Goal: Task Accomplishment & Management: Manage account settings

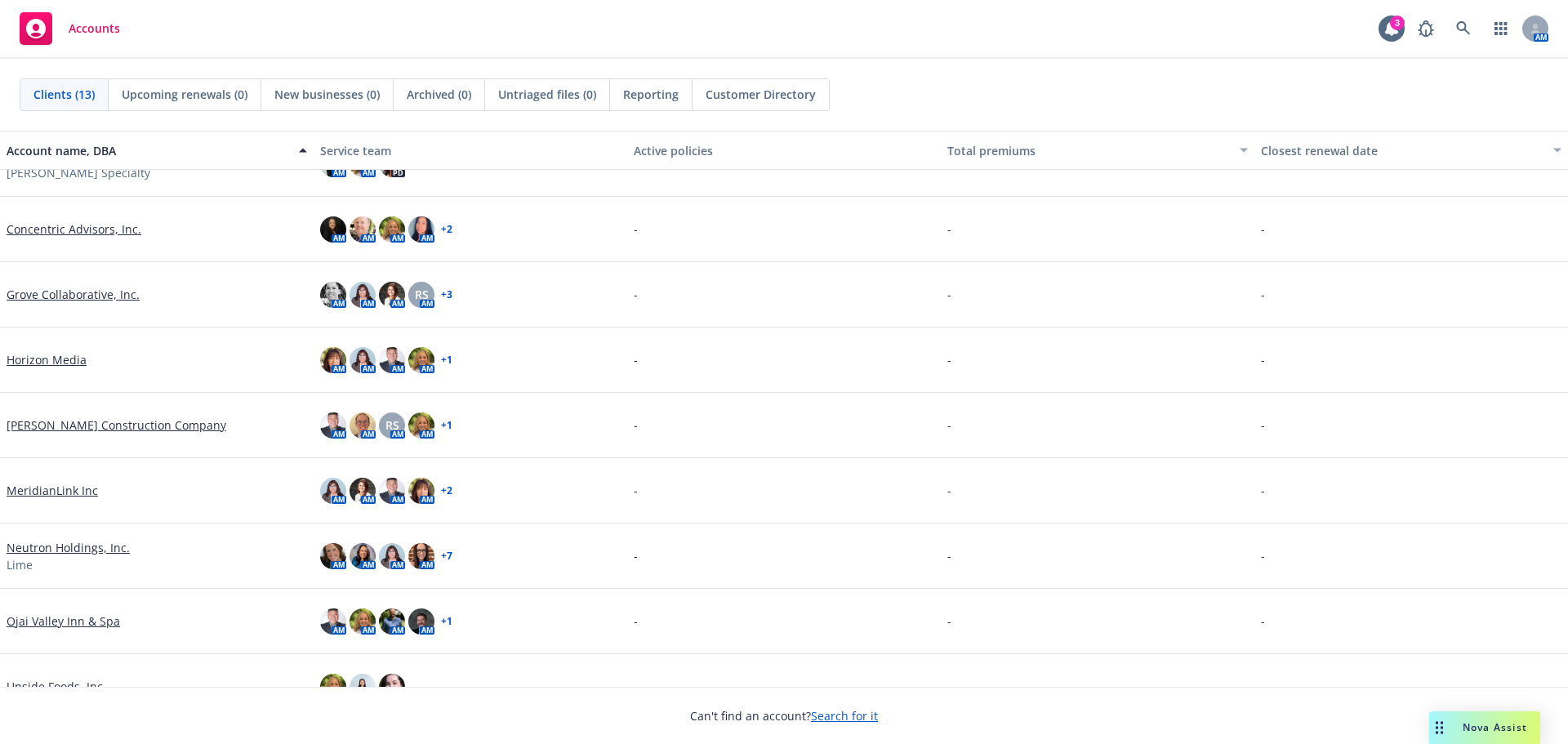
scroll to position [245, 0]
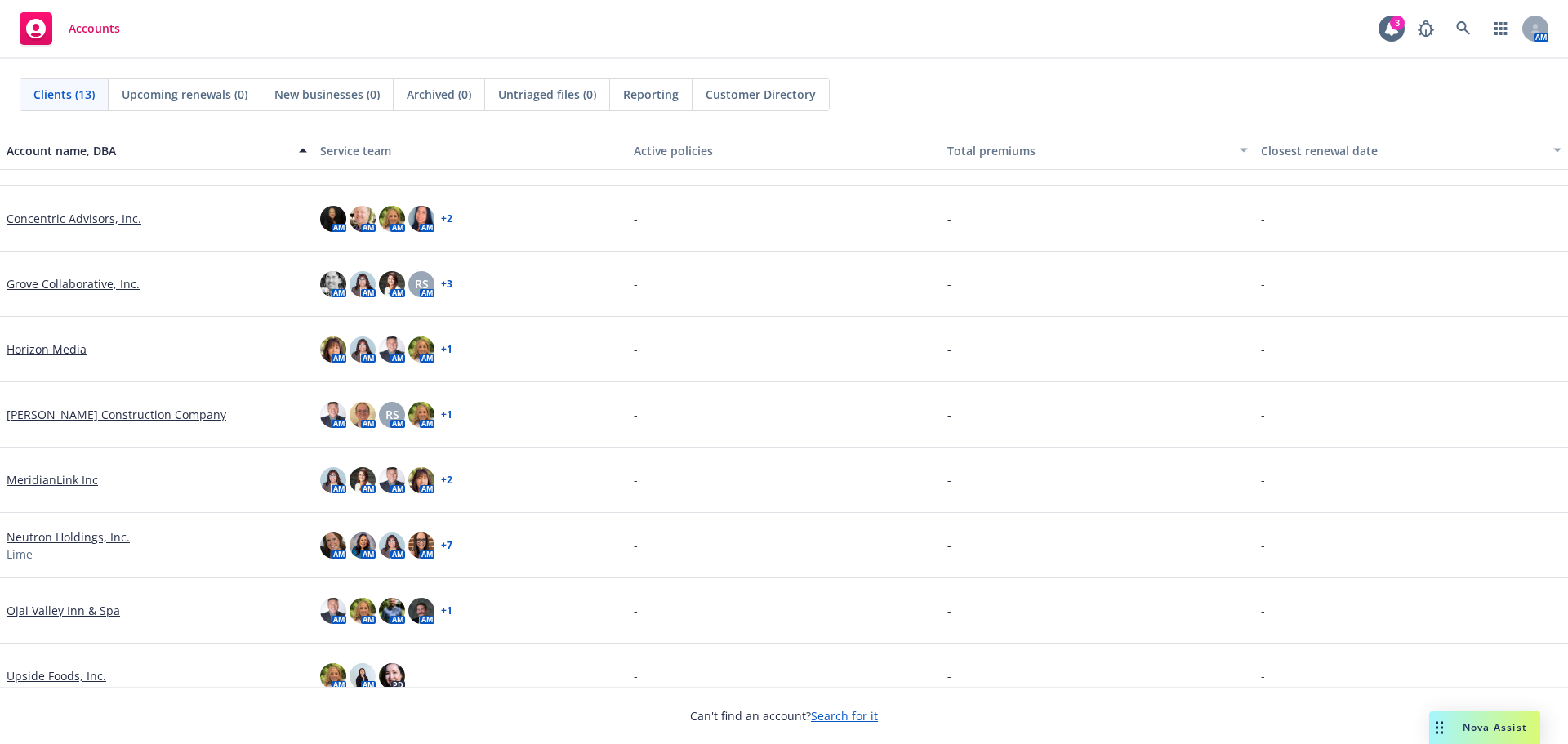
click at [75, 614] on link "Ojai Valley Inn & Spa" at bounding box center [64, 610] width 114 height 17
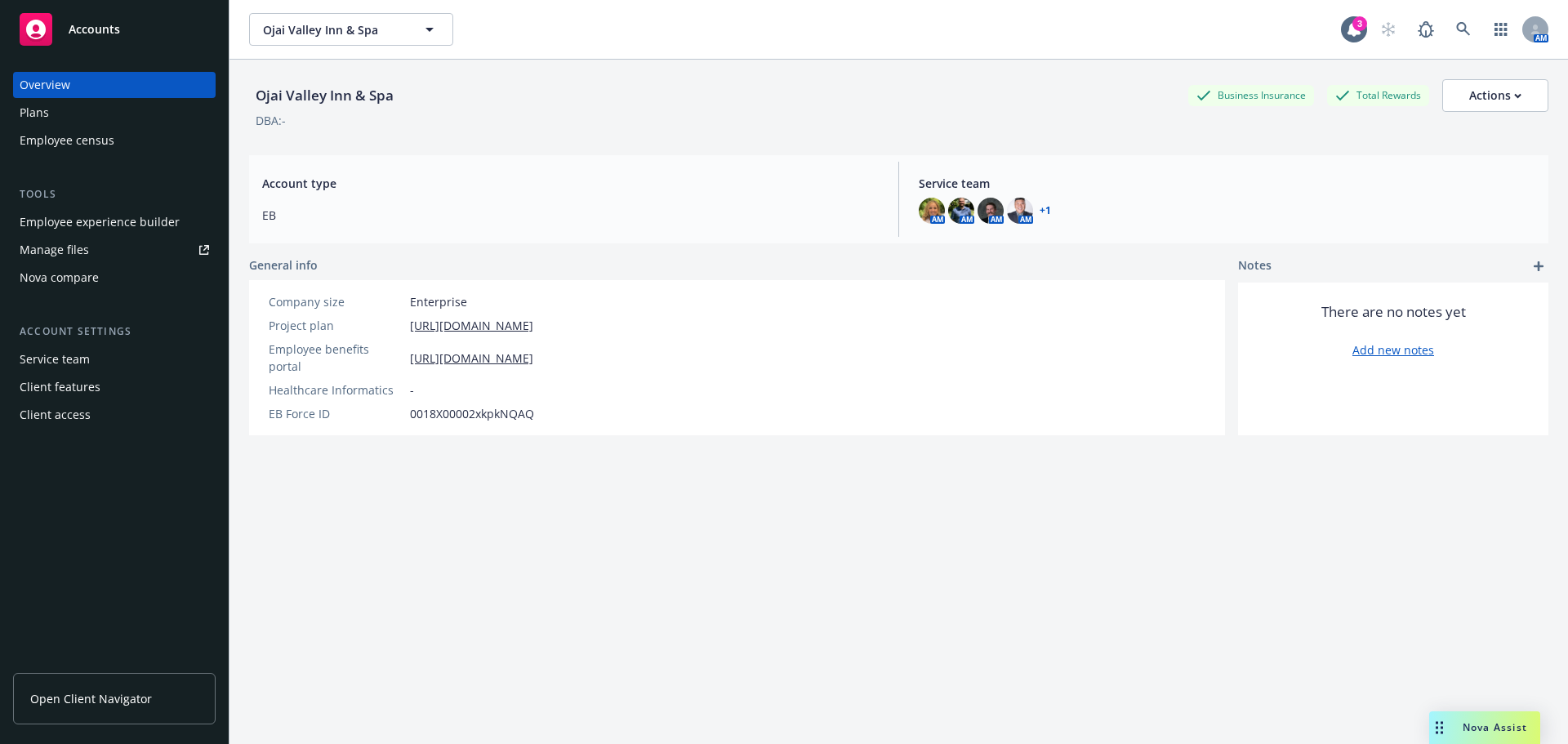
click at [93, 228] on div "Employee experience builder" at bounding box center [100, 222] width 160 height 26
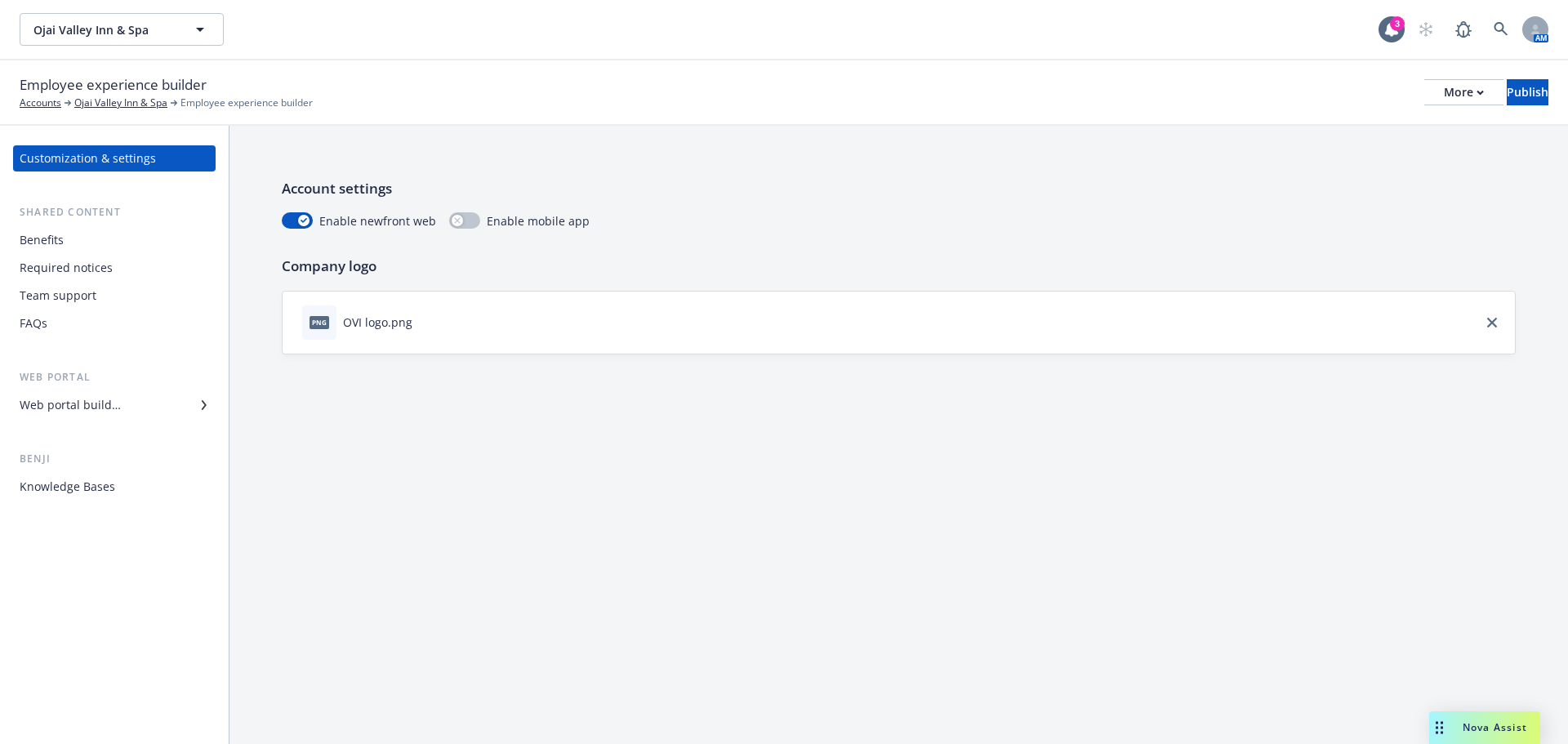
click at [76, 407] on div "Web portal builder" at bounding box center [70, 405] width 101 height 26
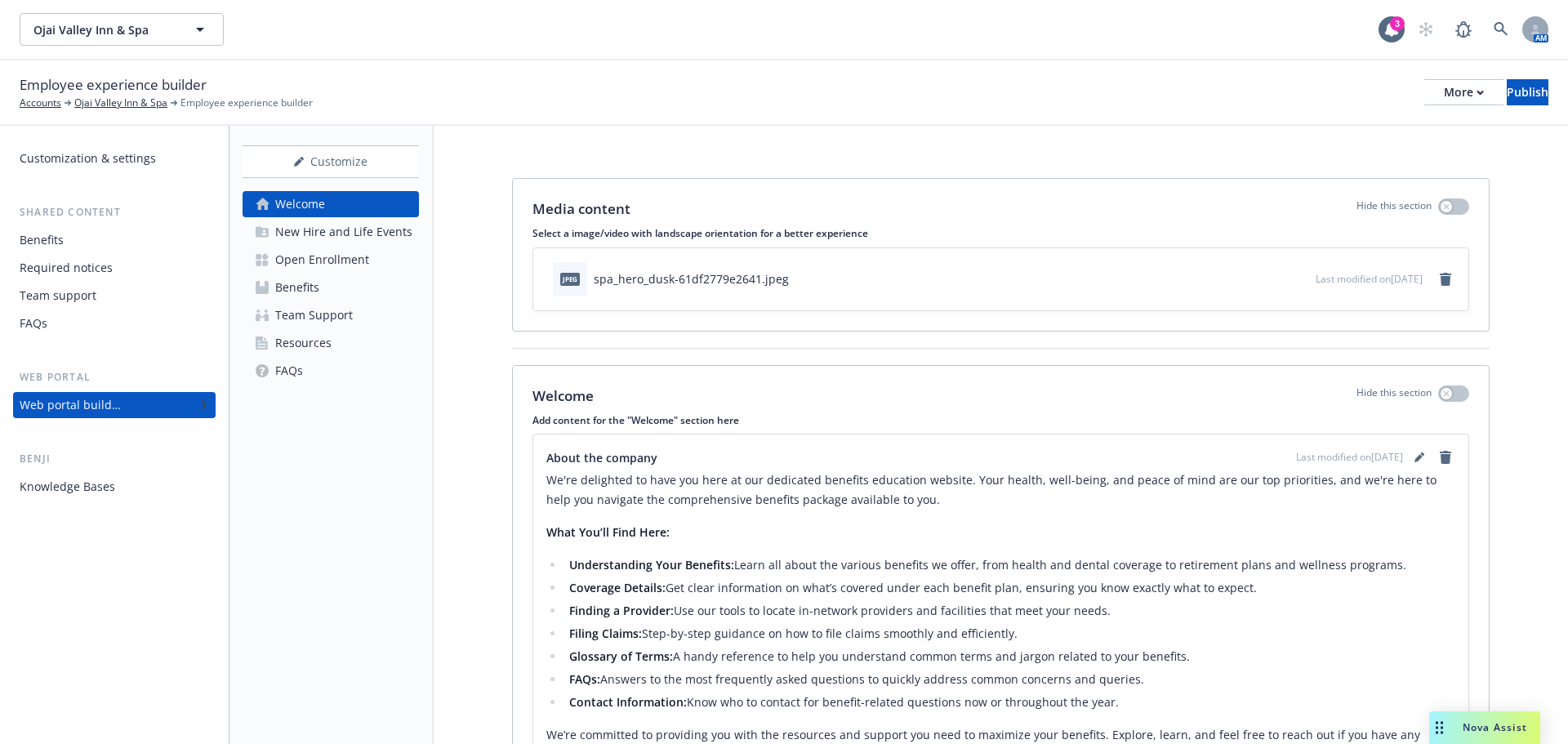
click at [280, 262] on div "Open Enrollment" at bounding box center [323, 260] width 94 height 26
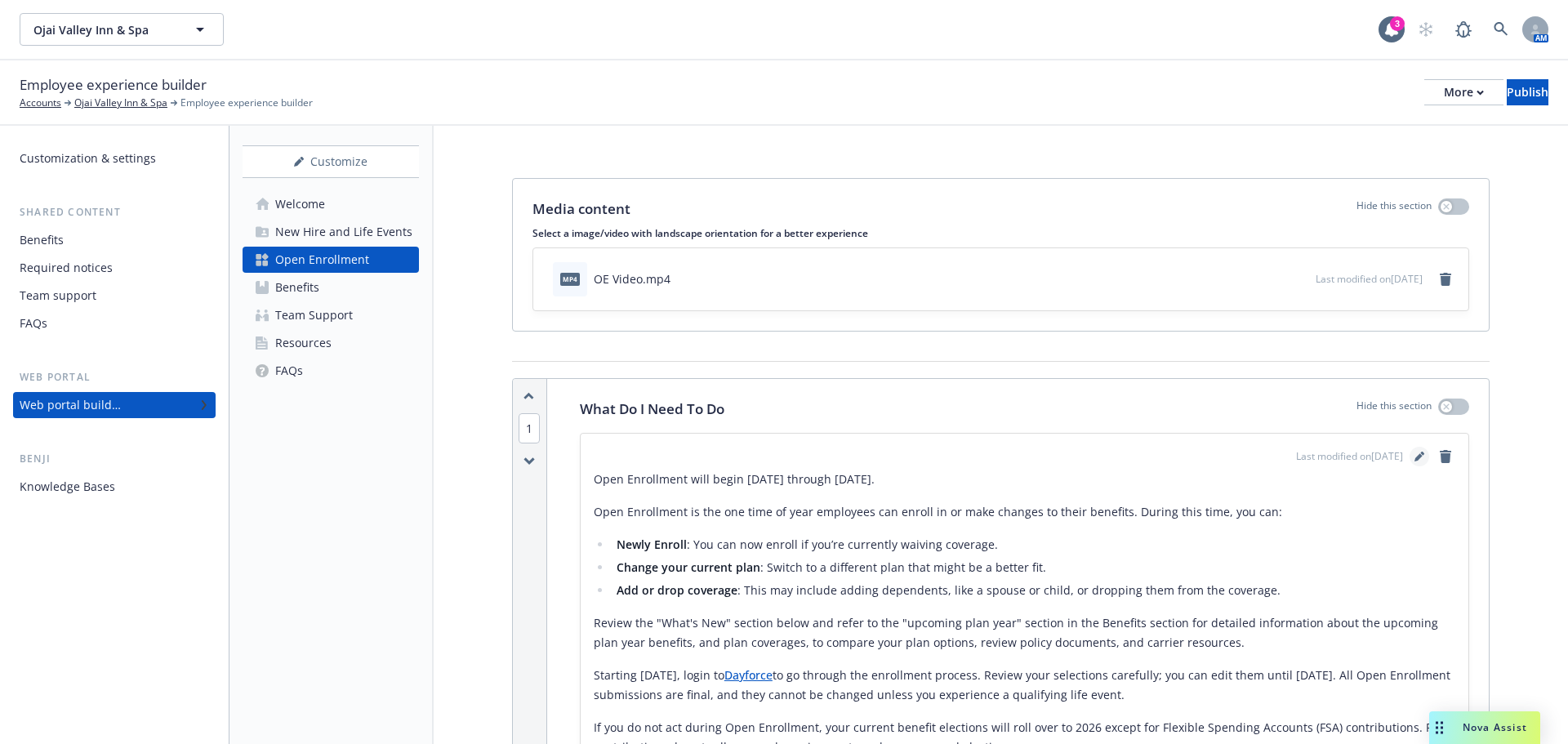
click at [1415, 459] on icon "editPencil" at bounding box center [1419, 458] width 8 height 8
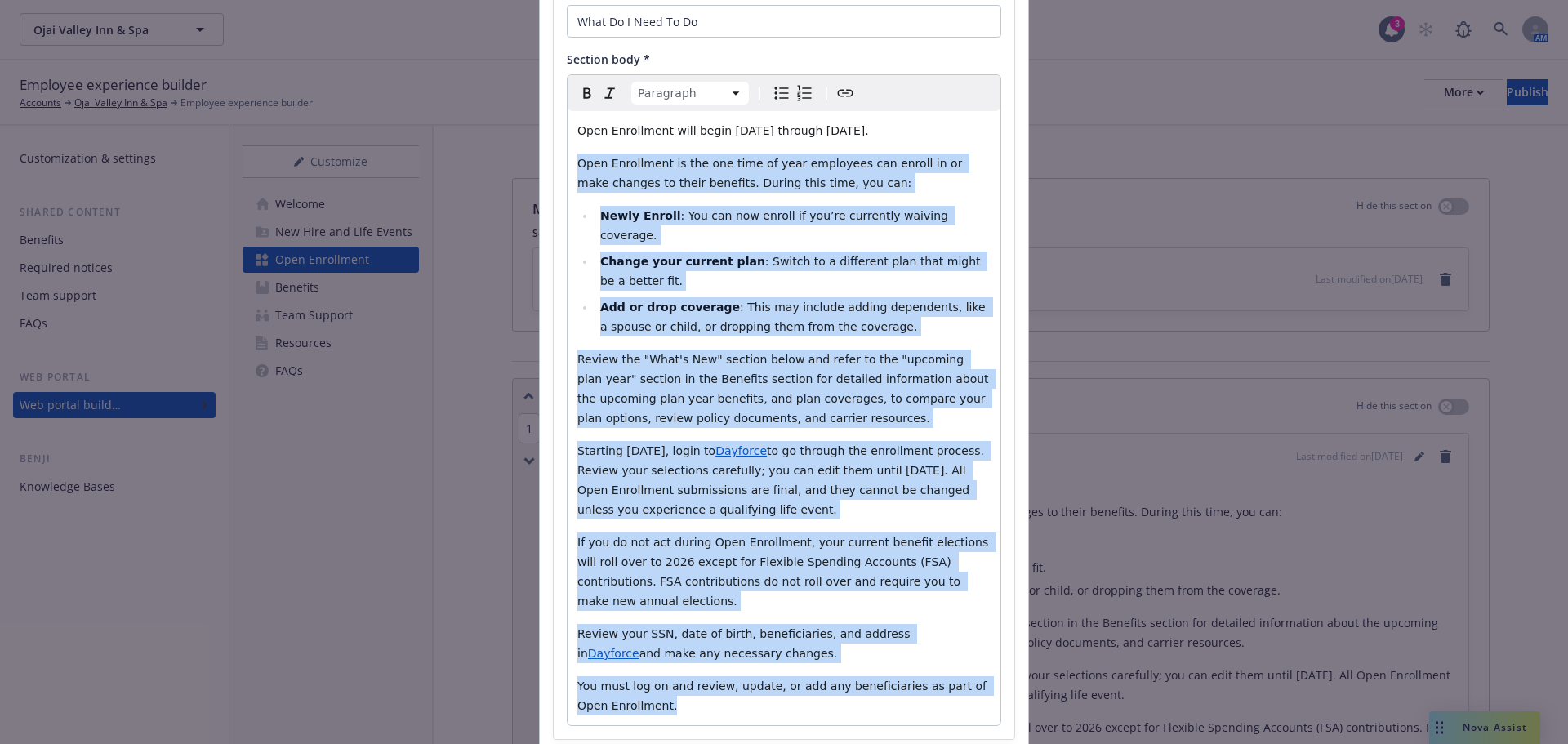
scroll to position [256, 0]
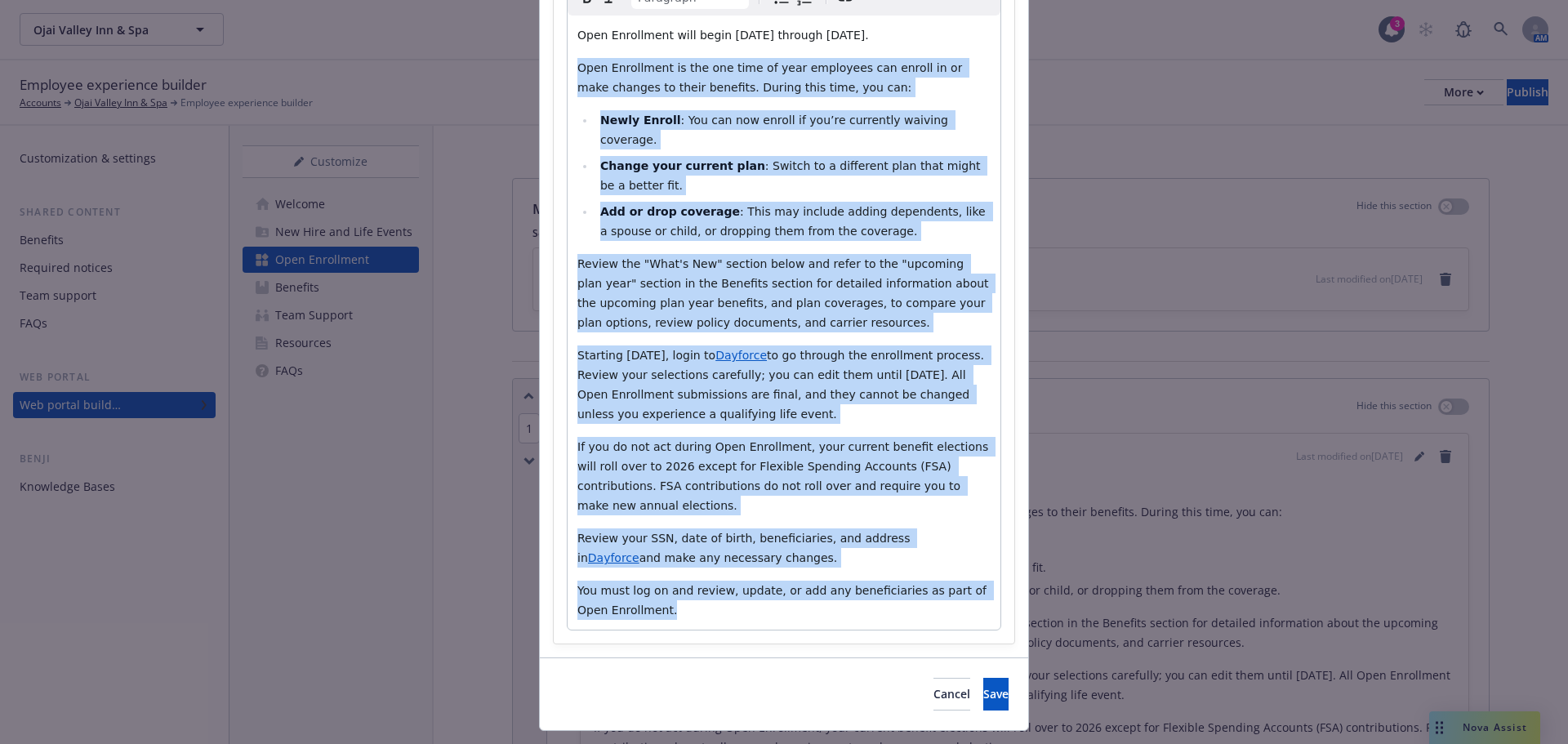
drag, startPoint x: 573, startPoint y: 327, endPoint x: 935, endPoint y: 783, distance: 582.2
click at [935, 743] on html "Ojai Valley Inn & Spa Ojai Valley Inn & Spa 3 AM Employee experience builder Ac…" at bounding box center [784, 372] width 1568 height 744
click at [656, 581] on p "You must log on and review, update, or add any beneficiaries as part of Open En…" at bounding box center [784, 600] width 413 height 40
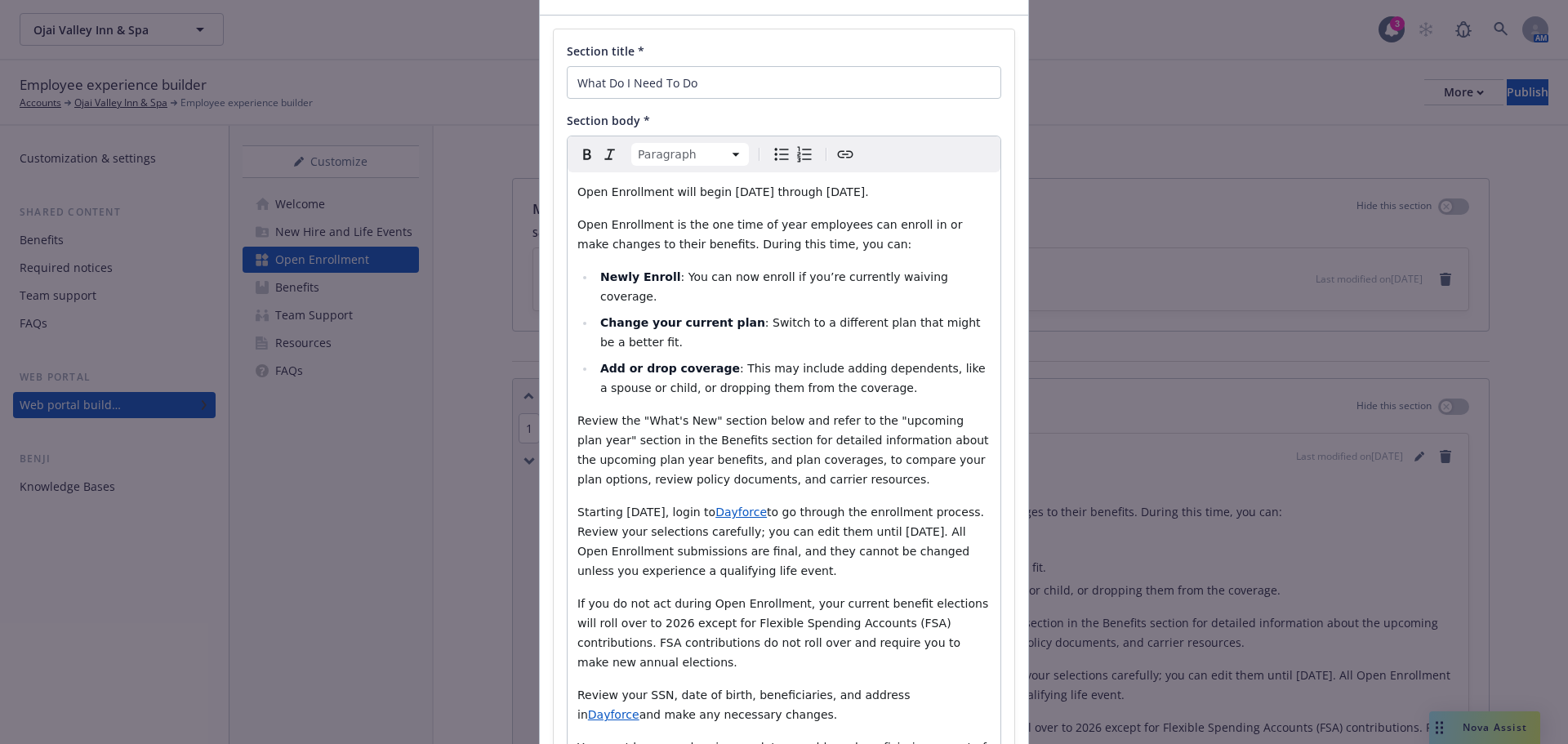
scroll to position [92, 0]
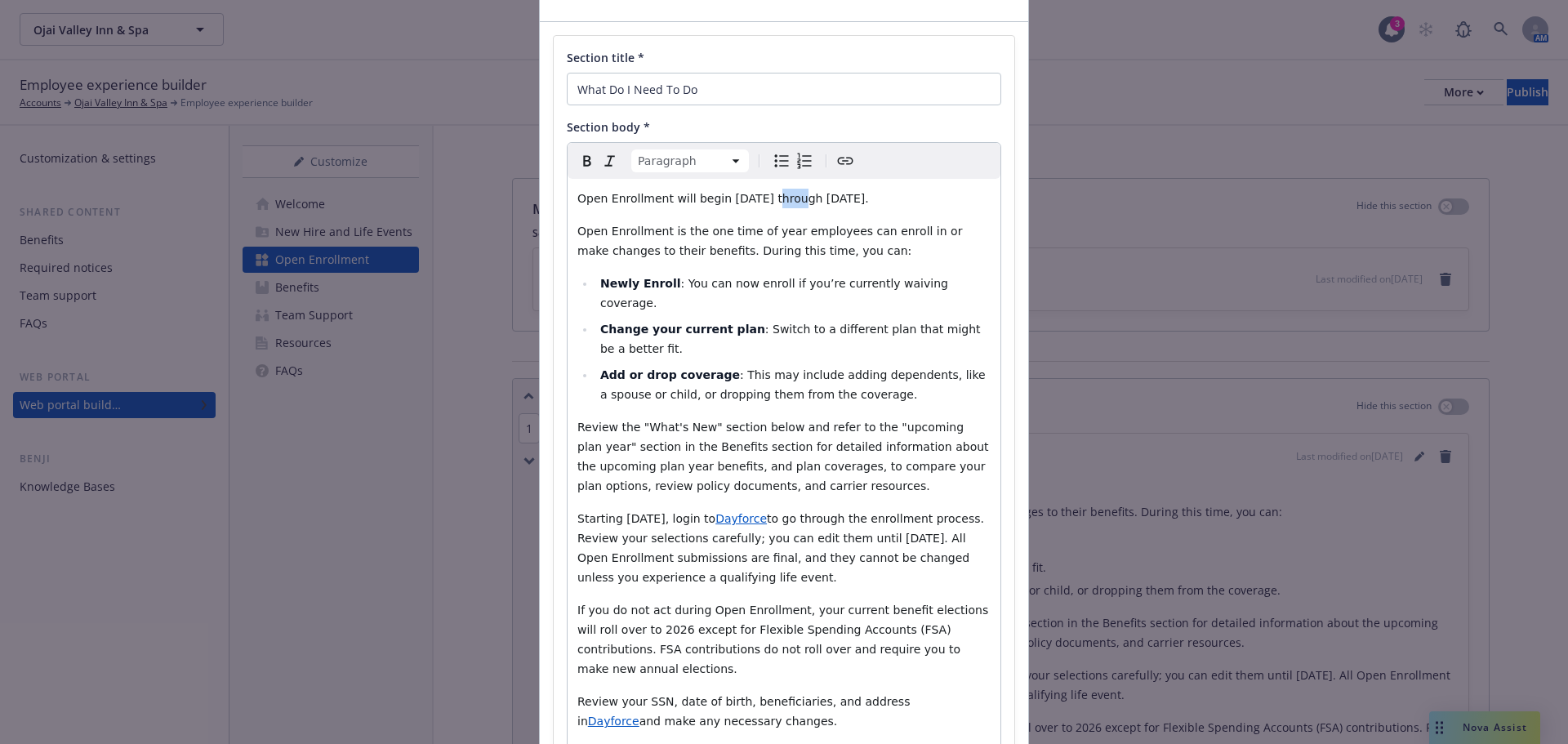
drag, startPoint x: 756, startPoint y: 200, endPoint x: 775, endPoint y: 201, distance: 19.0
click at [775, 201] on span "Open Enrollment will begin October 21st through October 30th." at bounding box center [723, 199] width 291 height 13
drag, startPoint x: 931, startPoint y: 195, endPoint x: 873, endPoint y: 201, distance: 58.3
click at [873, 201] on p "Open Enrollment will begin October 20th through October 30th." at bounding box center [784, 199] width 413 height 20
drag, startPoint x: 779, startPoint y: 200, endPoint x: 756, endPoint y: 200, distance: 23.0
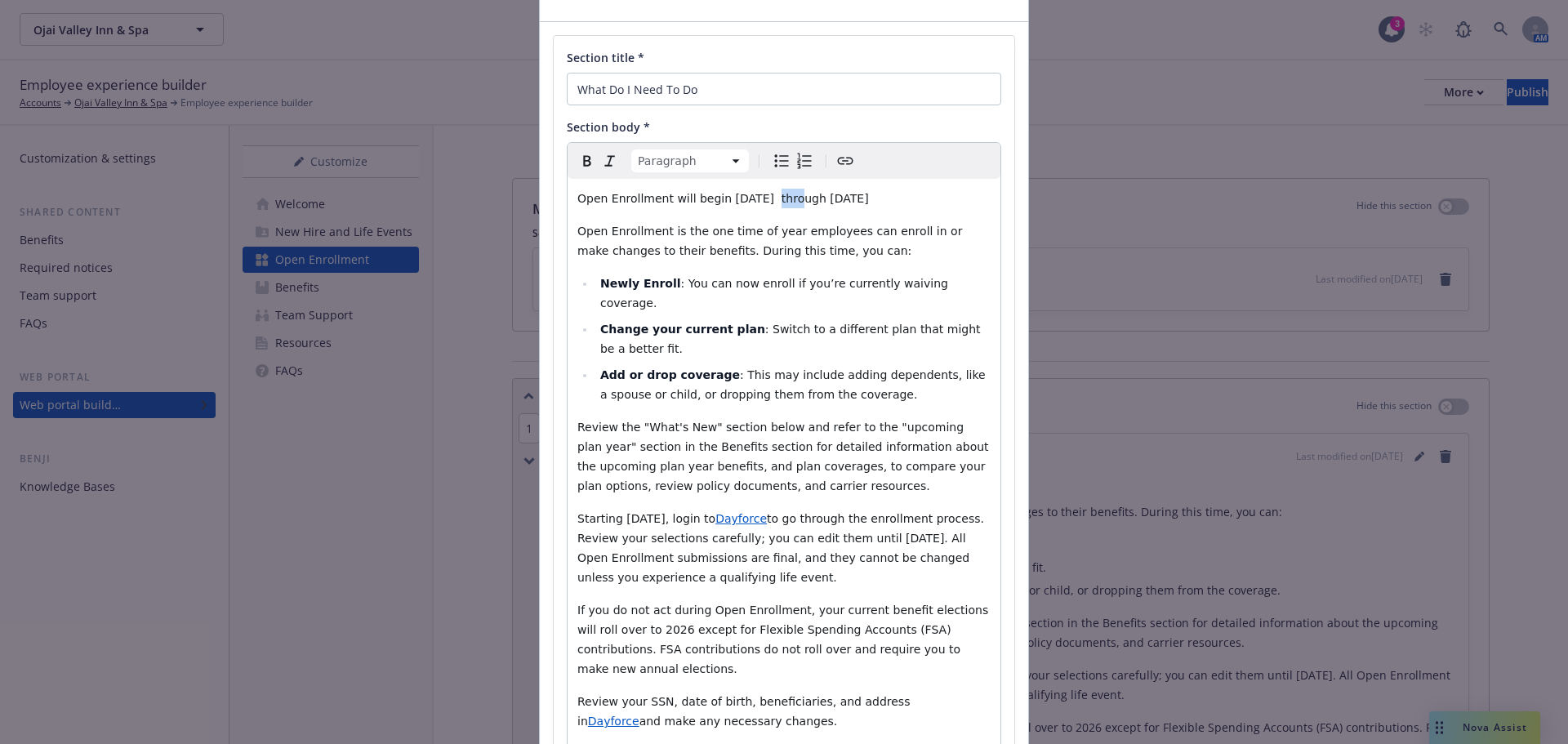
click at [756, 200] on span "Open Enrollment will begin October 20th through October 29th" at bounding box center [723, 199] width 291 height 13
click at [775, 191] on span "th" at bounding box center [778, 193] width 7 height 8
copy span "th"
click at [869, 200] on span "through October 29th" at bounding box center [826, 199] width 87 height 13
click at [633, 323] on strong "Change your current plan" at bounding box center [683, 329] width 165 height 13
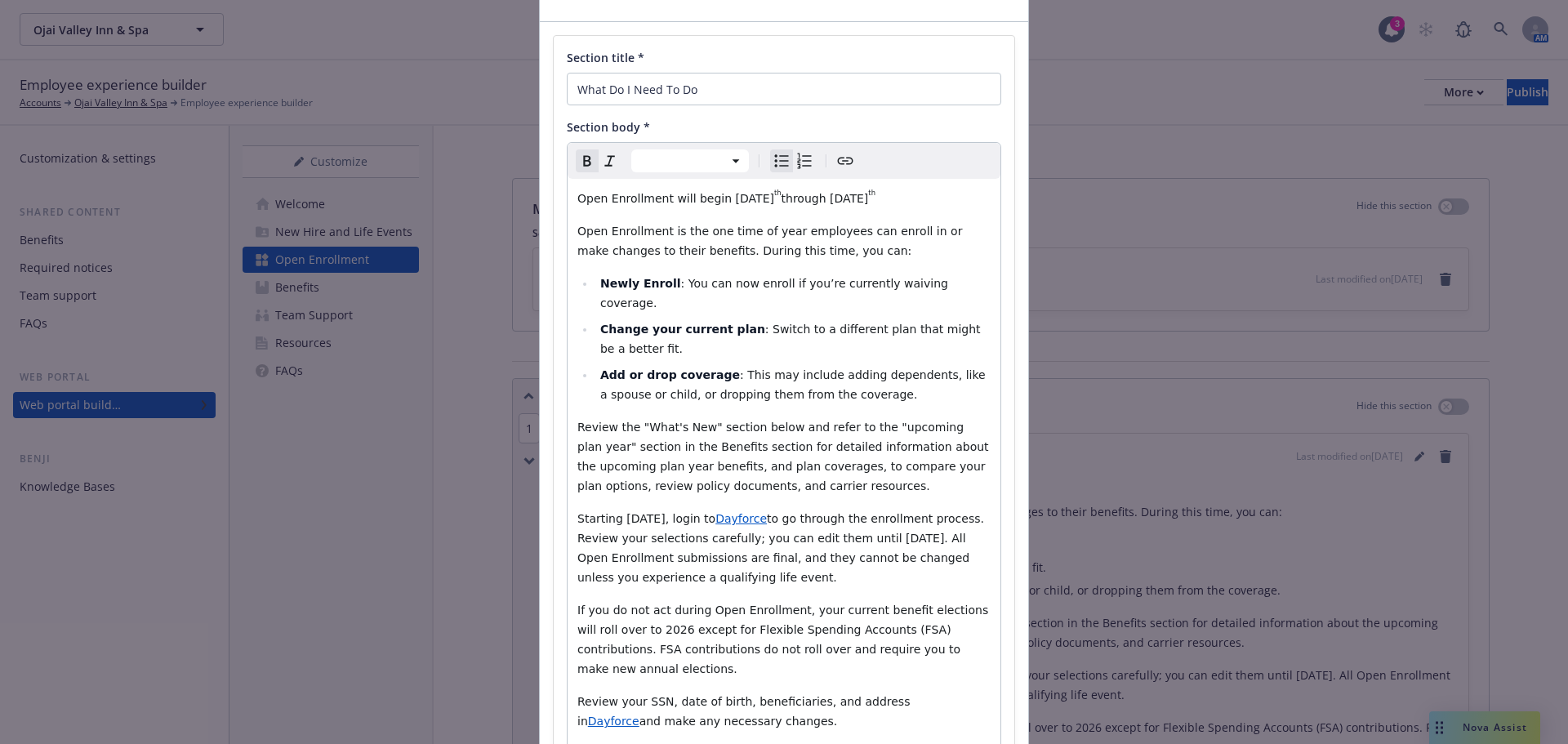
select select "paragraph"
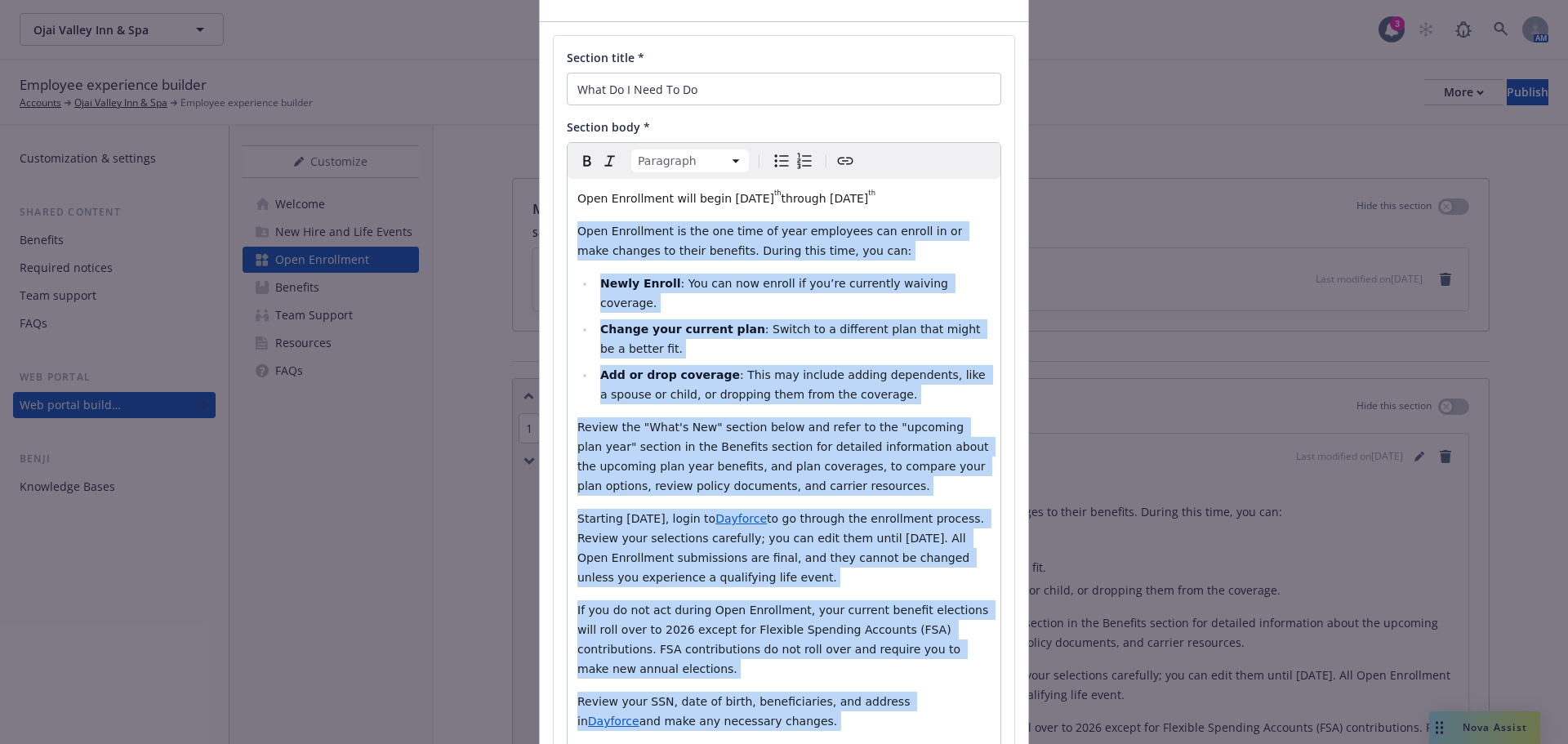
scroll to position [256, 0]
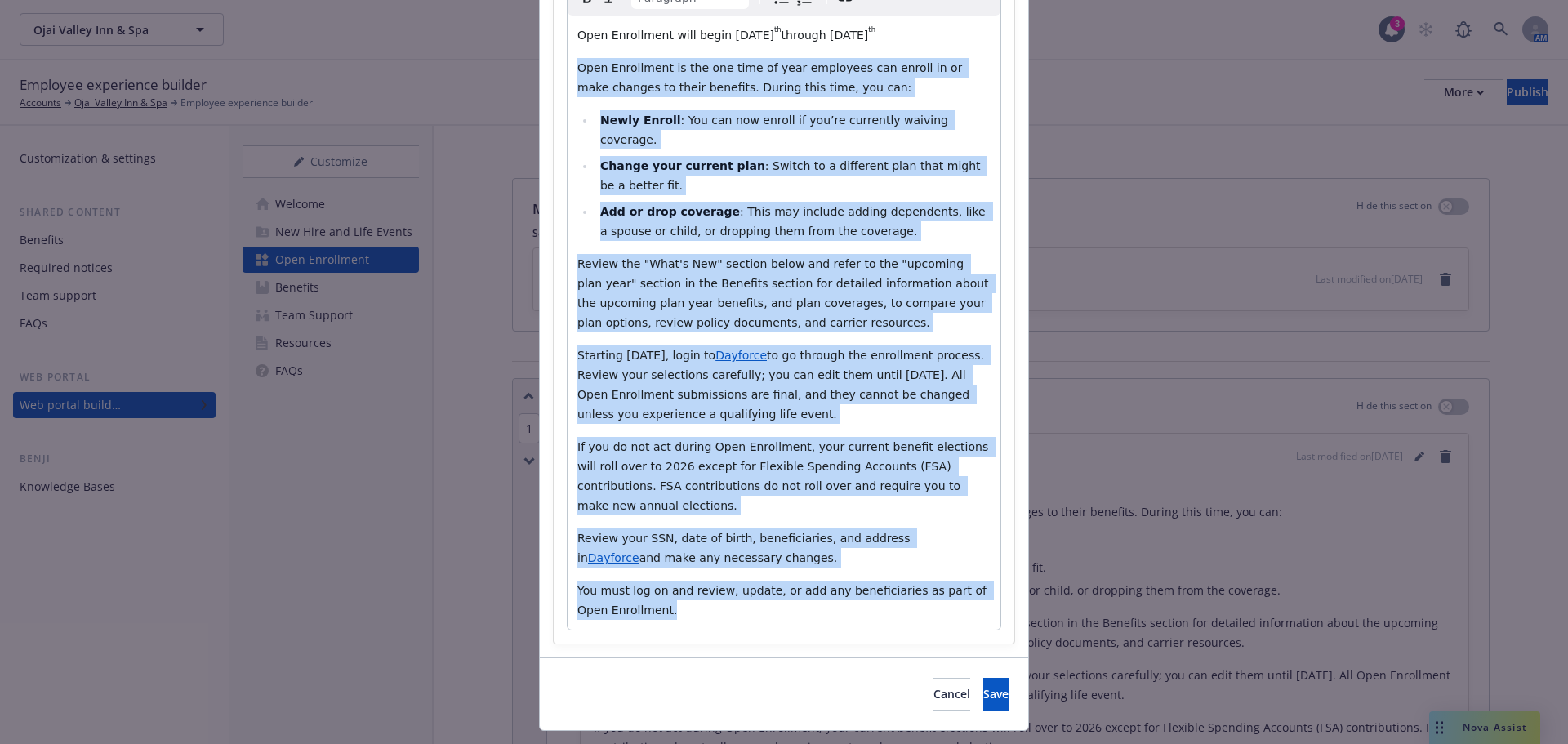
drag, startPoint x: 573, startPoint y: 230, endPoint x: 938, endPoint y: 783, distance: 662.6
click at [938, 743] on html "Ojai Valley Inn & Spa Ojai Valley Inn & Spa 3 AM Employee experience builder Ac…" at bounding box center [784, 372] width 1568 height 744
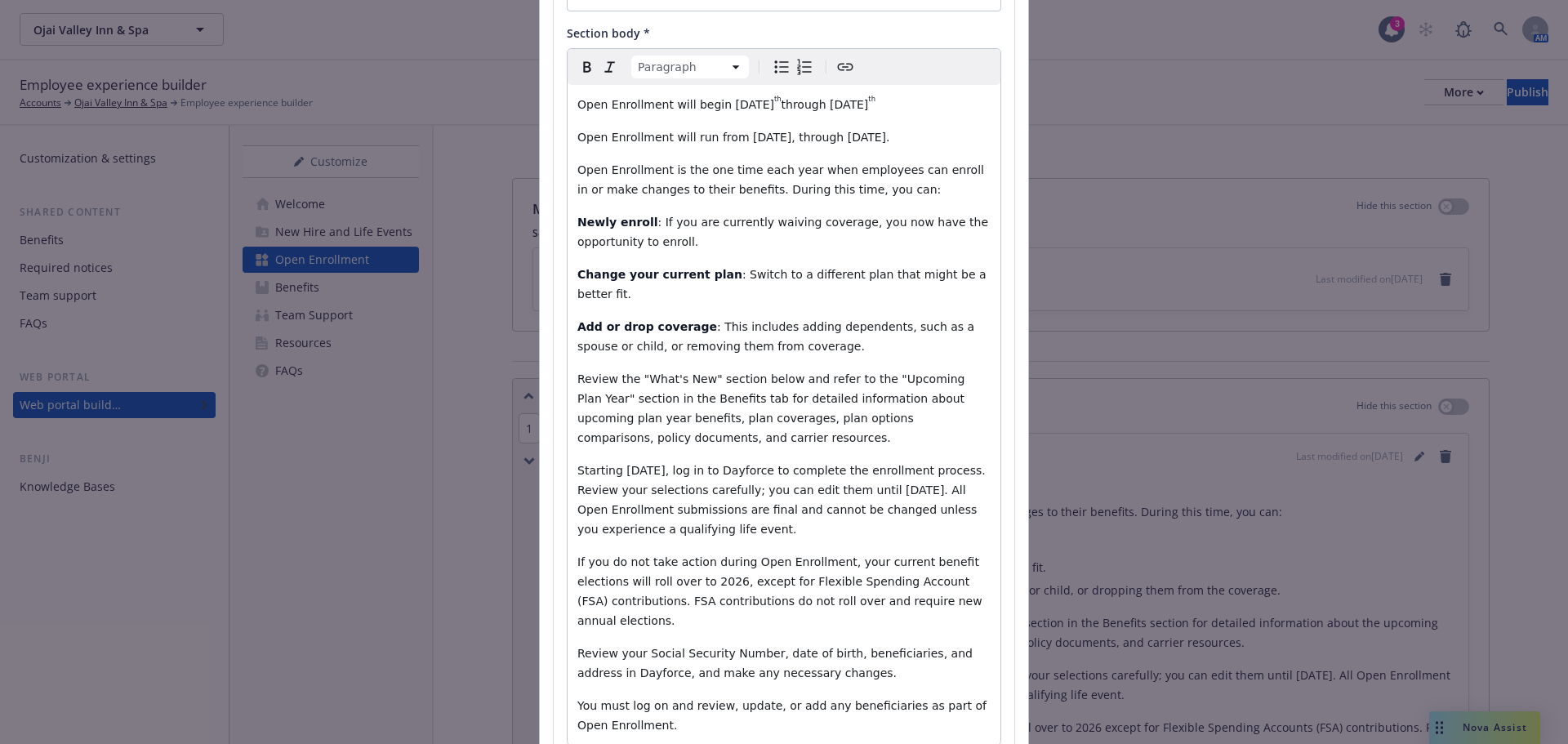
scroll to position [92, 0]
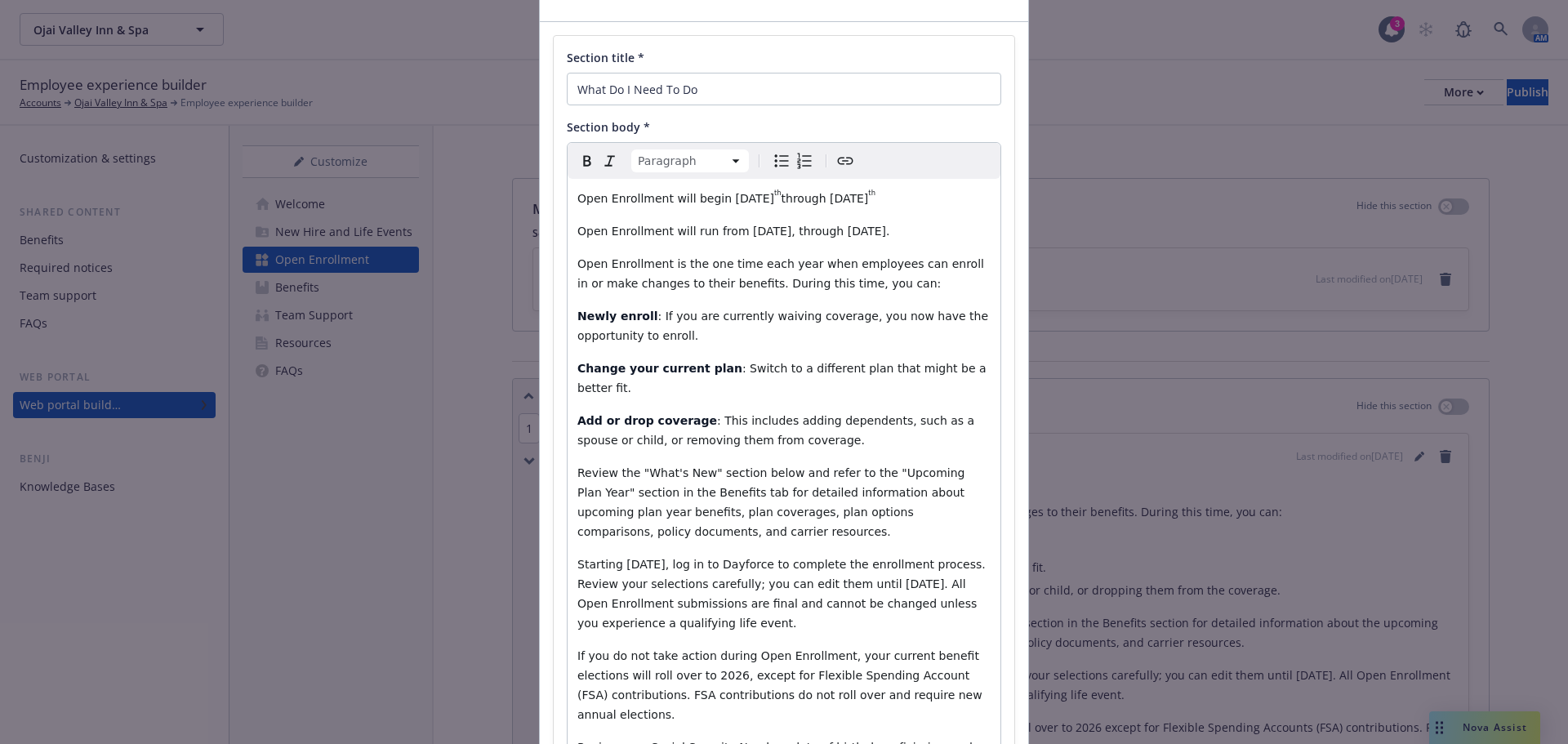
drag, startPoint x: 774, startPoint y: 195, endPoint x: 756, endPoint y: 194, distance: 18.0
click at [756, 194] on p "Open Enrollment will begin October 20 th through October 29 th" at bounding box center [784, 199] width 413 height 20
copy p "20 th"
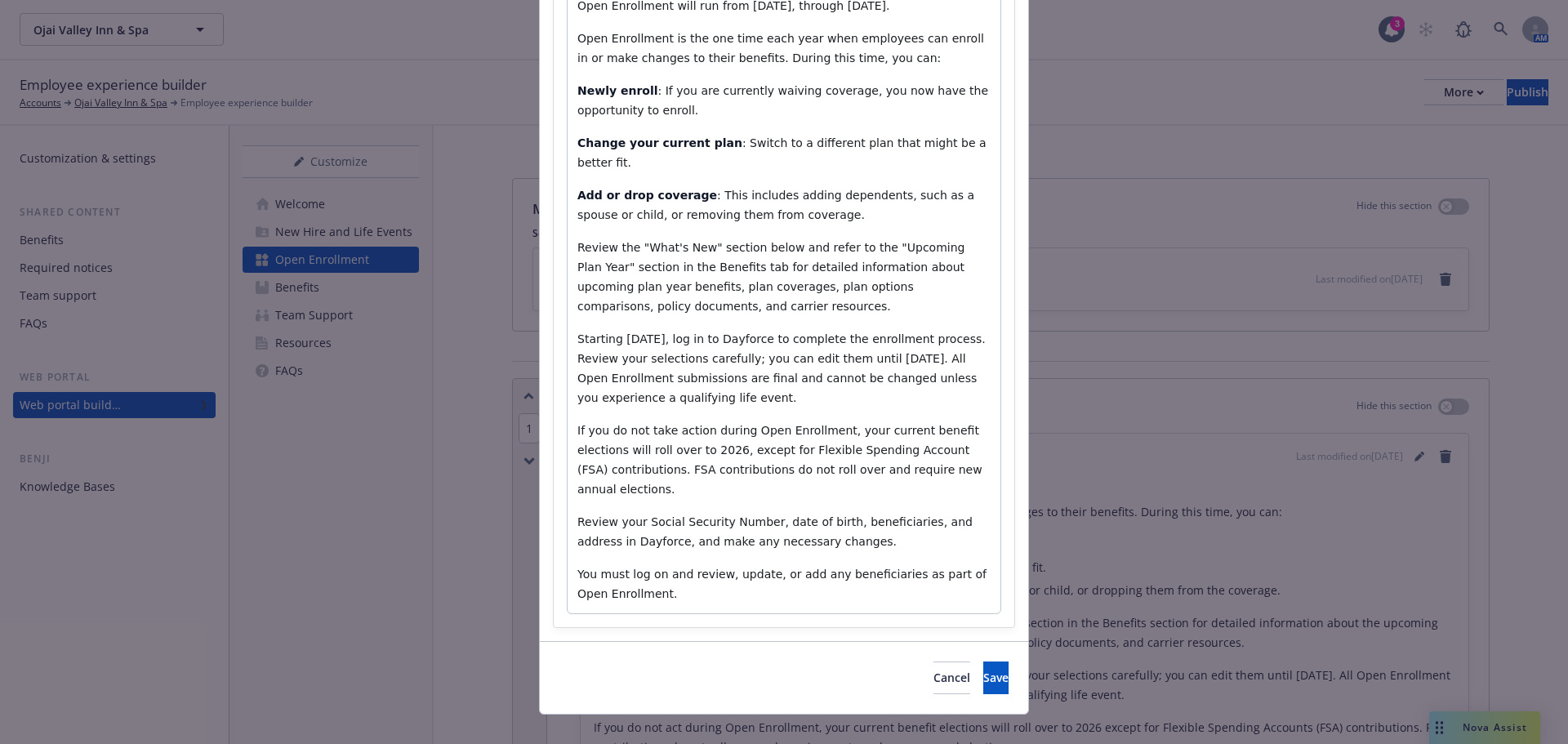
scroll to position [321, 0]
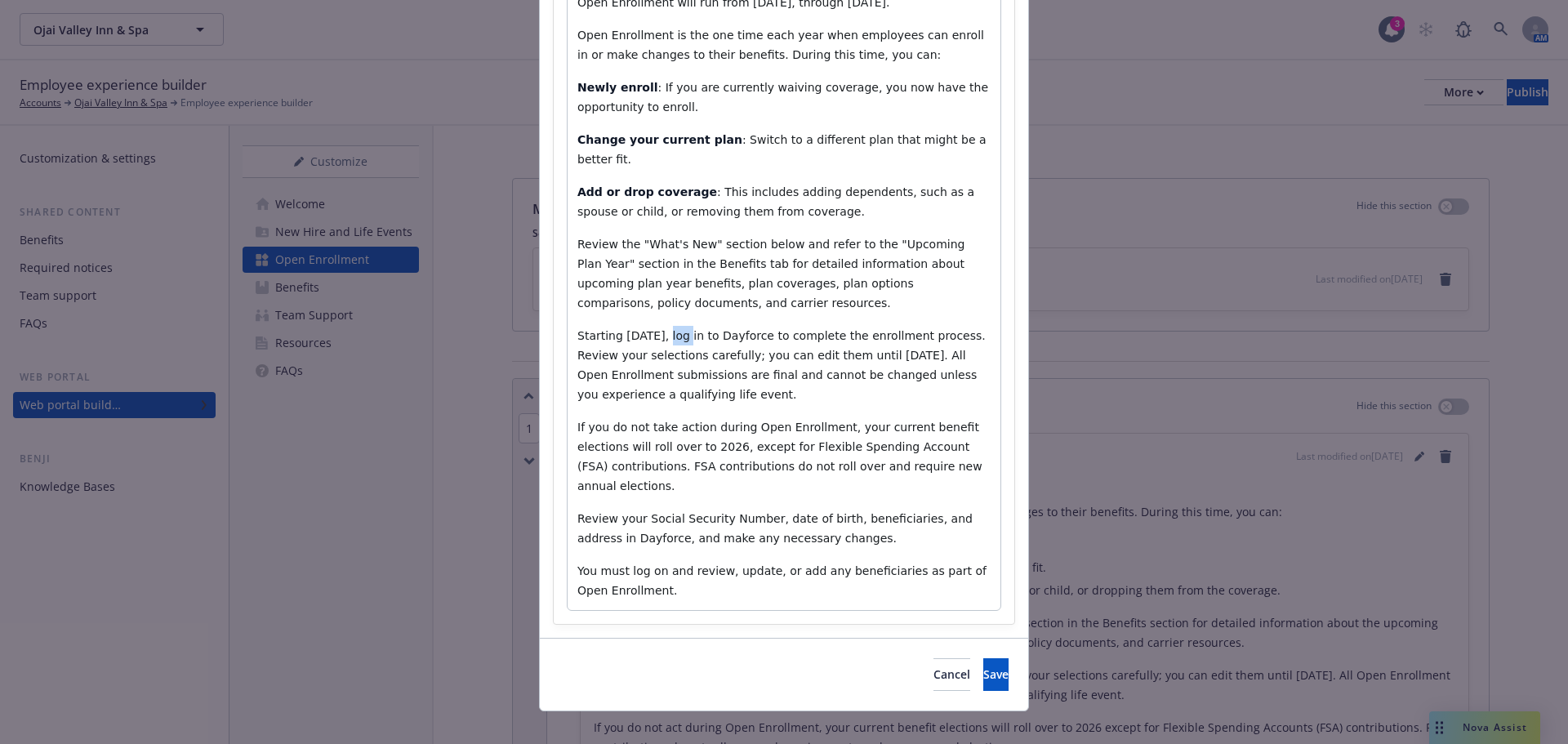
drag, startPoint x: 680, startPoint y: 337, endPoint x: 660, endPoint y: 333, distance: 20.4
click at [660, 333] on span "Starting October 20th, log in to Dayforce to complete the enrollment process. R…" at bounding box center [783, 365] width 412 height 72
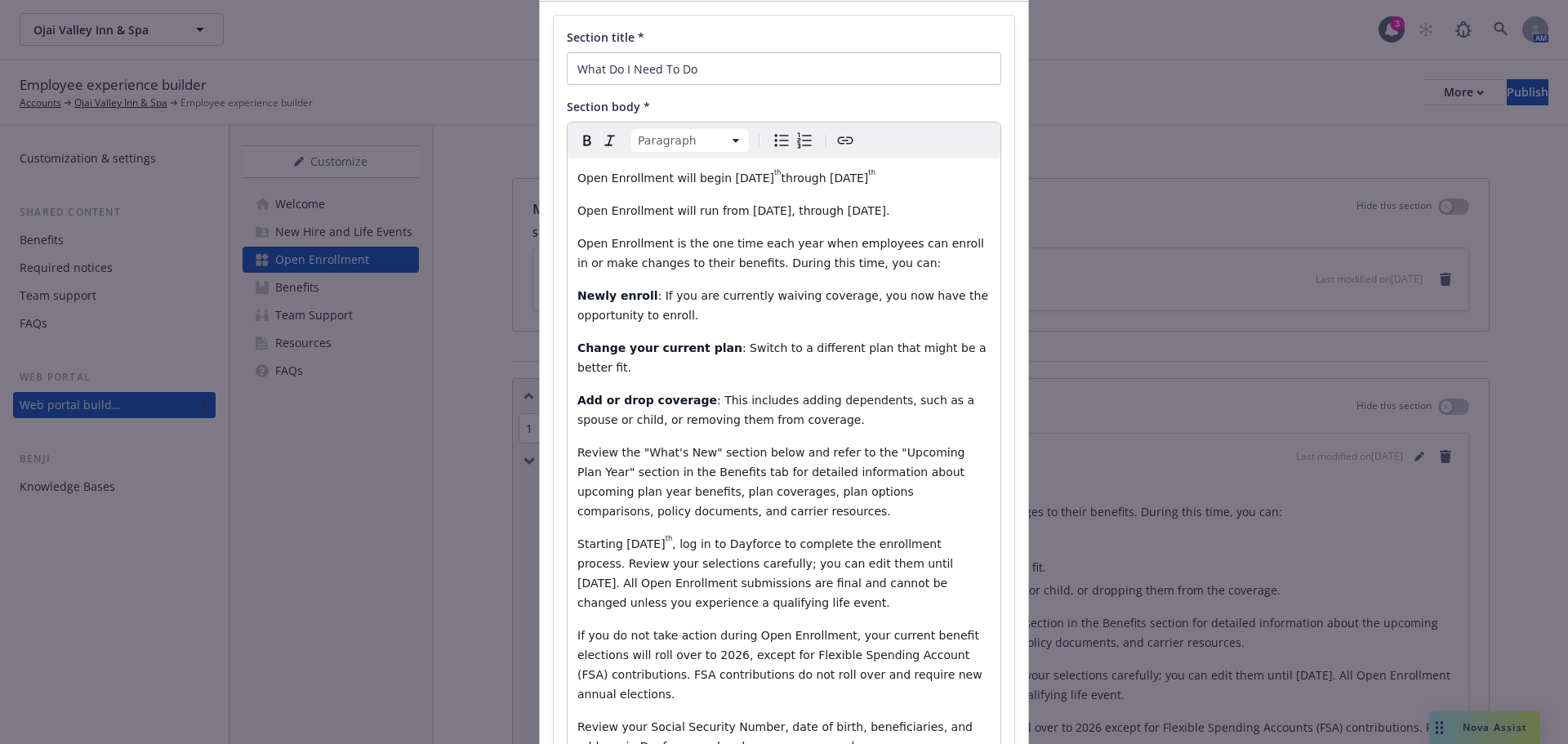
scroll to position [76, 0]
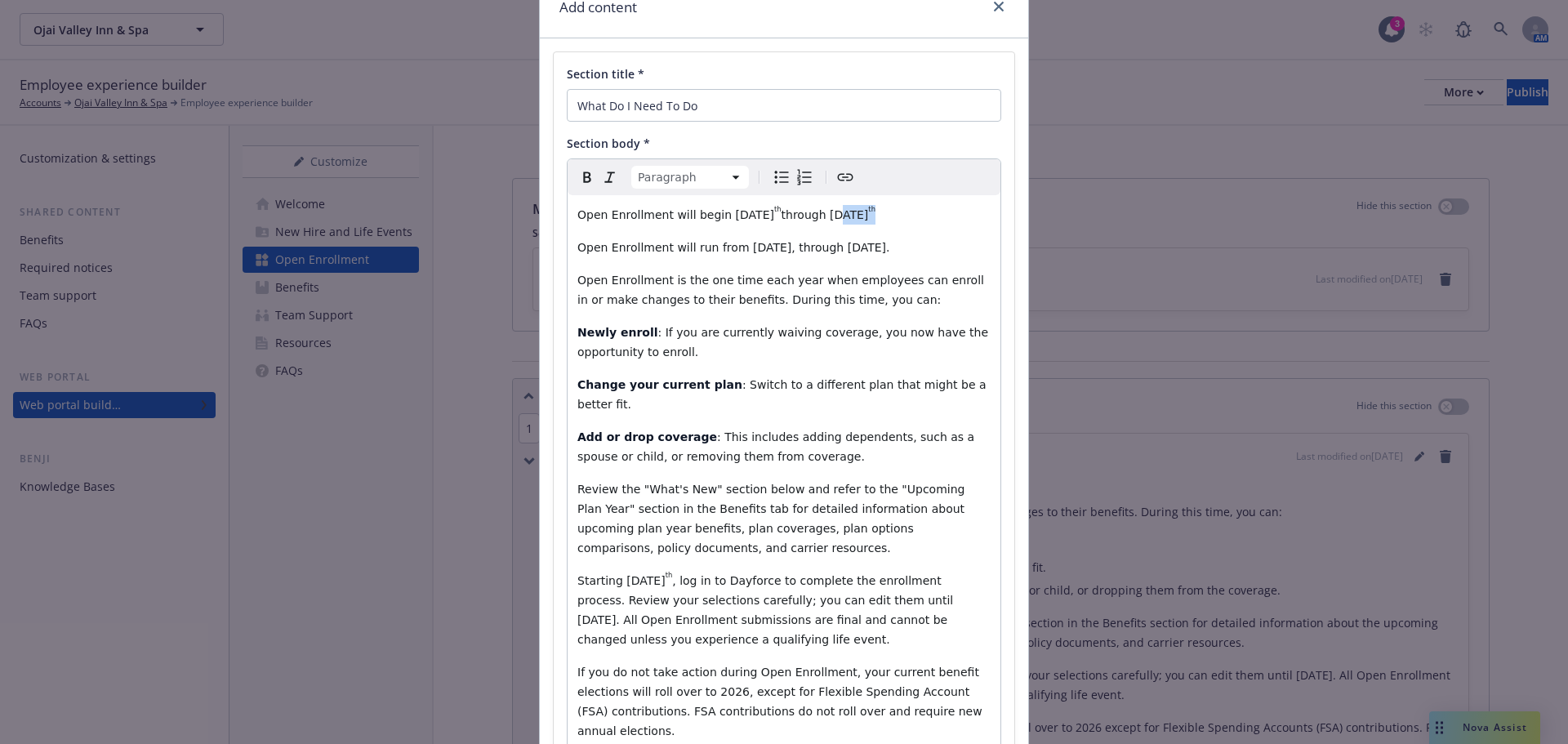
drag, startPoint x: 885, startPoint y: 213, endPoint x: 827, endPoint y: 221, distance: 58.5
click at [827, 221] on p "Open Enrollment will begin October 20 th through October 29 th" at bounding box center [784, 215] width 413 height 20
copy p "October 29 th"
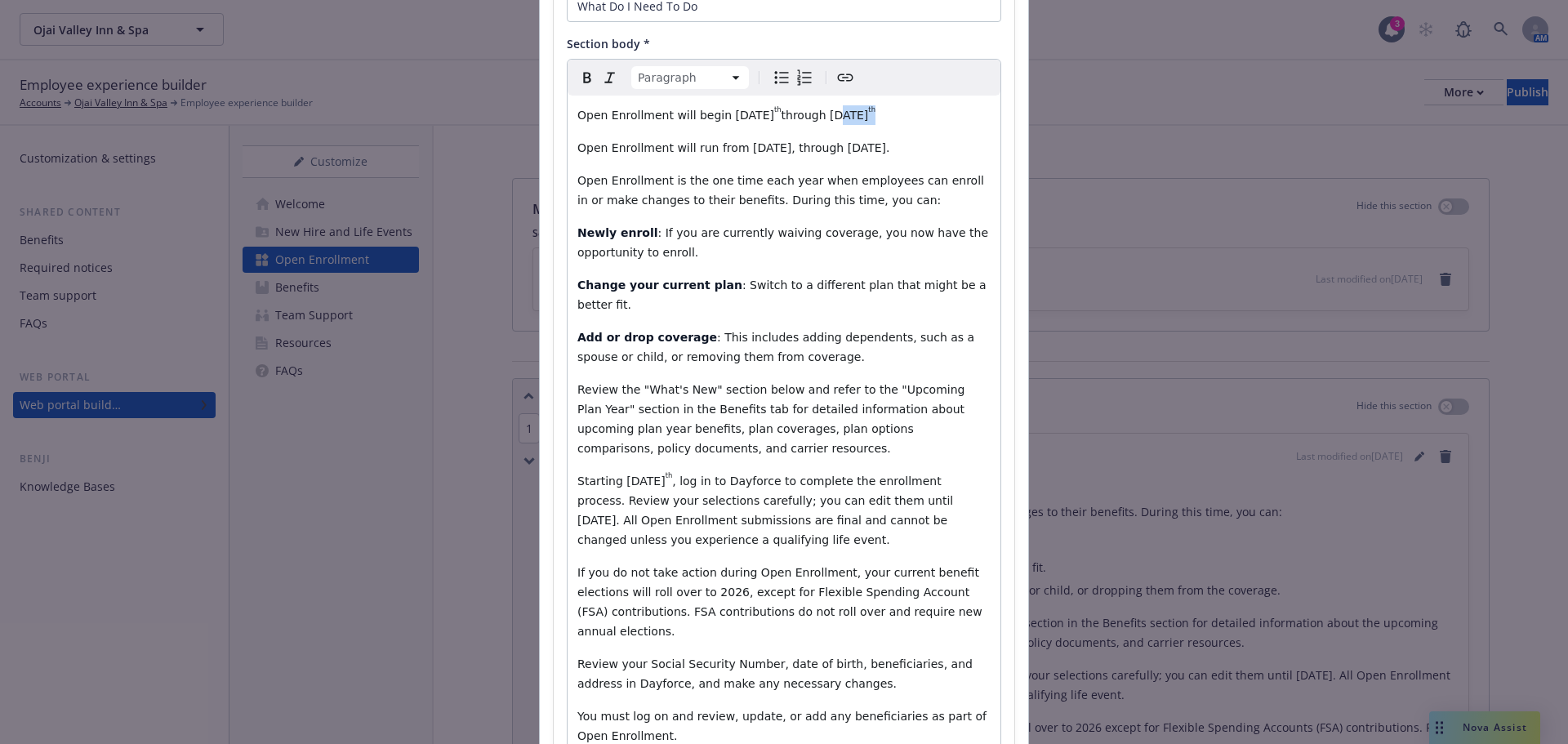
scroll to position [158, 0]
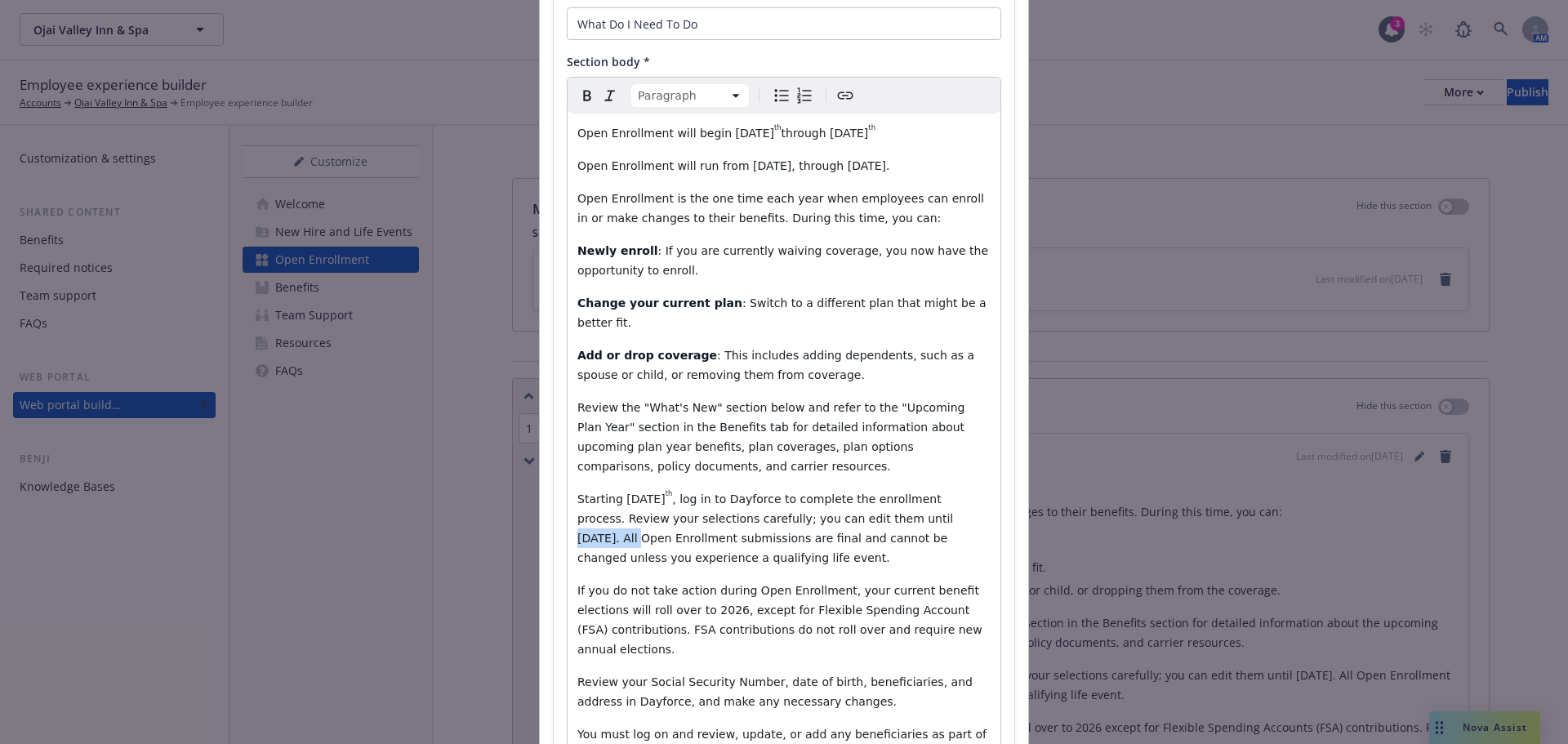
drag, startPoint x: 921, startPoint y: 520, endPoint x: 857, endPoint y: 521, distance: 64.0
click at [857, 521] on span ", log in to Dayforce to complete the enrollment process. Review your selections…" at bounding box center [767, 528] width 379 height 72
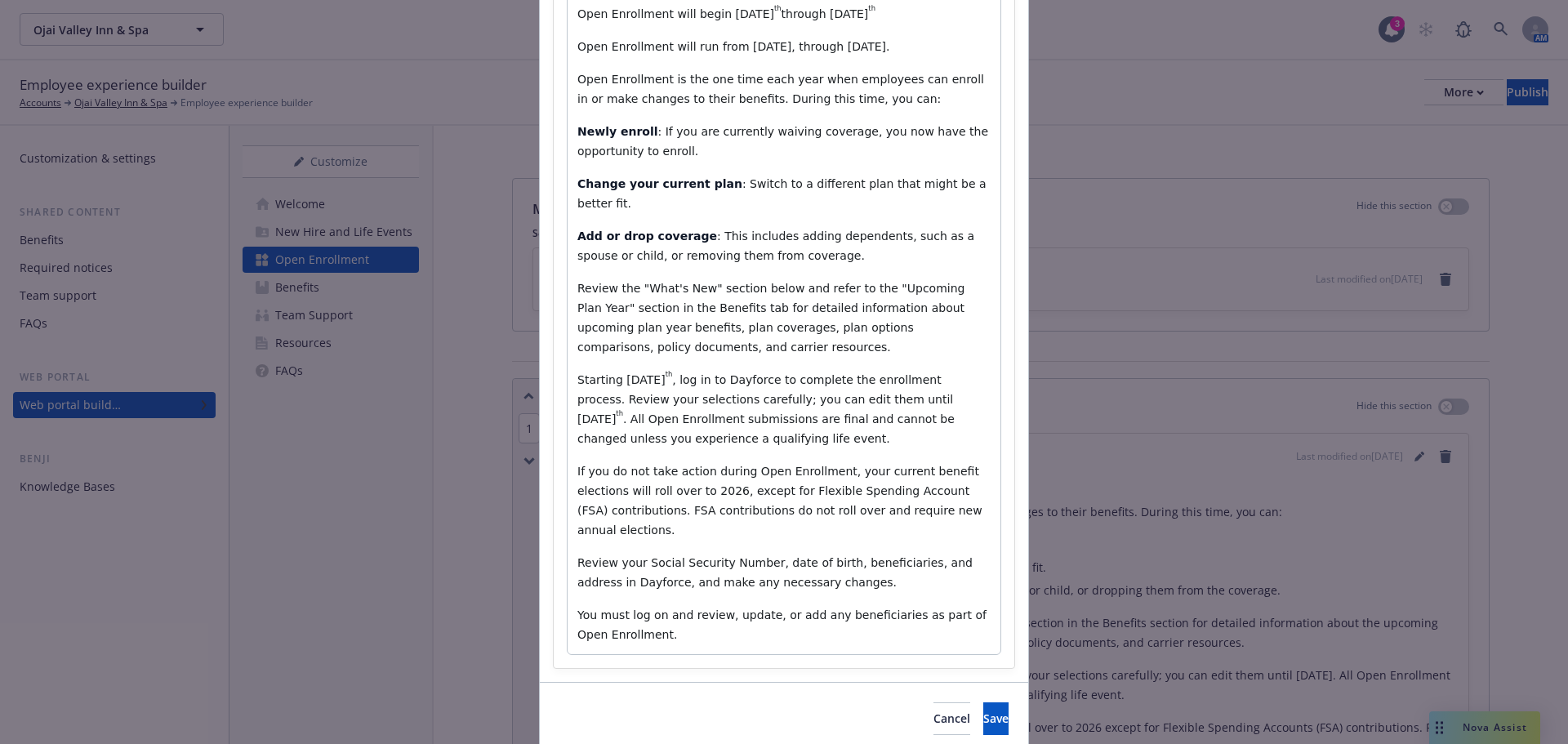
scroll to position [321, 0]
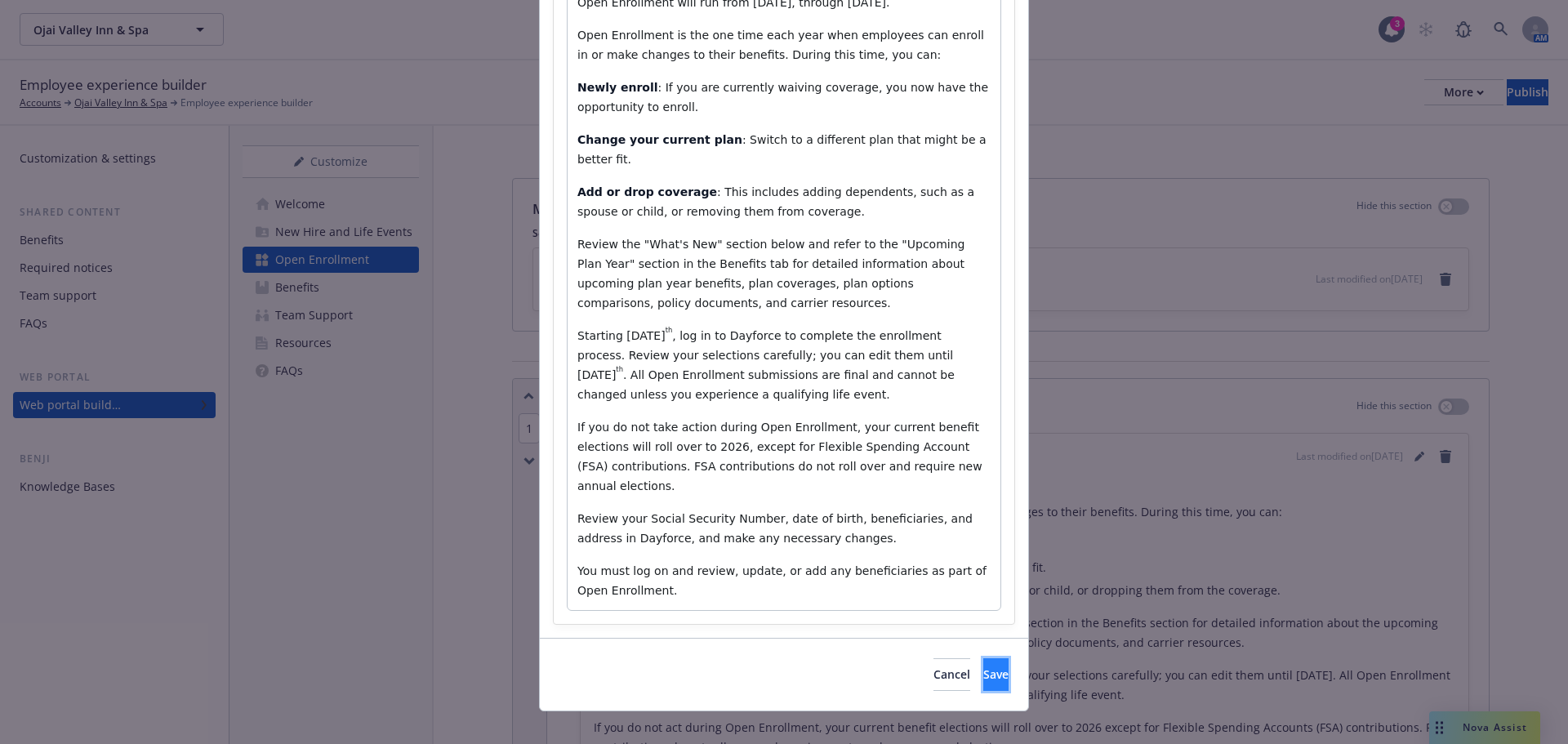
click at [983, 666] on span "Save" at bounding box center [996, 674] width 26 height 16
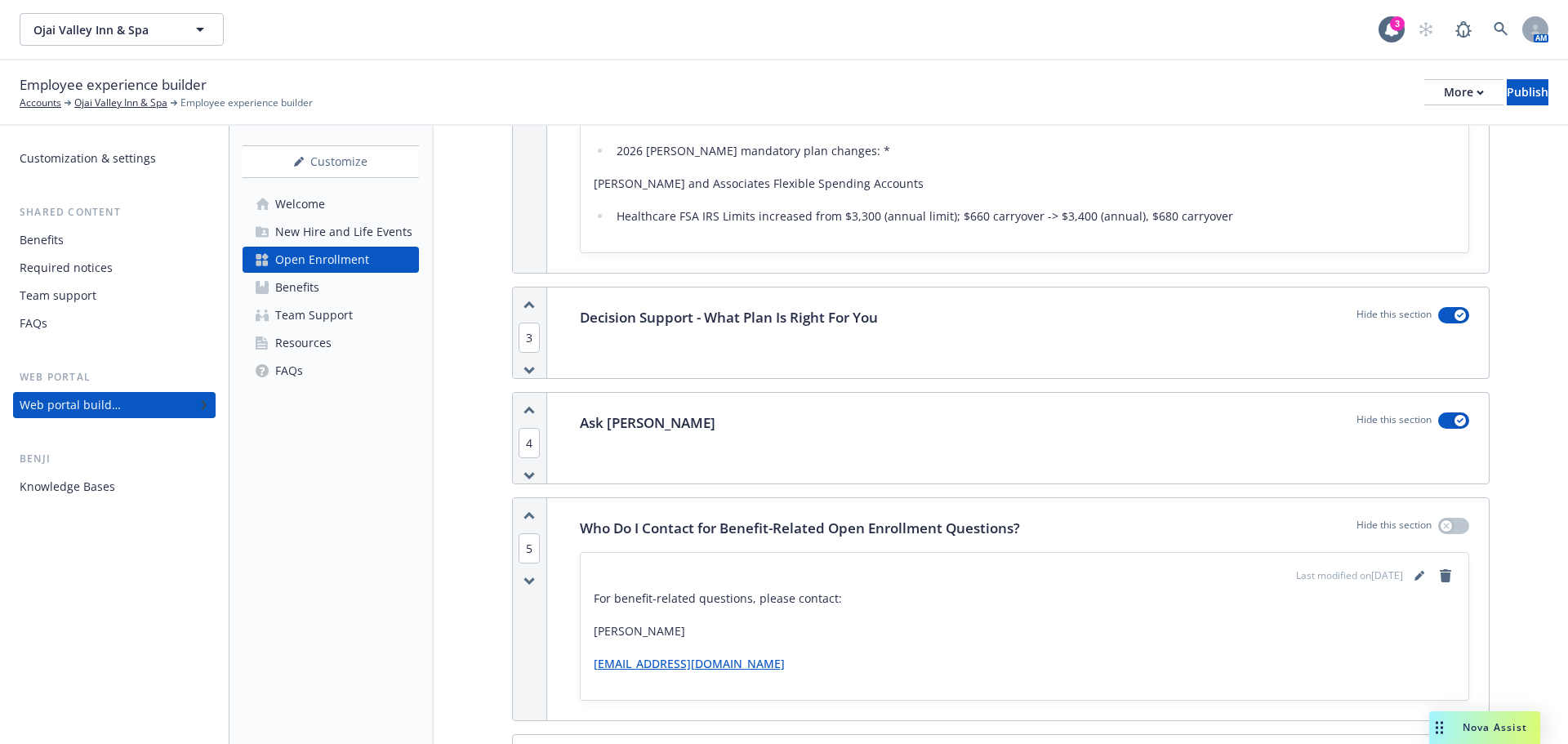
scroll to position [1307, 0]
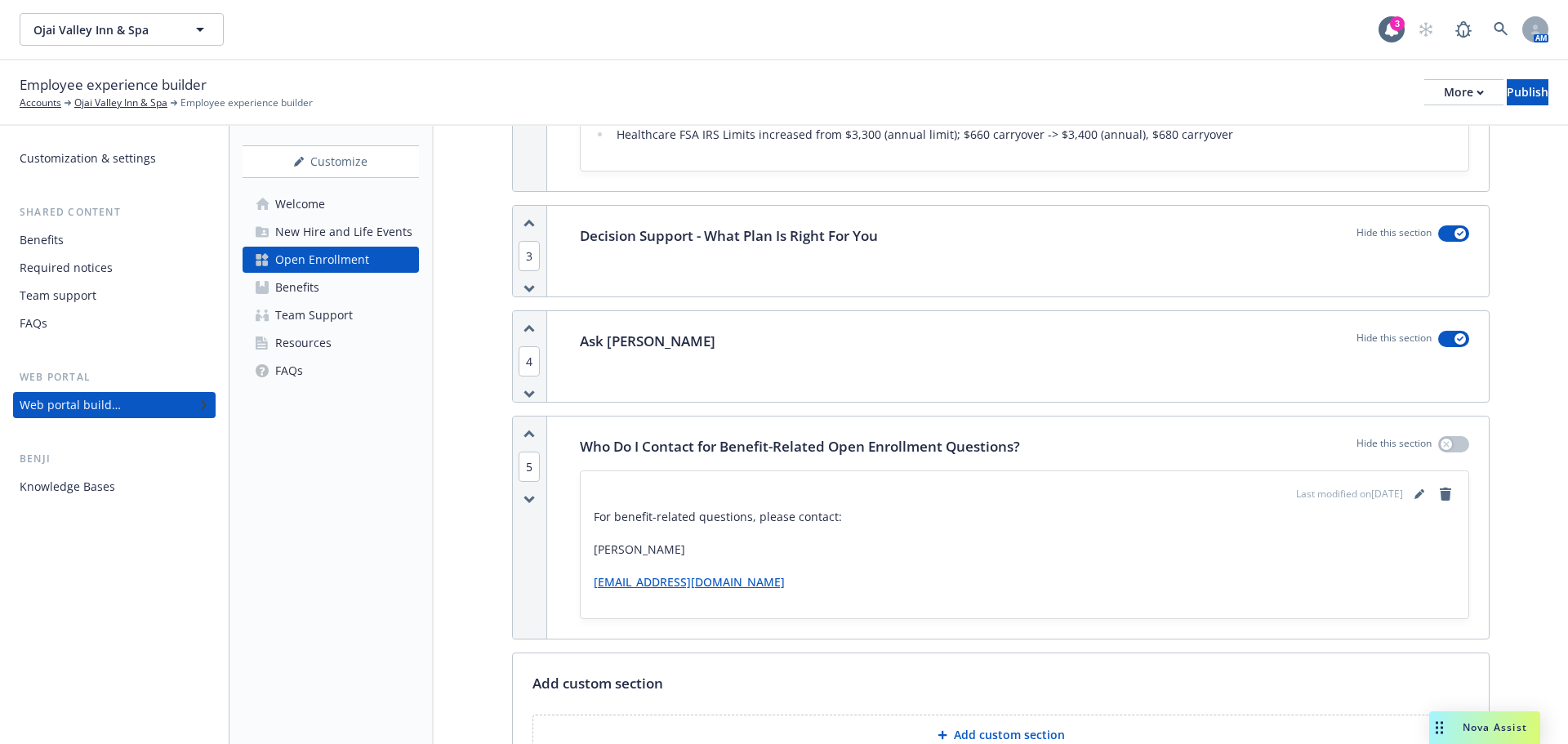
click at [1369, 553] on p "[PERSON_NAME]" at bounding box center [1024, 549] width 862 height 20
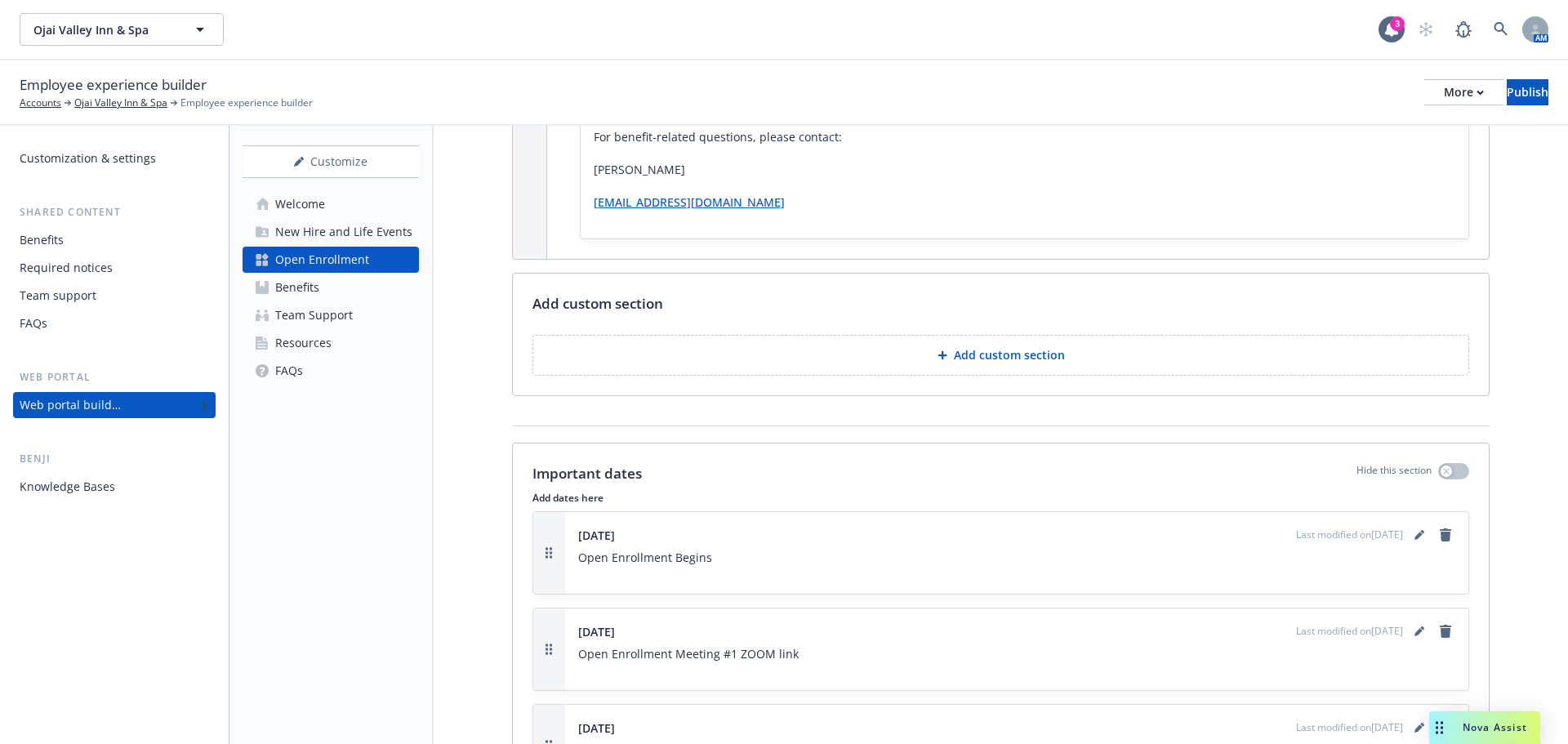
scroll to position [1715, 0]
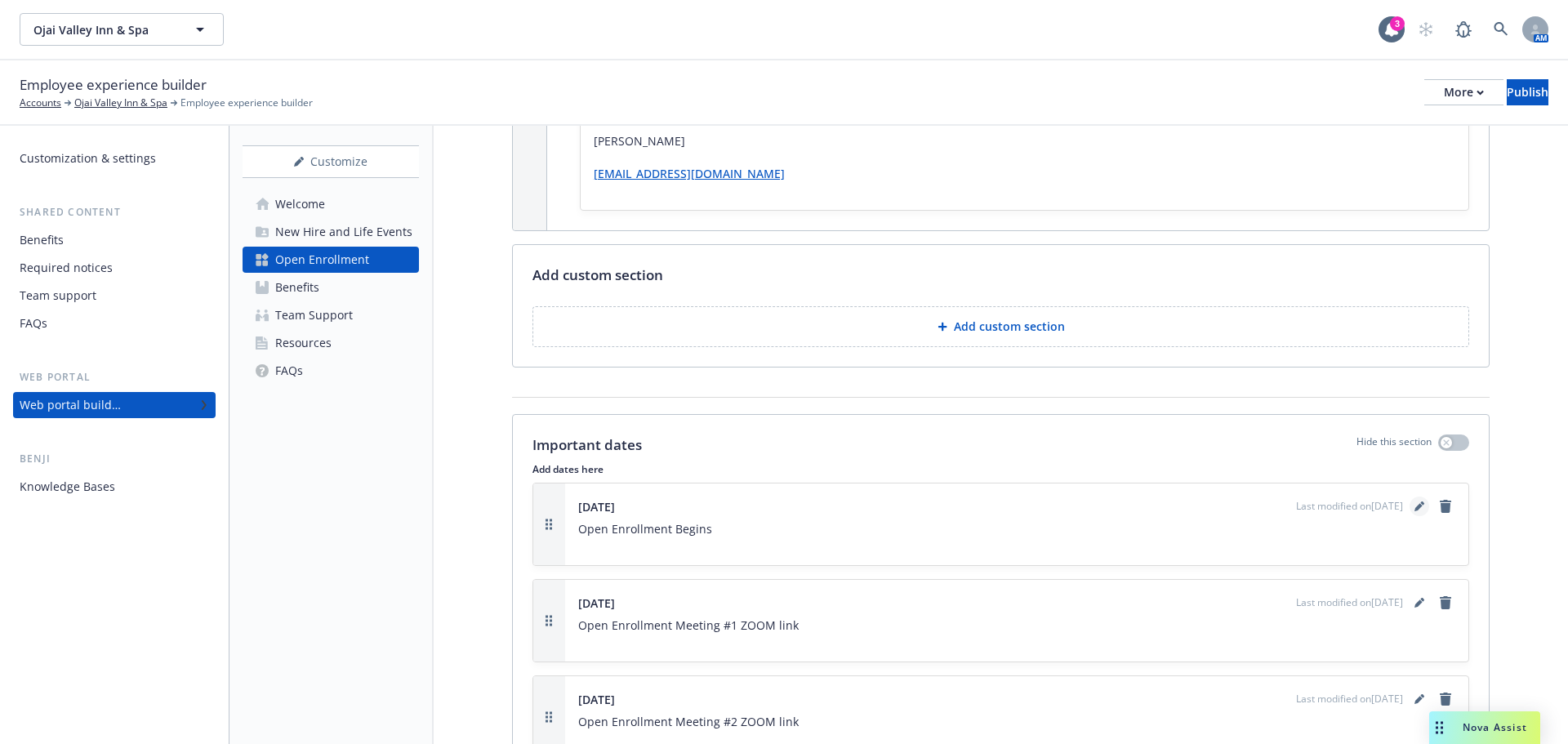
click at [1415, 502] on icon "editPencil" at bounding box center [1420, 506] width 10 height 10
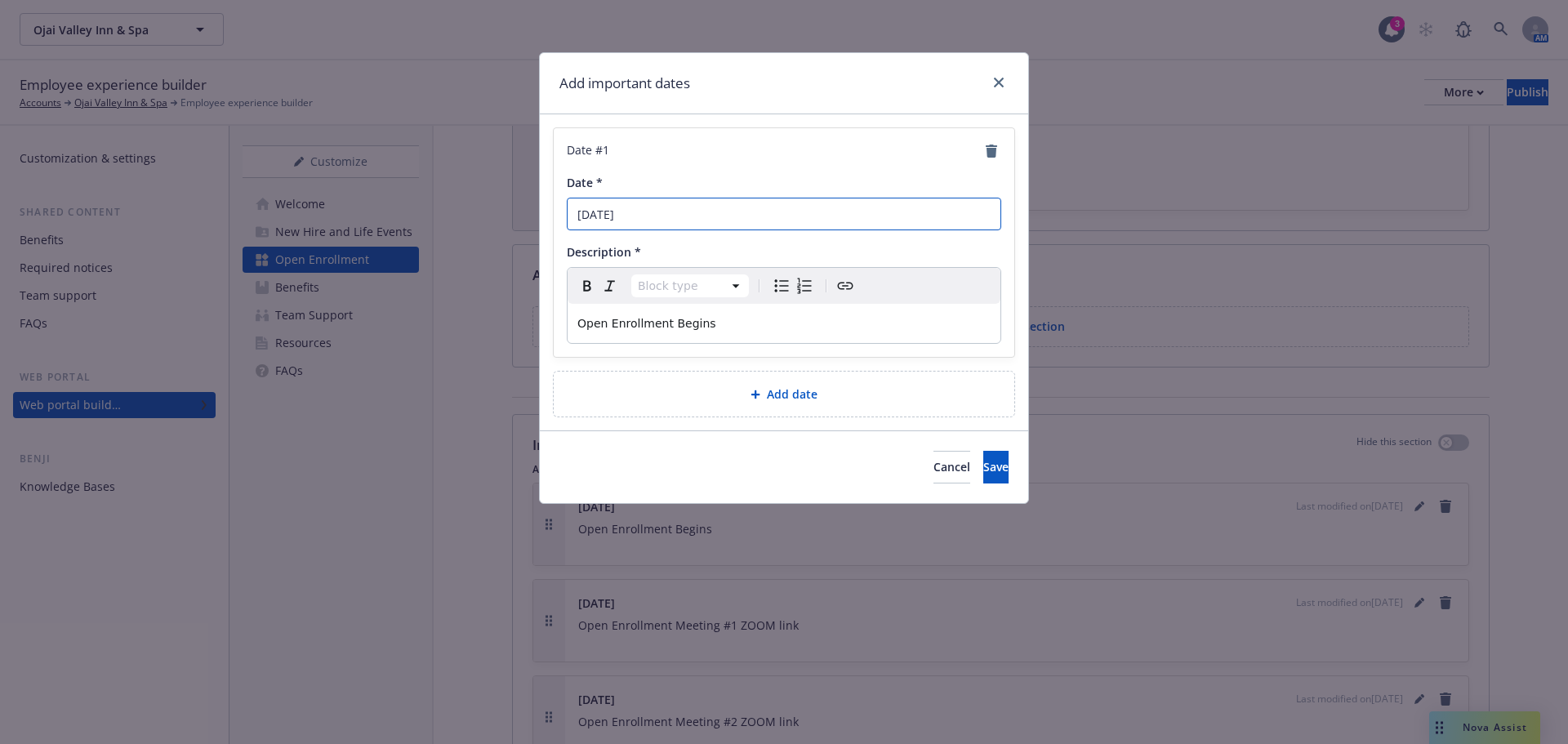
drag, startPoint x: 662, startPoint y: 214, endPoint x: 624, endPoint y: 218, distance: 38.2
click at [624, 218] on input "October 21st" at bounding box center [784, 214] width 435 height 33
paste input "[DATE]"
type input "October October 29th"
click at [1003, 81] on icon "close" at bounding box center [999, 82] width 10 height 10
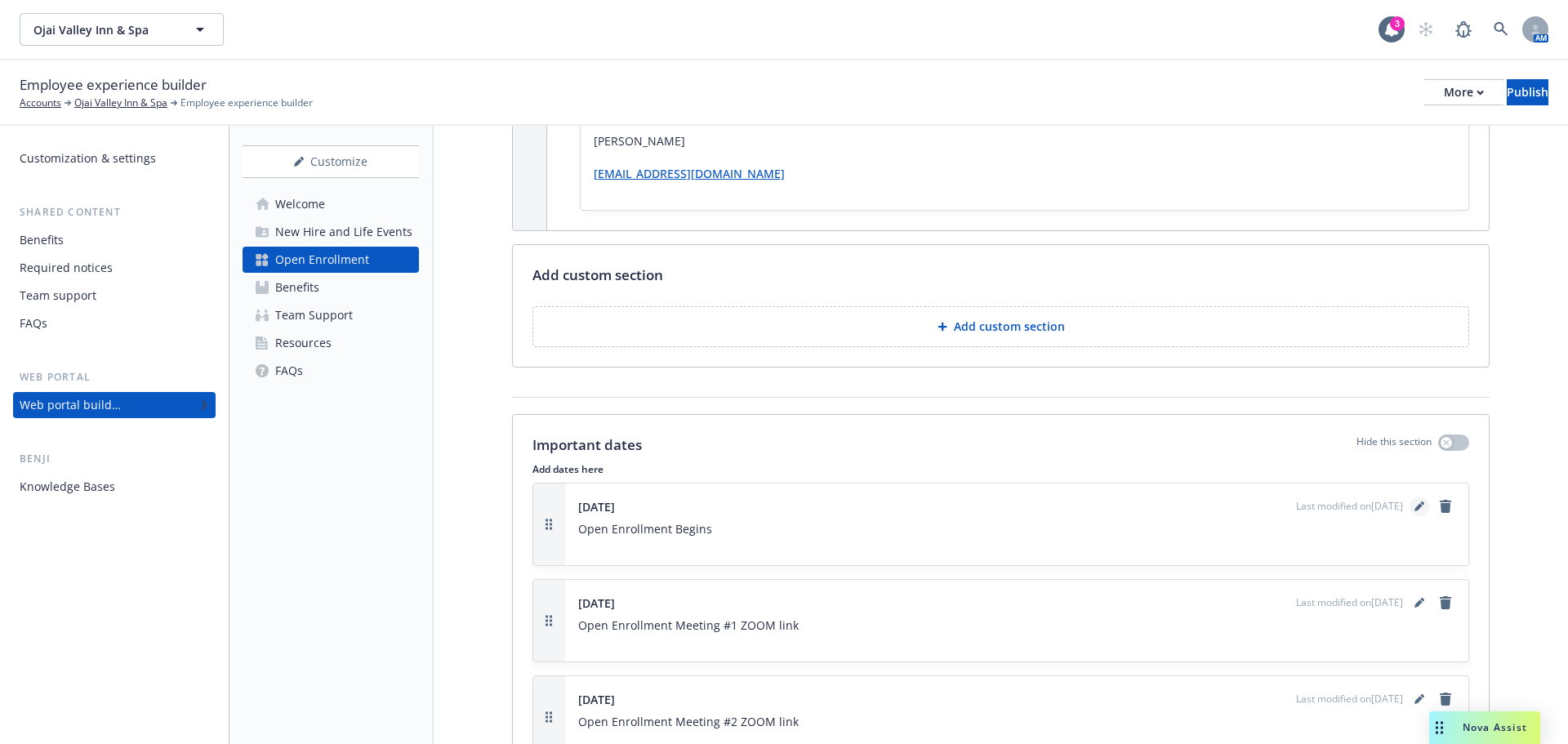
click at [1415, 506] on icon "editPencil" at bounding box center [1419, 508] width 8 height 8
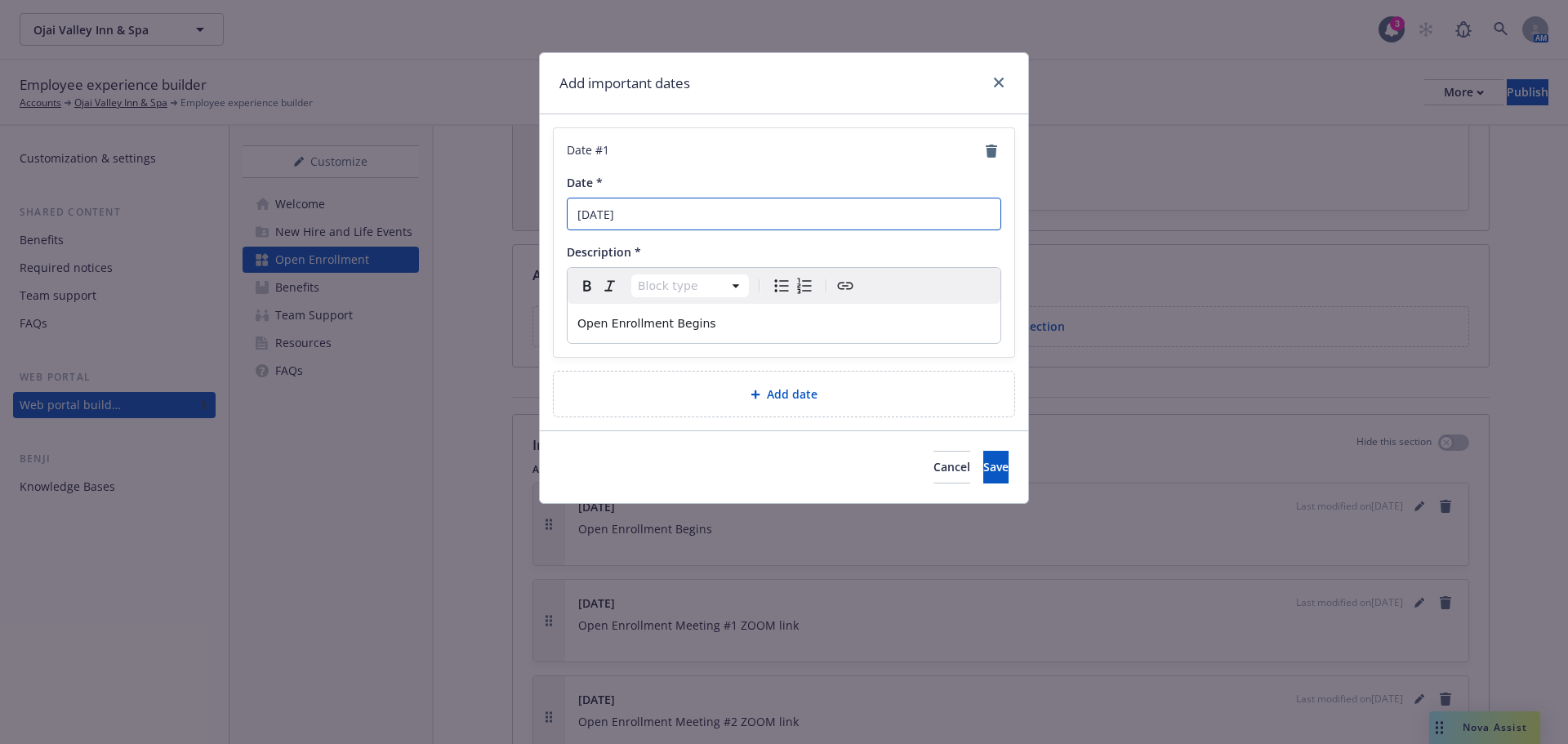
drag, startPoint x: 653, startPoint y: 214, endPoint x: 623, endPoint y: 218, distance: 30.3
click at [623, 218] on input "October 21st" at bounding box center [784, 214] width 435 height 33
paste input "Add date here"
drag, startPoint x: 670, startPoint y: 215, endPoint x: 625, endPoint y: 214, distance: 45.0
click at [625, 214] on input "October 21st" at bounding box center [784, 214] width 435 height 33
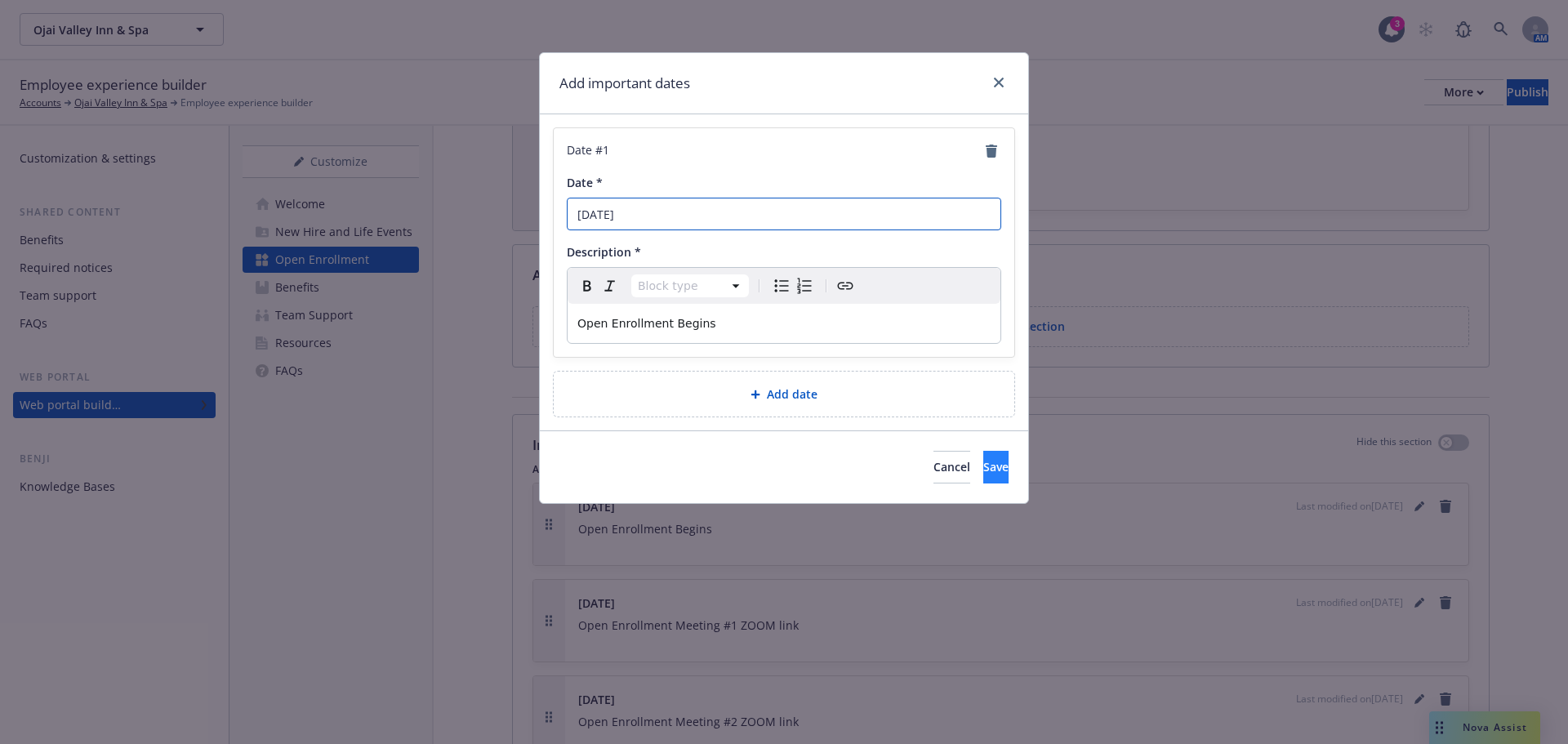
type input "[DATE]"
click at [983, 464] on span "Save" at bounding box center [996, 466] width 26 height 16
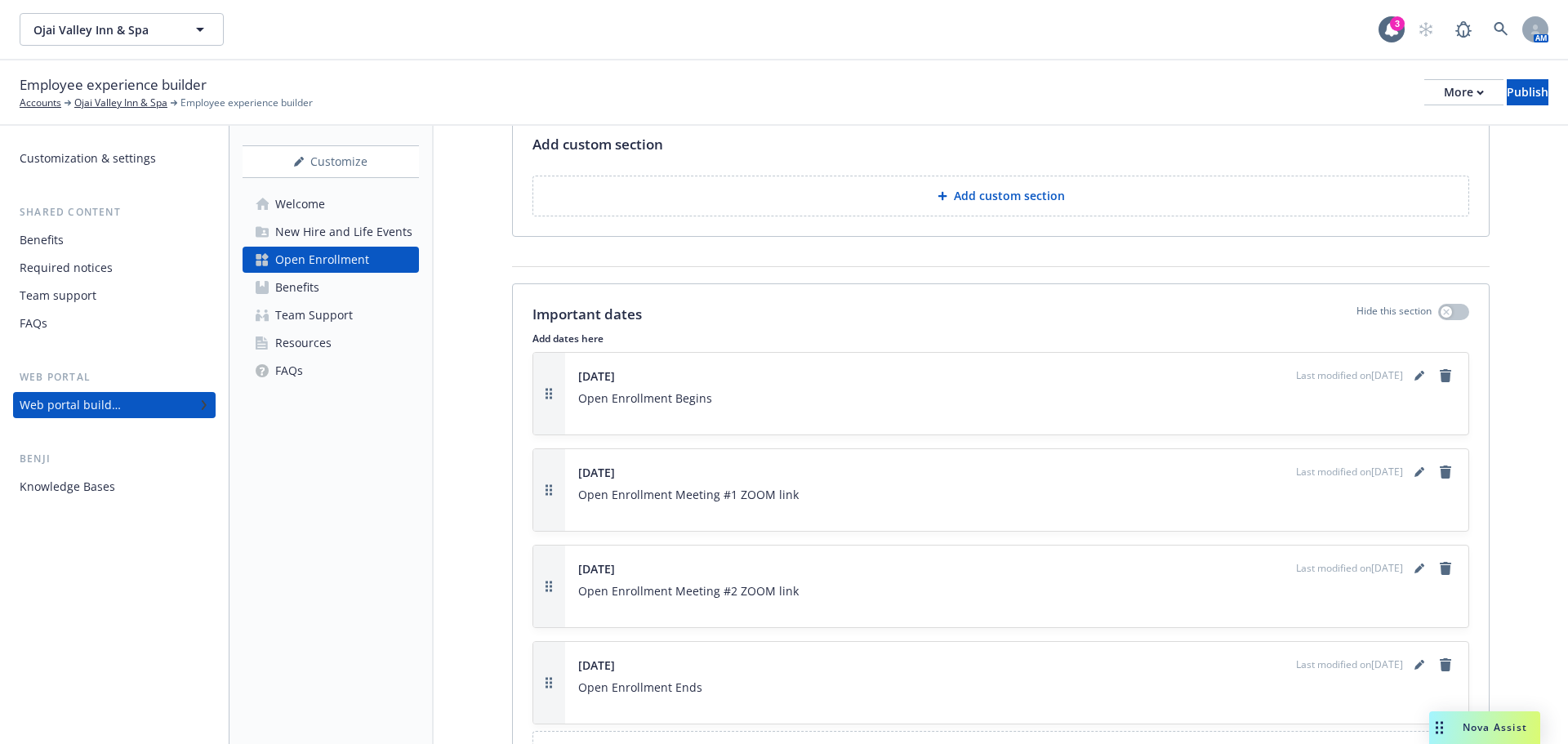
scroll to position [1960, 0]
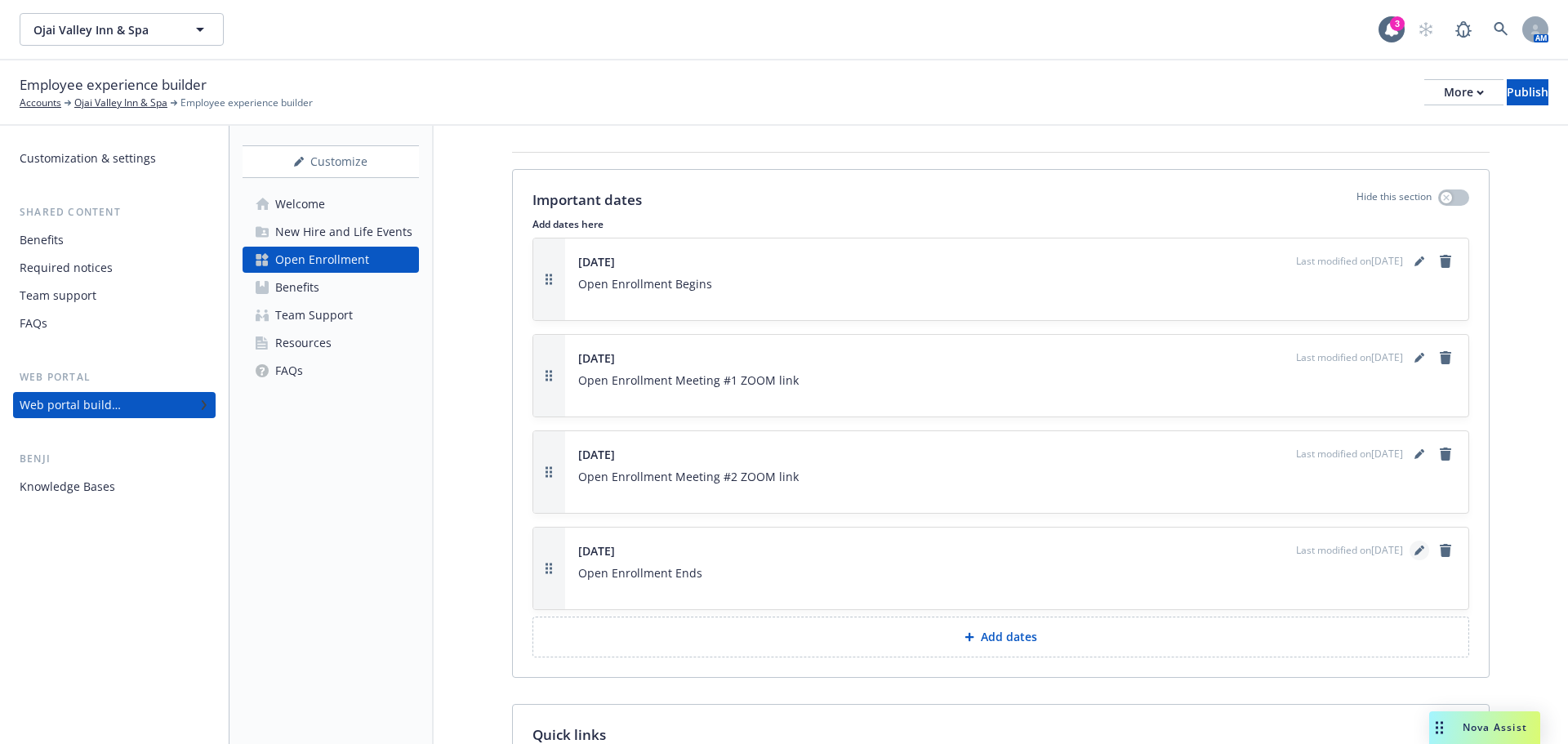
click at [1415, 545] on icon "editPencil" at bounding box center [1420, 550] width 10 height 10
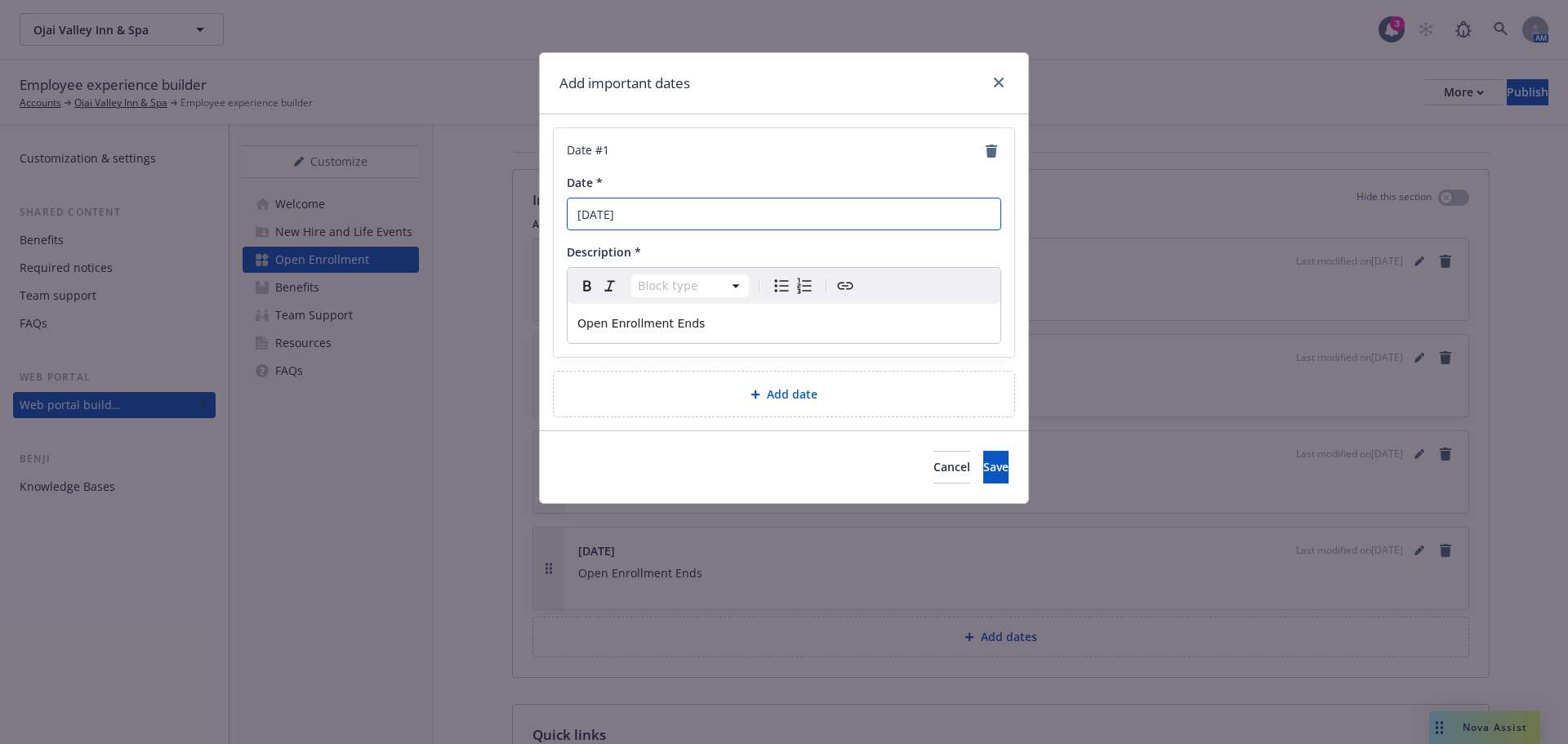
drag, startPoint x: 646, startPoint y: 217, endPoint x: 623, endPoint y: 222, distance: 23.5
click at [623, 222] on input "October 30th" at bounding box center [784, 214] width 435 height 33
type input "[DATE]"
click at [983, 467] on button "Save" at bounding box center [996, 468] width 26 height 33
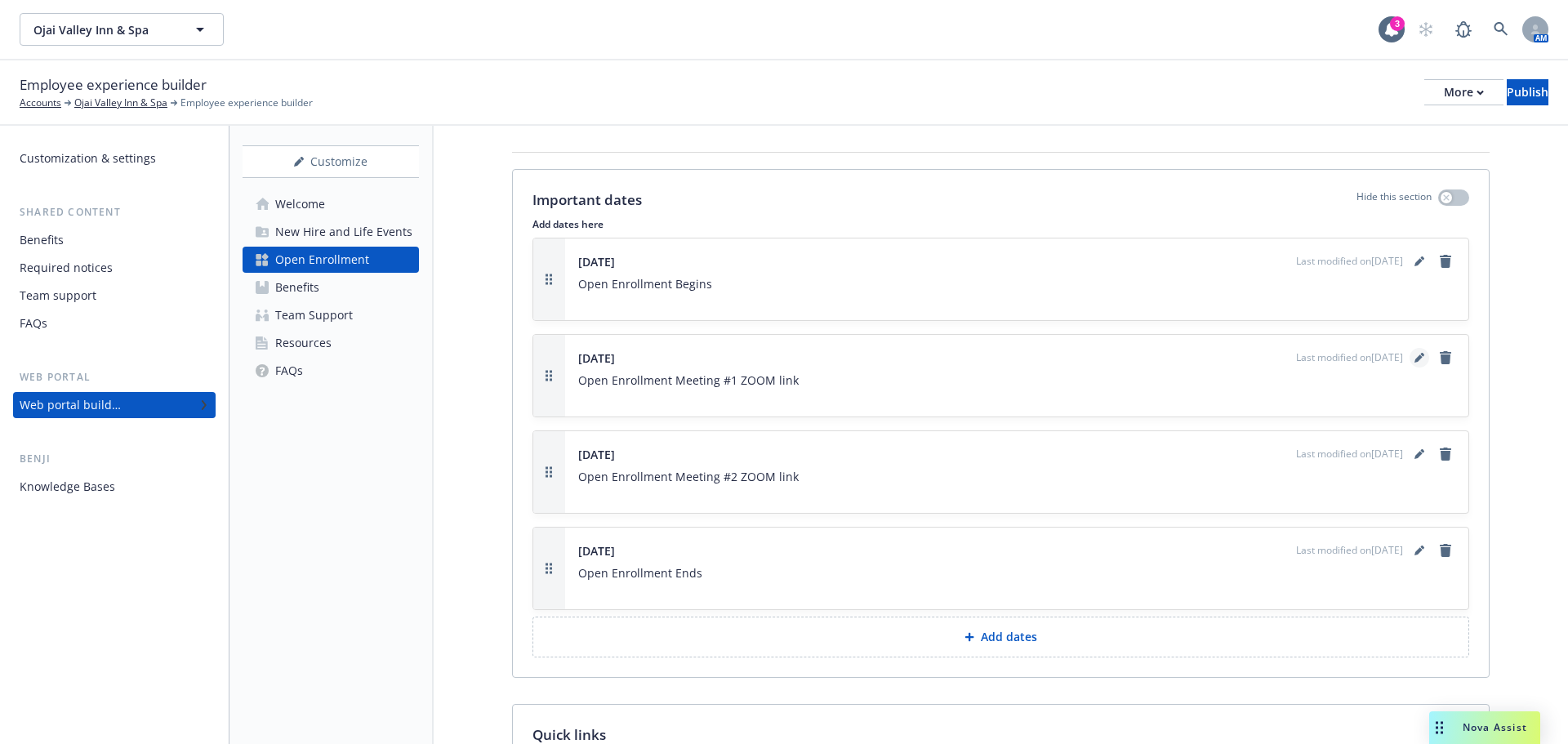
click at [1415, 356] on icon "editPencil" at bounding box center [1420, 358] width 10 height 10
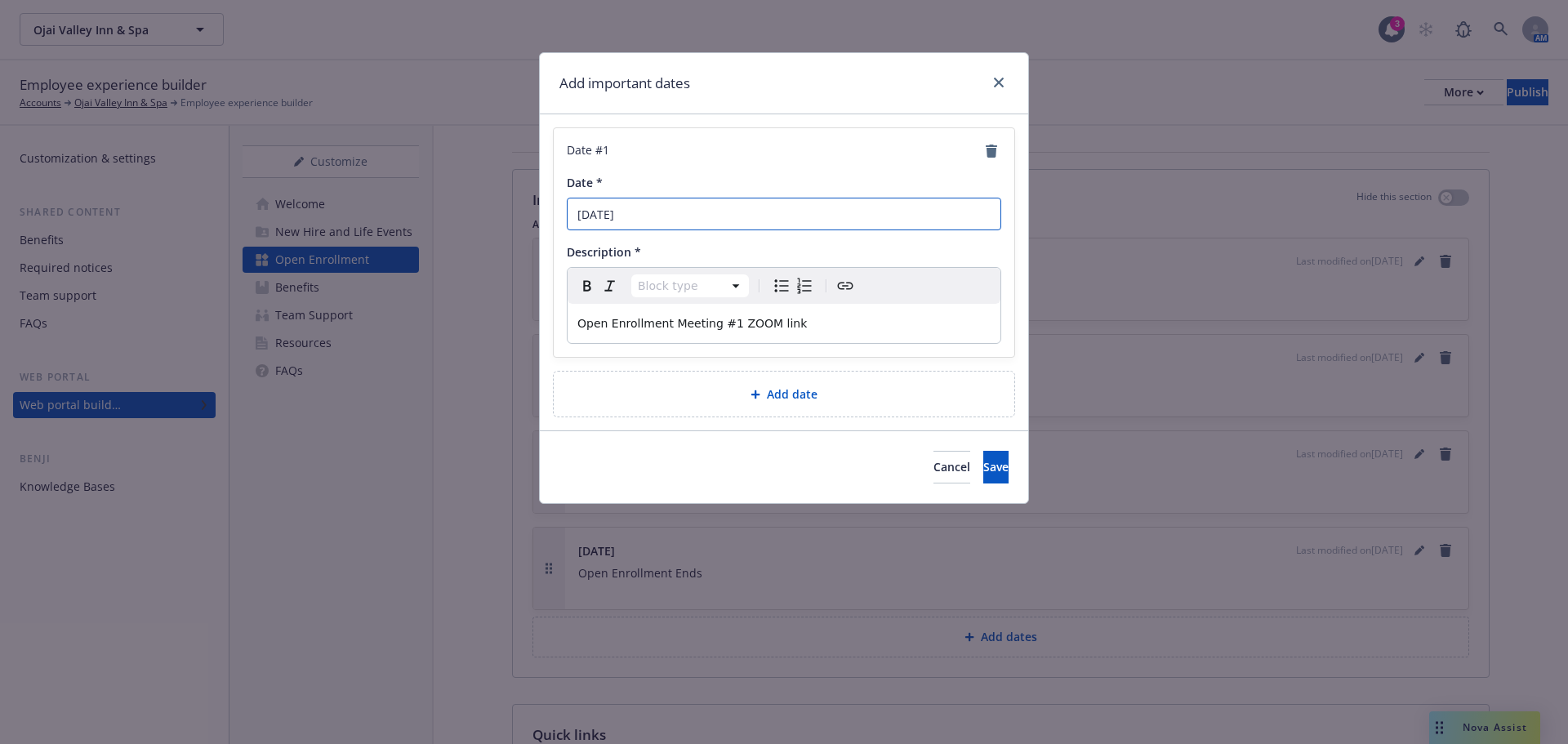
drag, startPoint x: 668, startPoint y: 207, endPoint x: 291, endPoint y: 197, distance: 377.1
click at [289, 194] on div "Add important dates Date # 1 Date * October 22nd Description * Block type Parag…" at bounding box center [784, 372] width 1568 height 744
type input "[DATE]"
drag, startPoint x: 845, startPoint y: 325, endPoint x: 542, endPoint y: 318, distance: 303.1
click at [542, 318] on div "Date # 1 Date * Tuesday, October 21, 2025 Description * Paragraph Paragraph Hea…" at bounding box center [784, 272] width 488 height 316
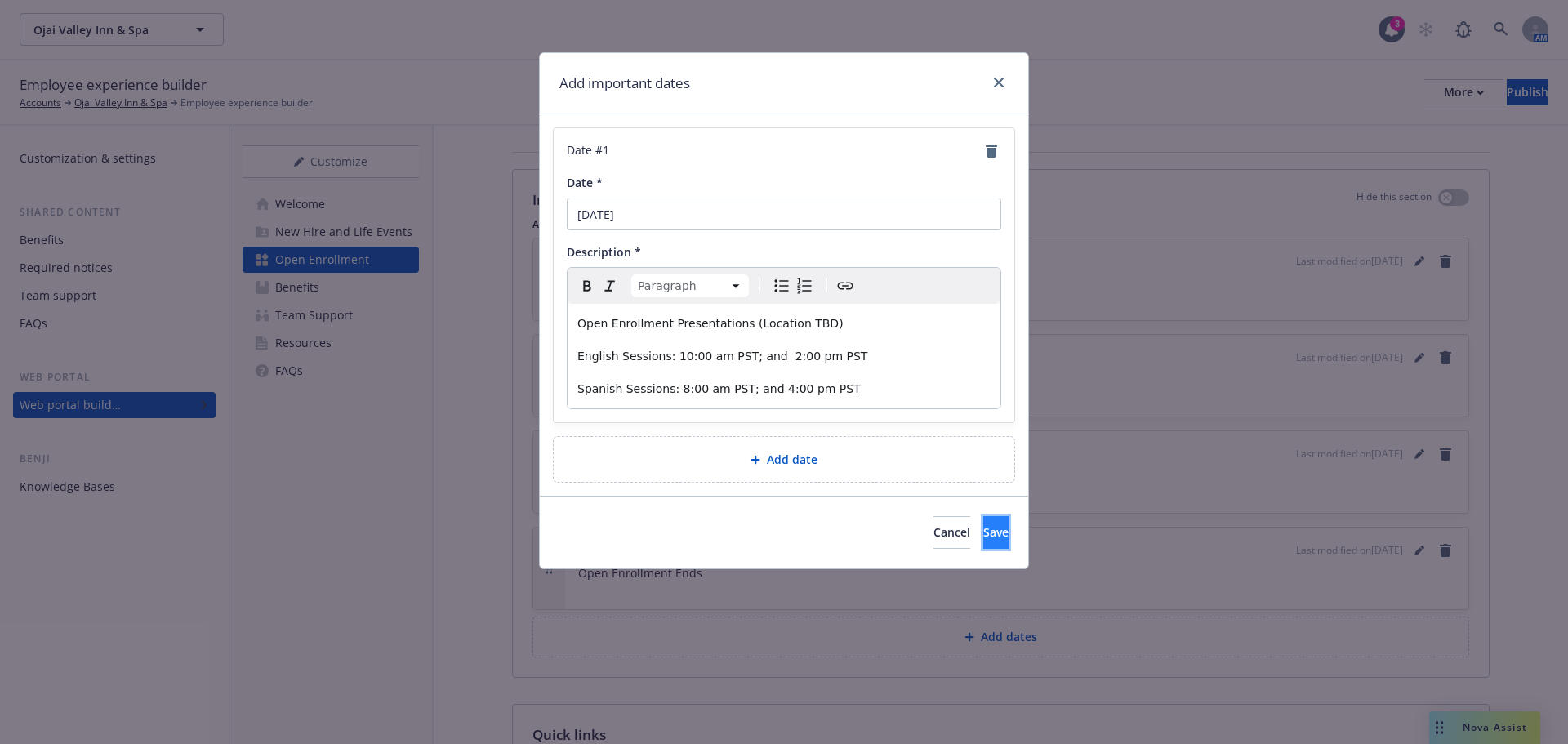
click at [983, 528] on span "Save" at bounding box center [996, 532] width 26 height 16
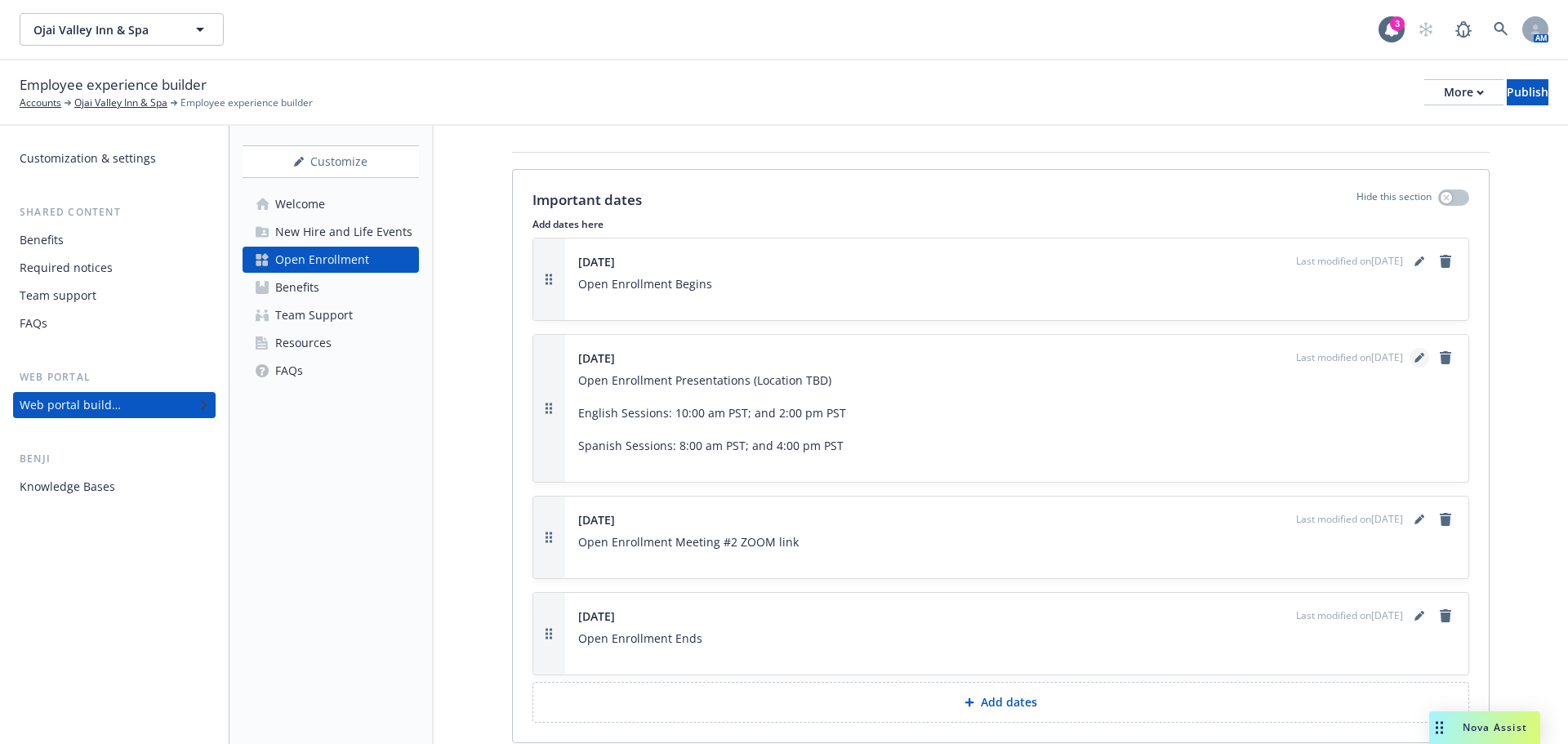
click at [1410, 360] on link "editPencil" at bounding box center [1420, 358] width 20 height 20
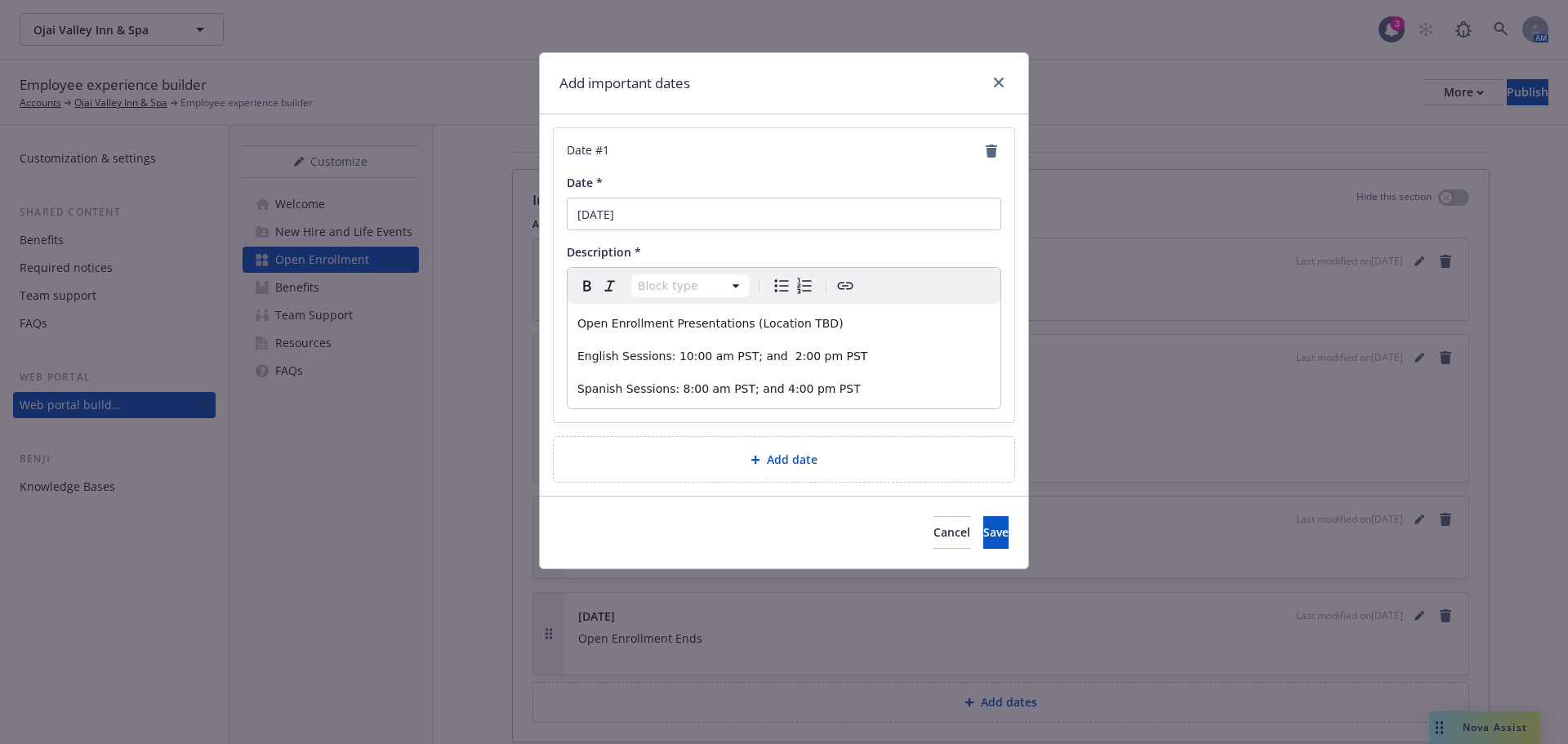
click at [853, 402] on div "Open Enrollment Presentations (Location TBD) English Sessions: 10:00 am PST; an…" at bounding box center [784, 356] width 433 height 105
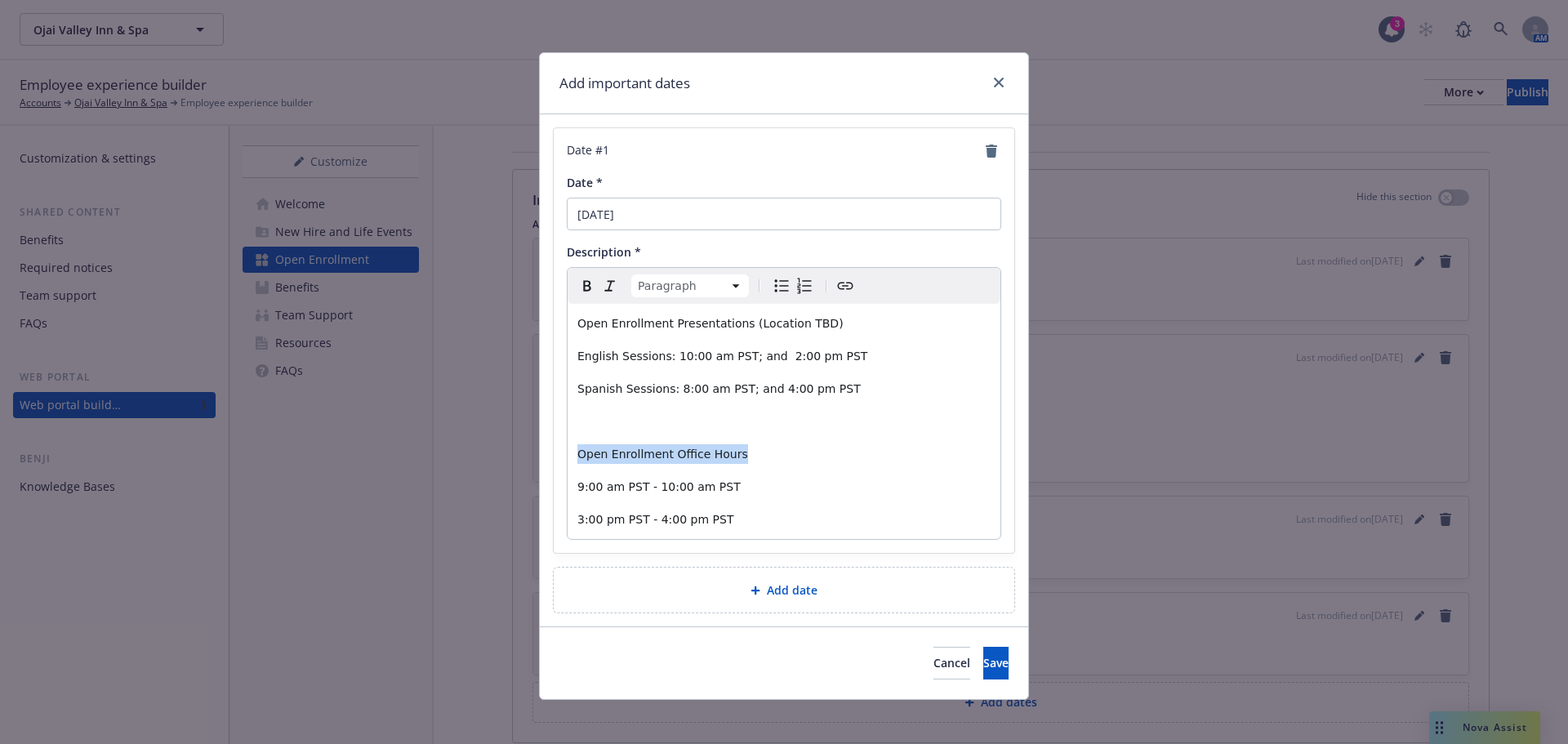
drag, startPoint x: 724, startPoint y: 456, endPoint x: 535, endPoint y: 459, distance: 189.0
click at [539, 459] on div "Date # 1 Date * Tuesday, October 21, 2025 Description * Paragraph Paragraph Hea…" at bounding box center [784, 370] width 488 height 512
drag, startPoint x: 808, startPoint y: 317, endPoint x: 533, endPoint y: 315, distance: 275.0
click at [532, 313] on div "Add important dates Date # 1 Date * Tuesday, October 21, 2025 Description * Par…" at bounding box center [784, 372] width 1568 height 744
click at [983, 662] on span "Save" at bounding box center [996, 662] width 26 height 16
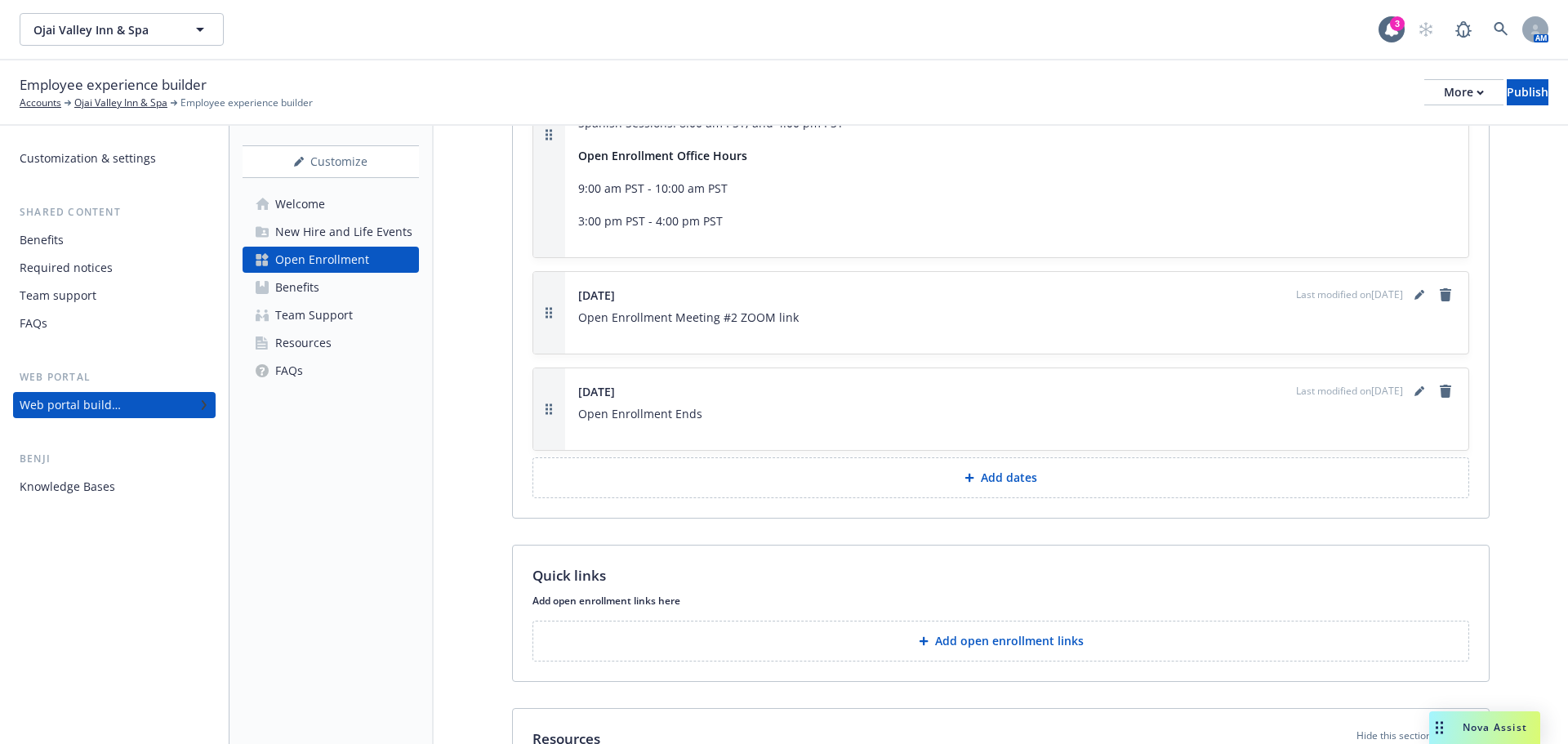
scroll to position [2286, 0]
click at [1014, 473] on p "Add dates" at bounding box center [1009, 473] width 56 height 16
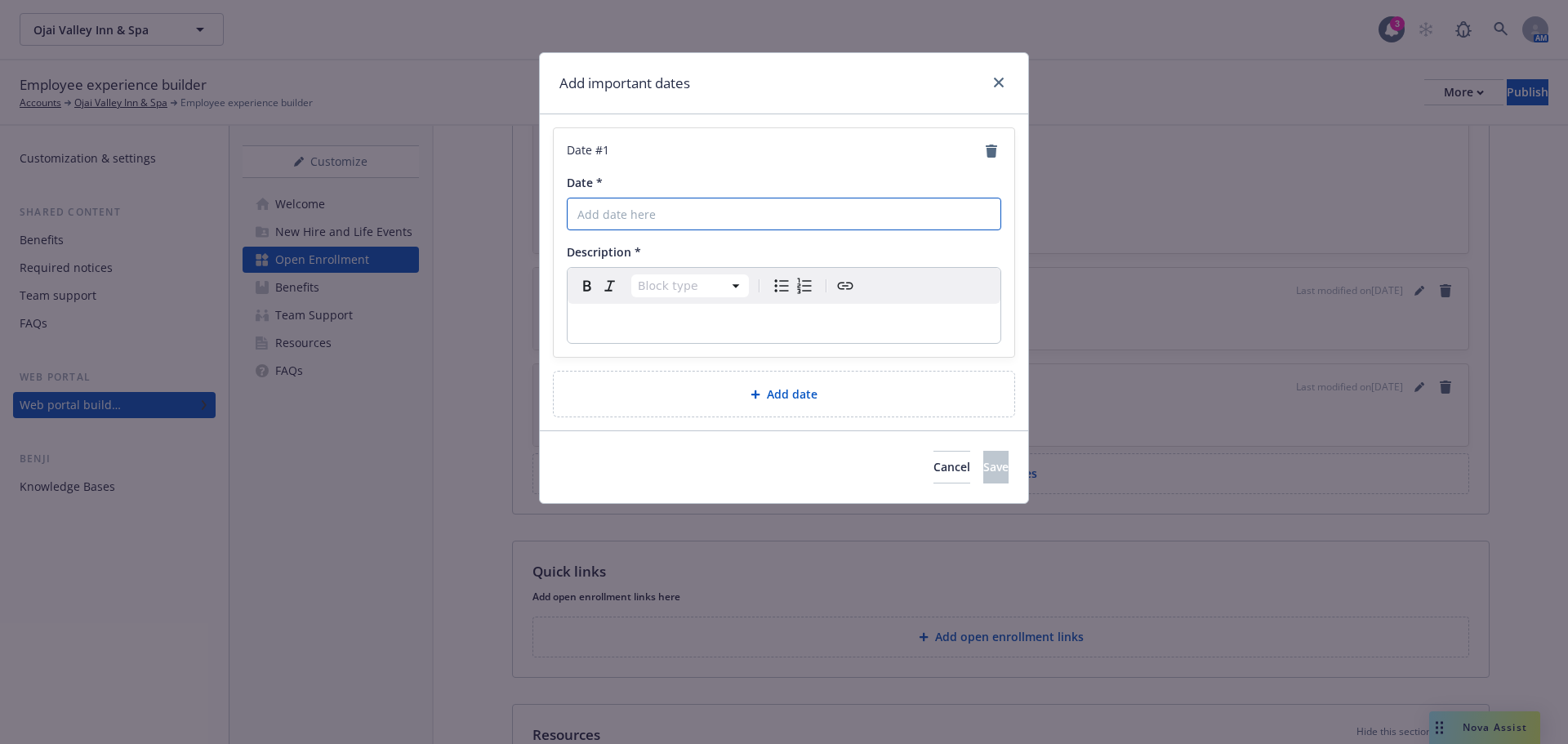
click at [713, 219] on input "Date *" at bounding box center [784, 214] width 435 height 33
type input "[DATE]"
click at [653, 318] on p "editable markdown" at bounding box center [784, 323] width 413 height 20
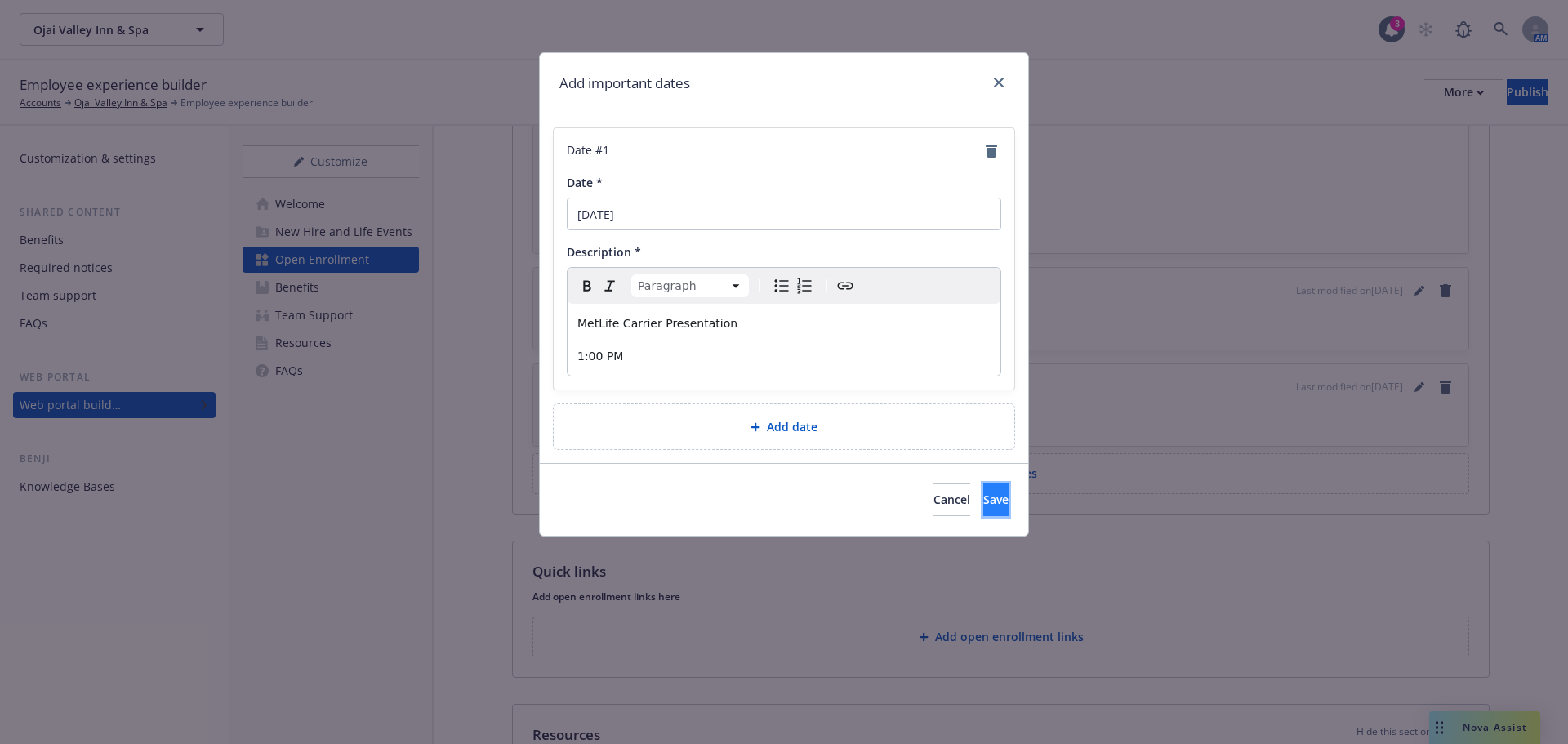
click at [983, 504] on span "Save" at bounding box center [996, 499] width 26 height 16
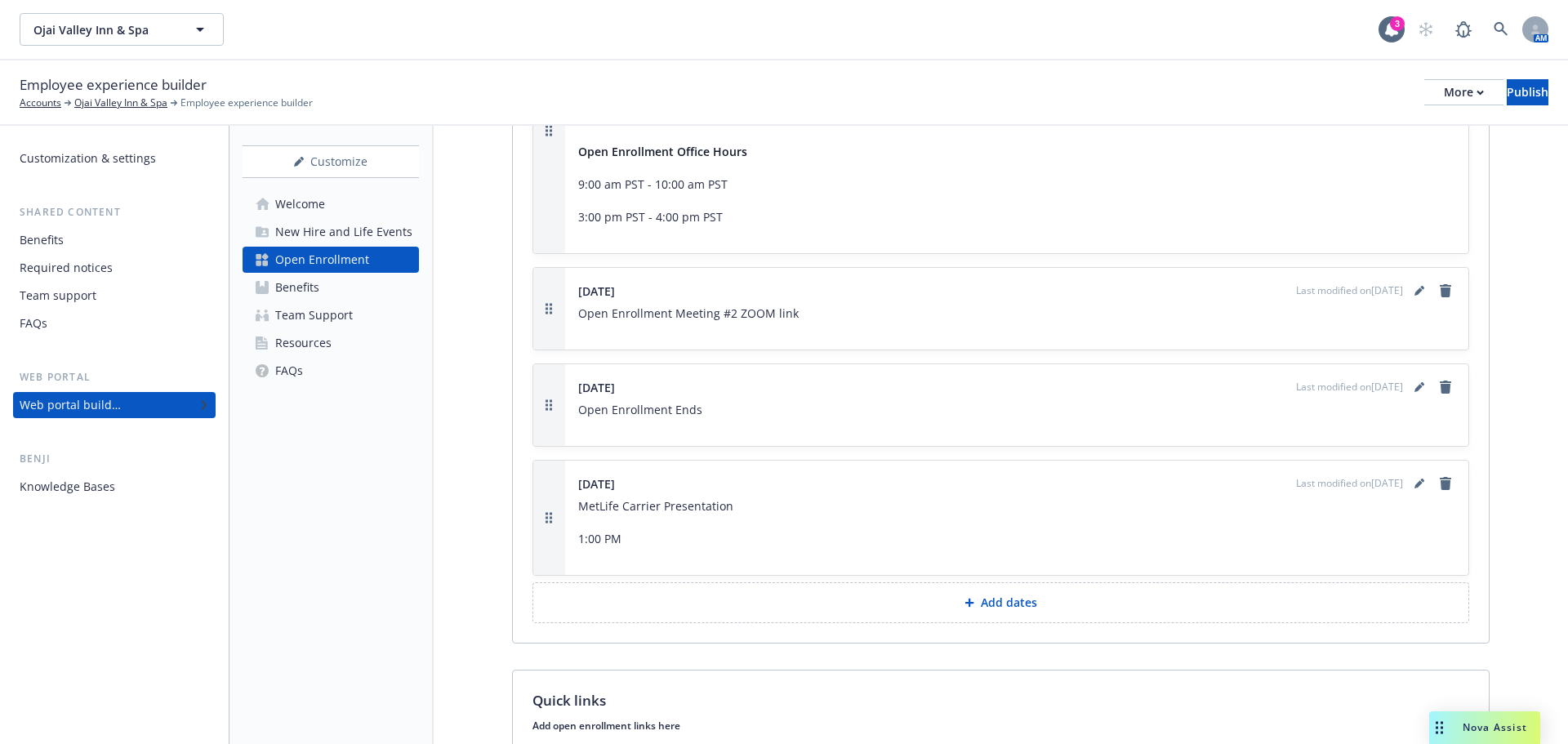
click at [988, 615] on button "Add dates" at bounding box center [1001, 603] width 937 height 41
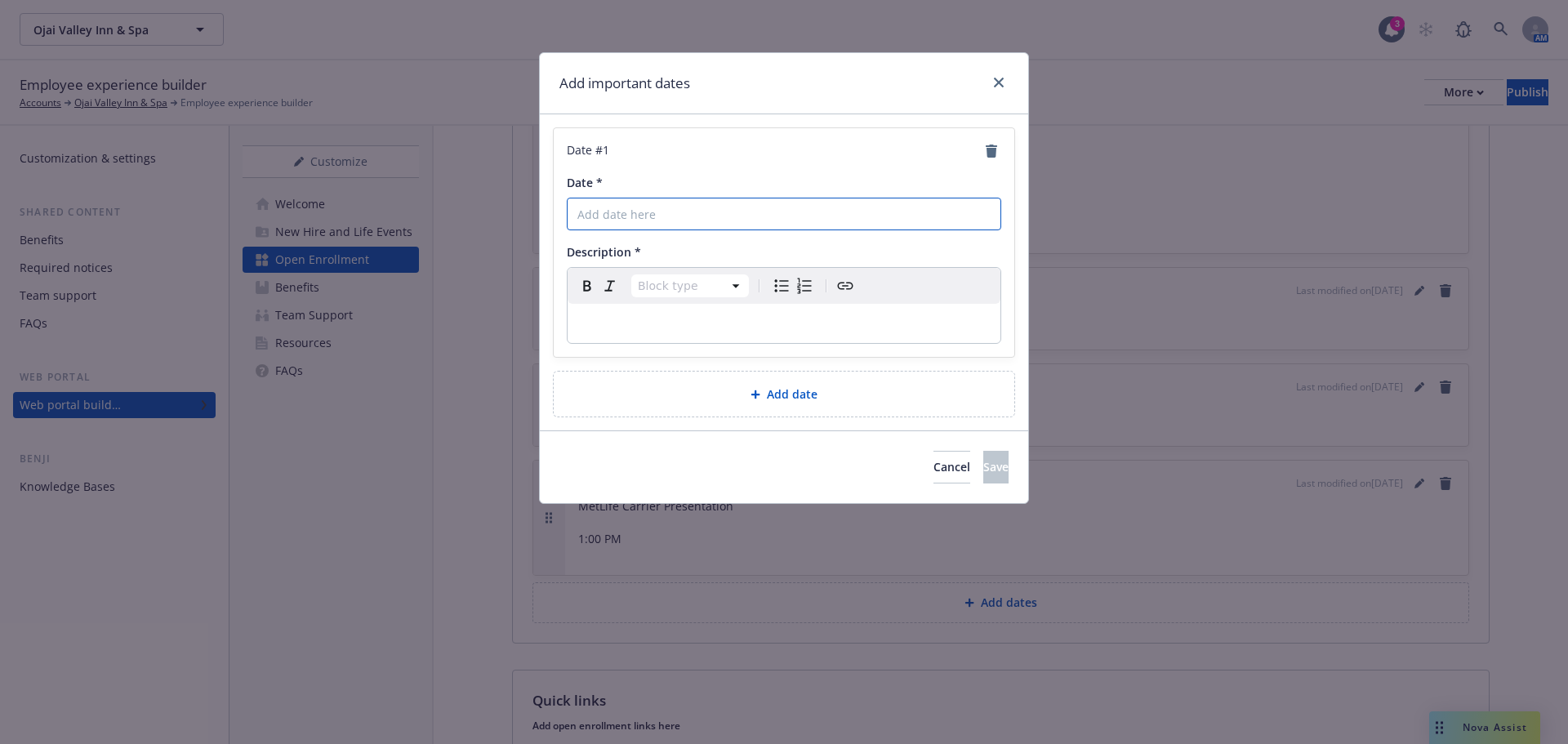
click at [709, 214] on input "Date *" at bounding box center [784, 214] width 435 height 33
type input "[DATE]"
click at [717, 323] on p "editable markdown" at bounding box center [784, 323] width 413 height 20
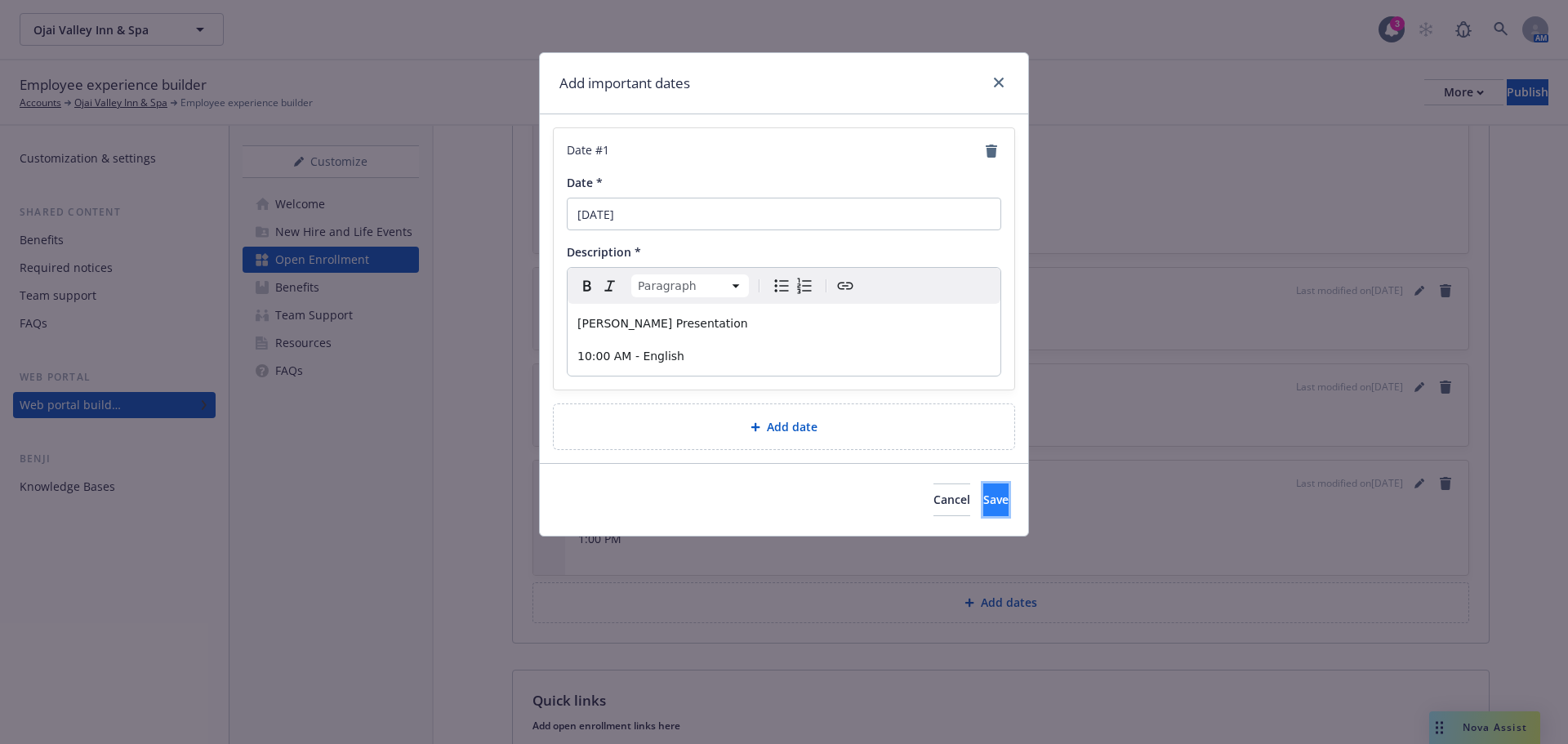
click at [983, 490] on button "Save" at bounding box center [996, 500] width 26 height 33
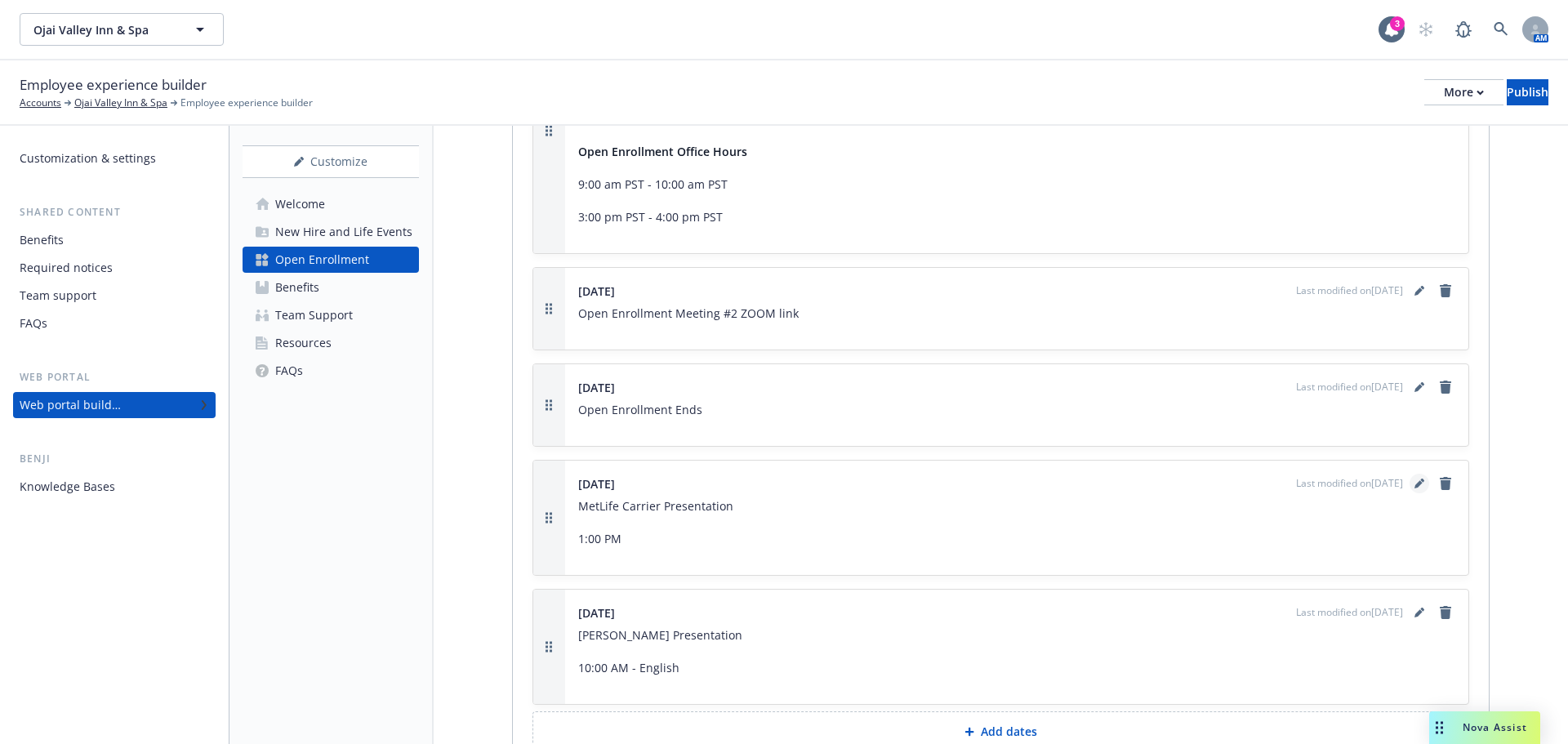
click at [1415, 485] on icon "editPencil" at bounding box center [1420, 483] width 10 height 10
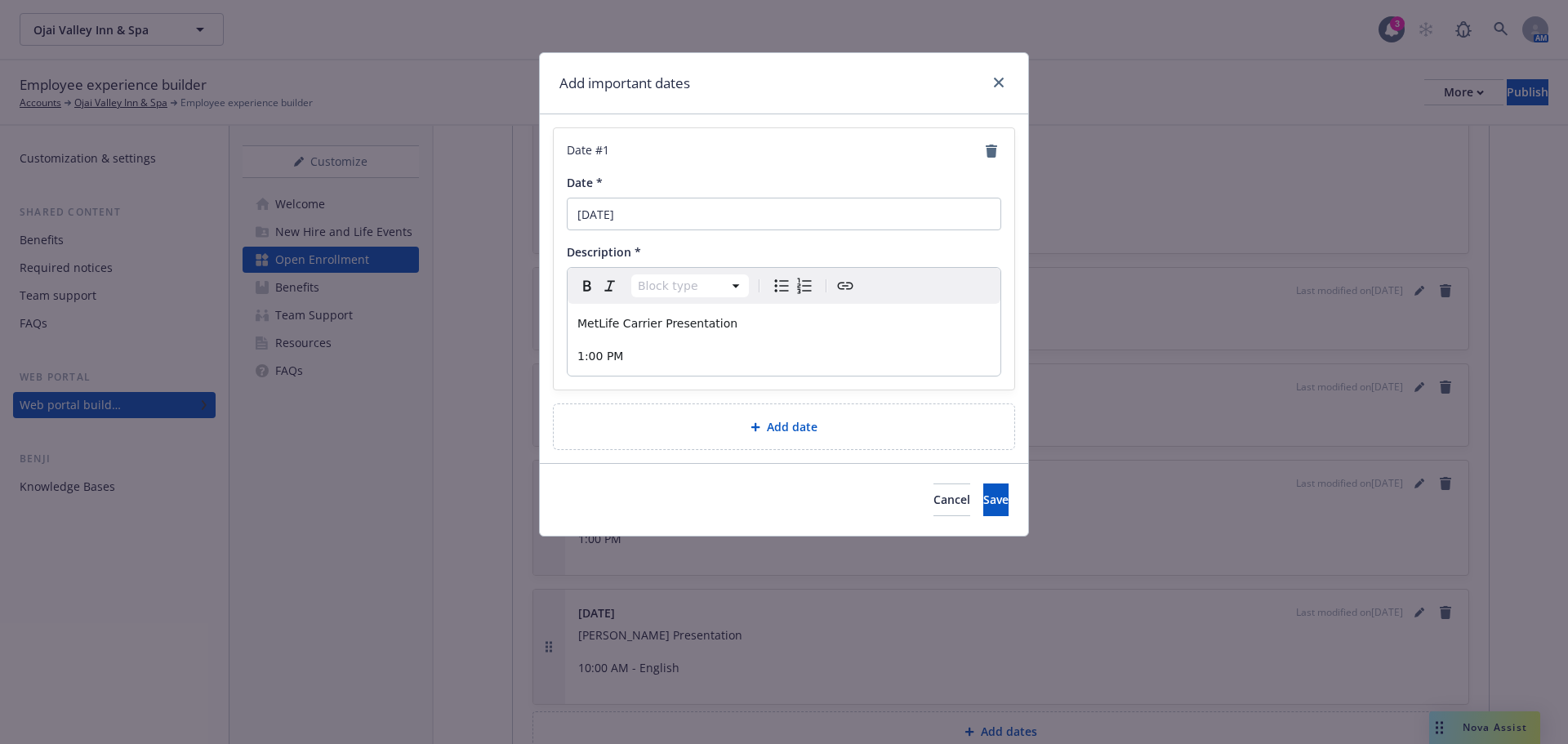
click at [703, 354] on p "1:00 PM" at bounding box center [784, 356] width 413 height 20
click at [983, 507] on span "Save" at bounding box center [996, 499] width 26 height 16
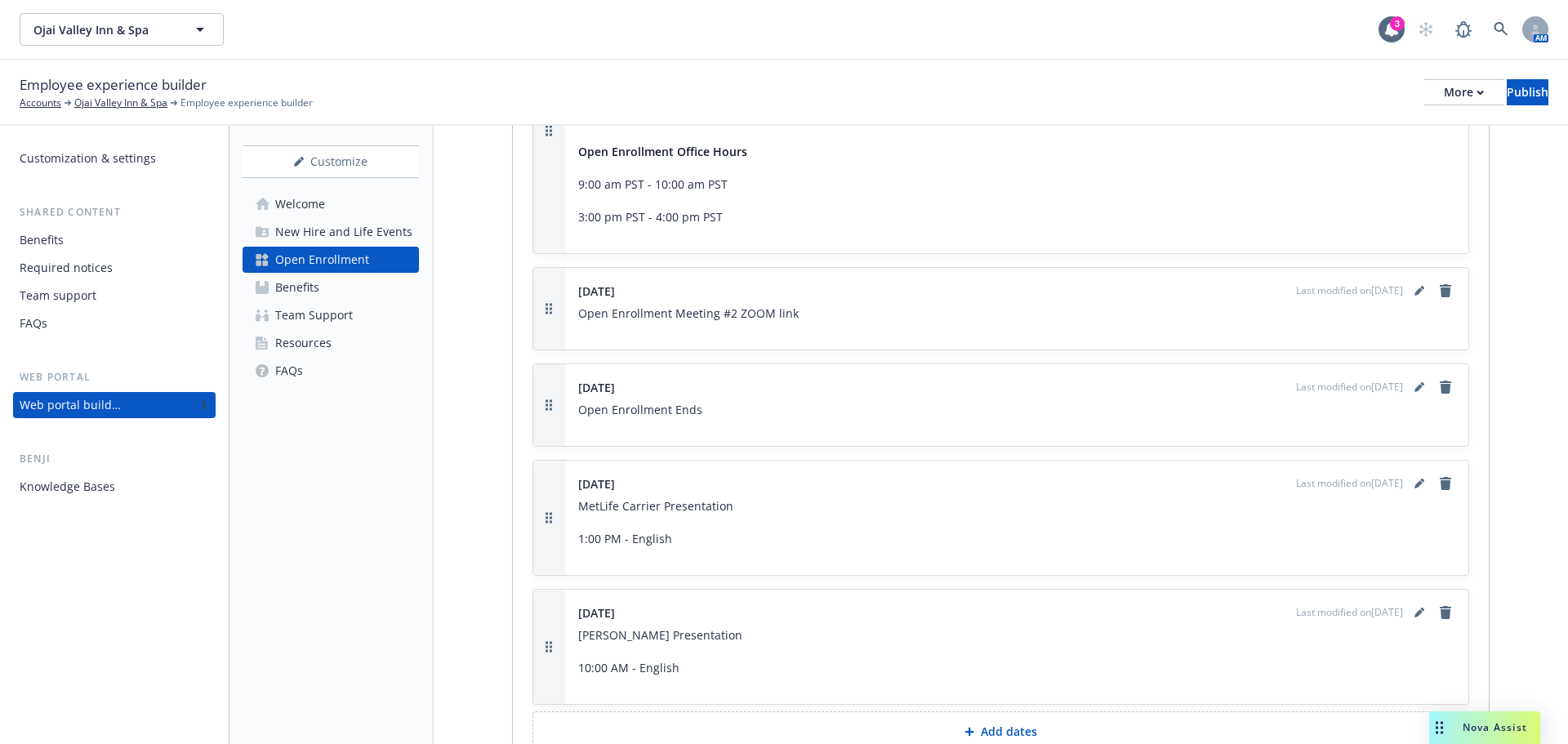
click at [1420, 483] on div "Last modified on 09/22/2025" at bounding box center [1375, 483] width 159 height 20
click at [1415, 483] on link "editPencil" at bounding box center [1420, 483] width 20 height 20
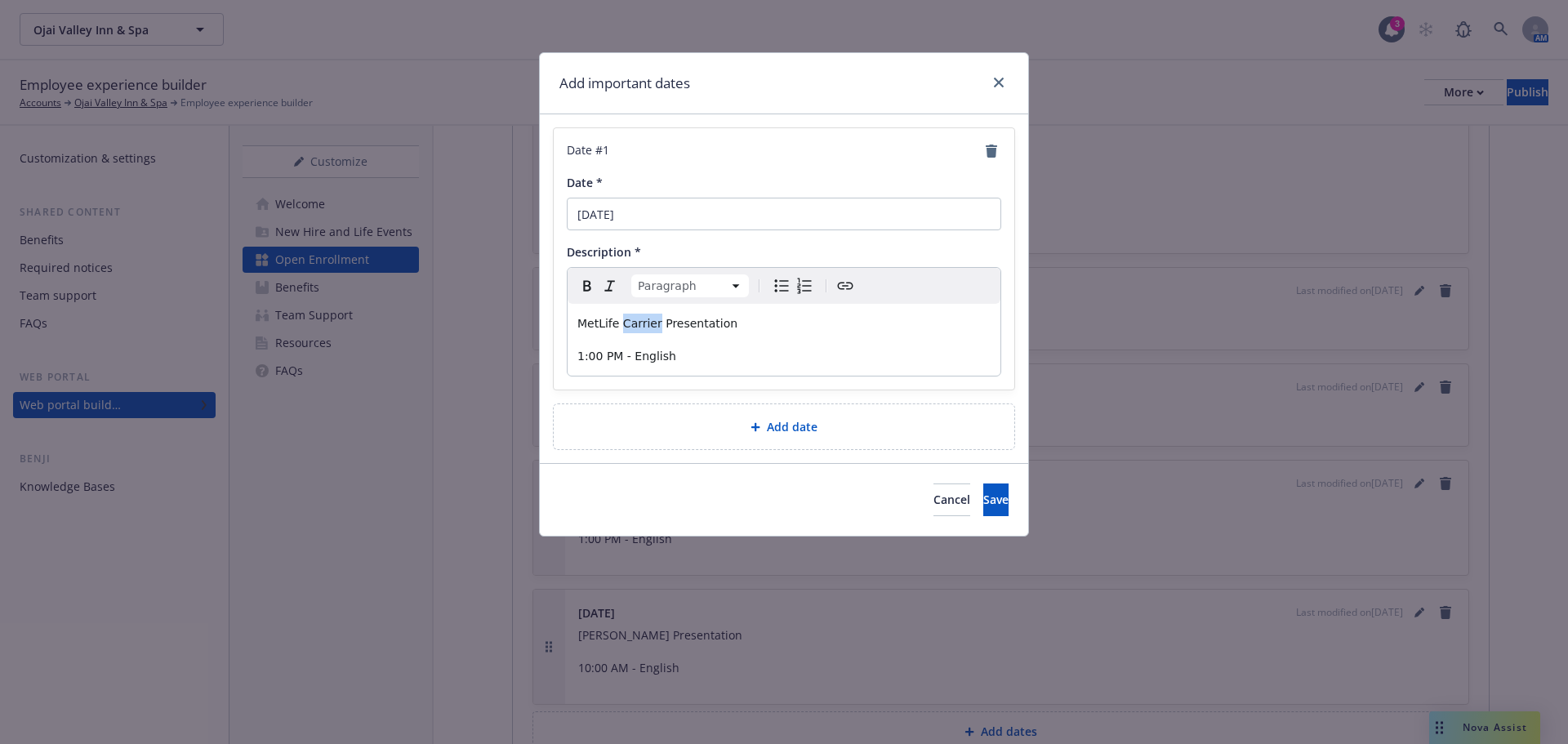
drag, startPoint x: 653, startPoint y: 325, endPoint x: 620, endPoint y: 323, distance: 33.1
click at [620, 323] on span "MetLife Carrier Presentation" at bounding box center [657, 323] width 160 height 13
click at [983, 511] on button "Save" at bounding box center [996, 500] width 26 height 33
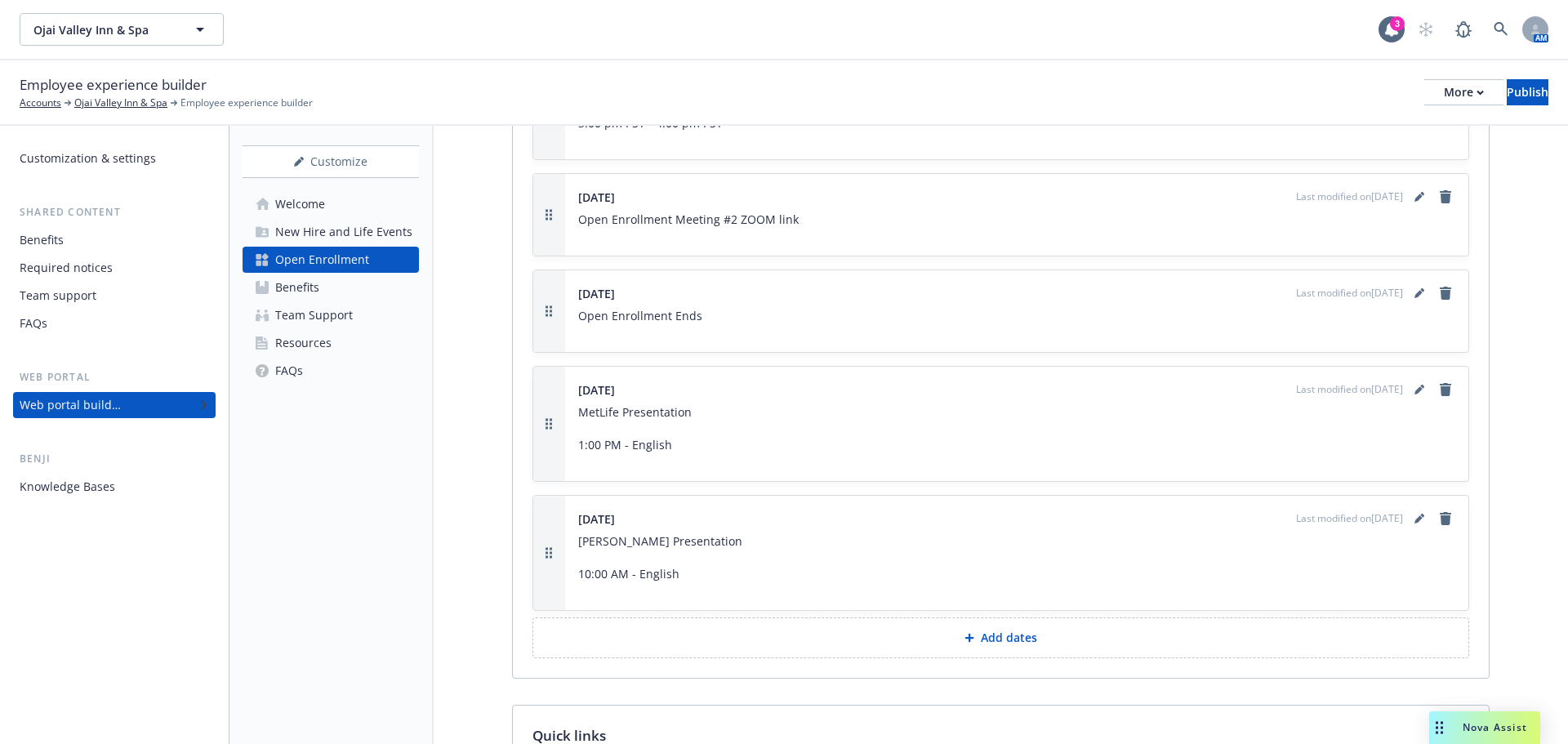
scroll to position [2450, 0]
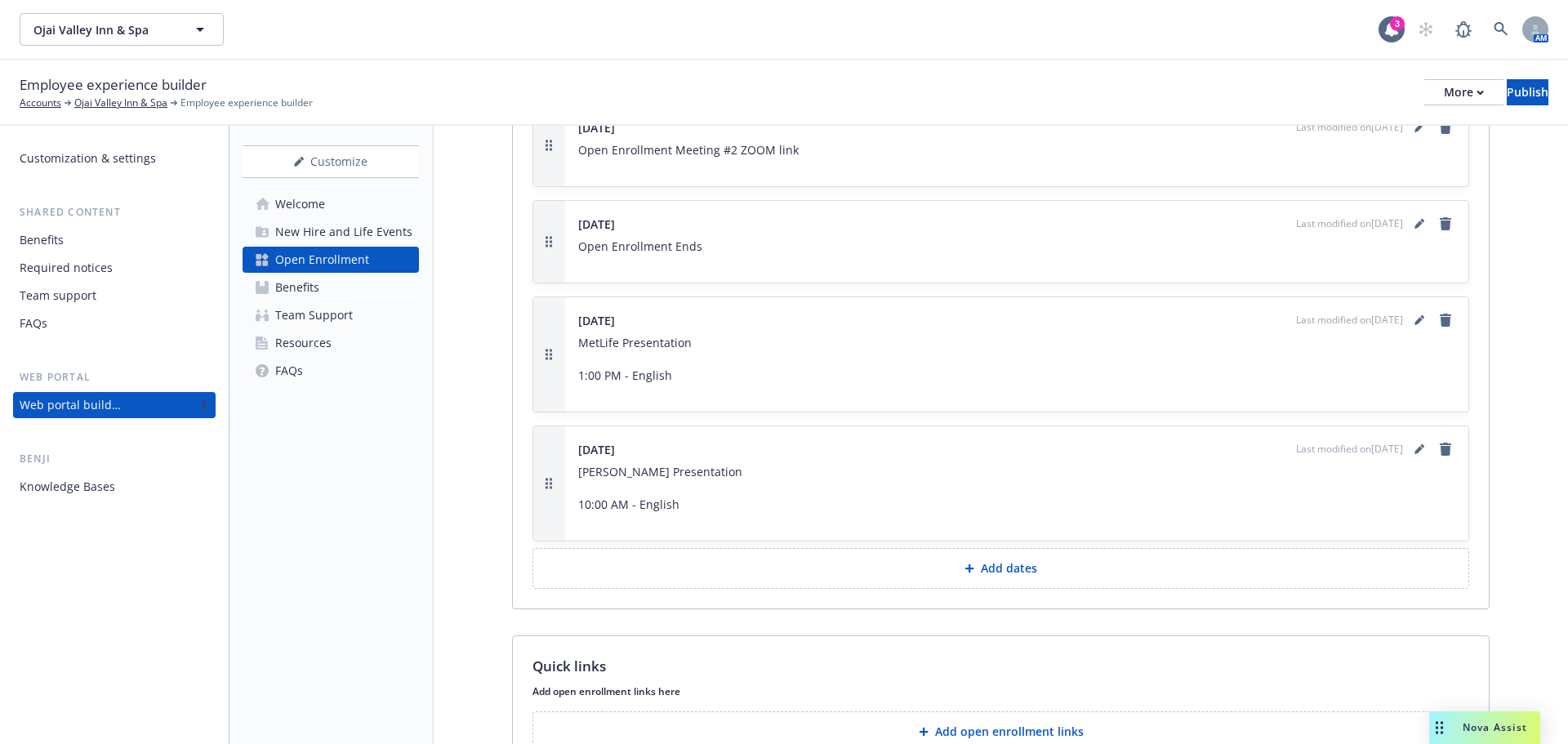
click at [904, 580] on button "Add dates" at bounding box center [1001, 568] width 937 height 41
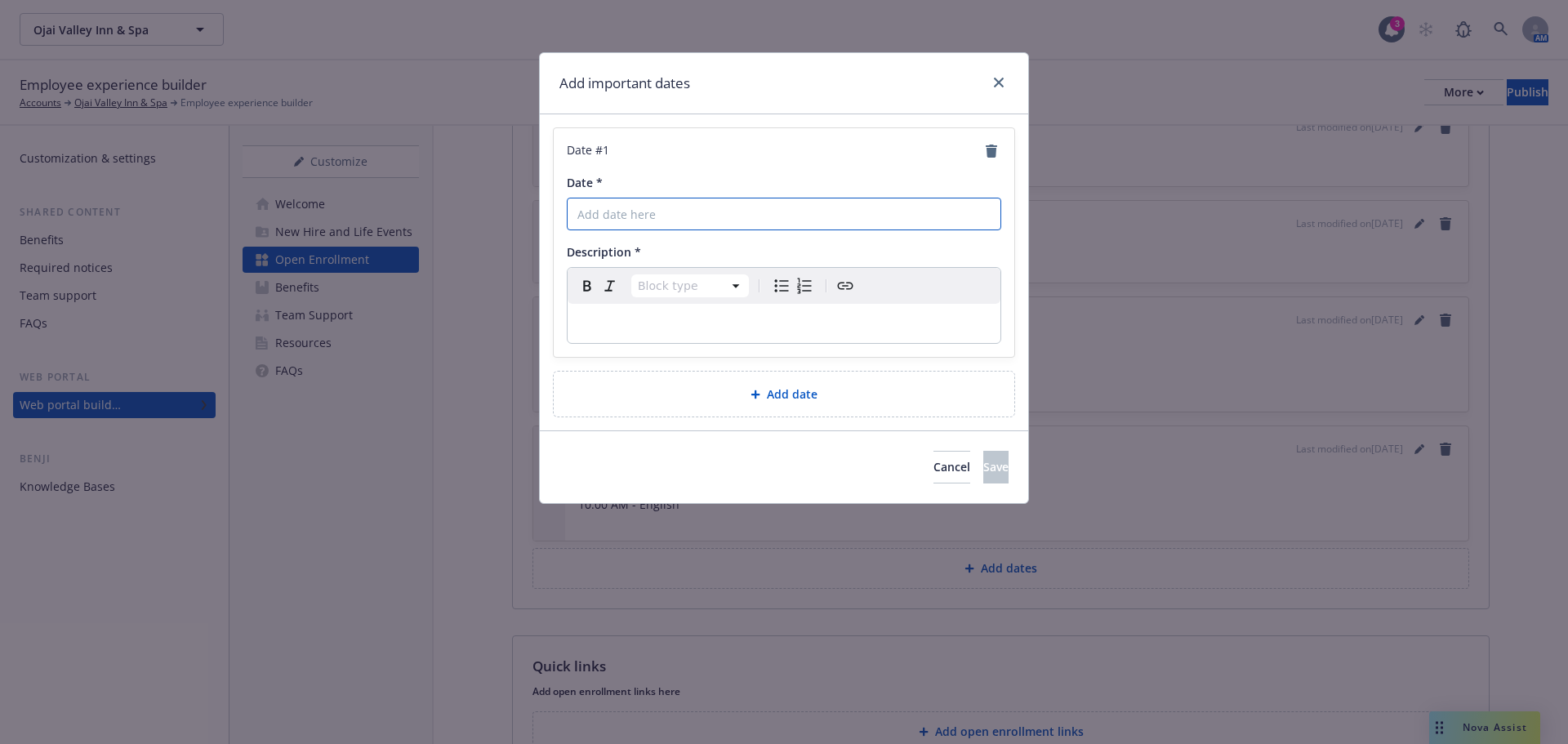
click at [783, 218] on input "Date *" at bounding box center [784, 214] width 435 height 33
type input "[DATE]"
click at [744, 329] on p "editable markdown" at bounding box center [784, 323] width 413 height 20
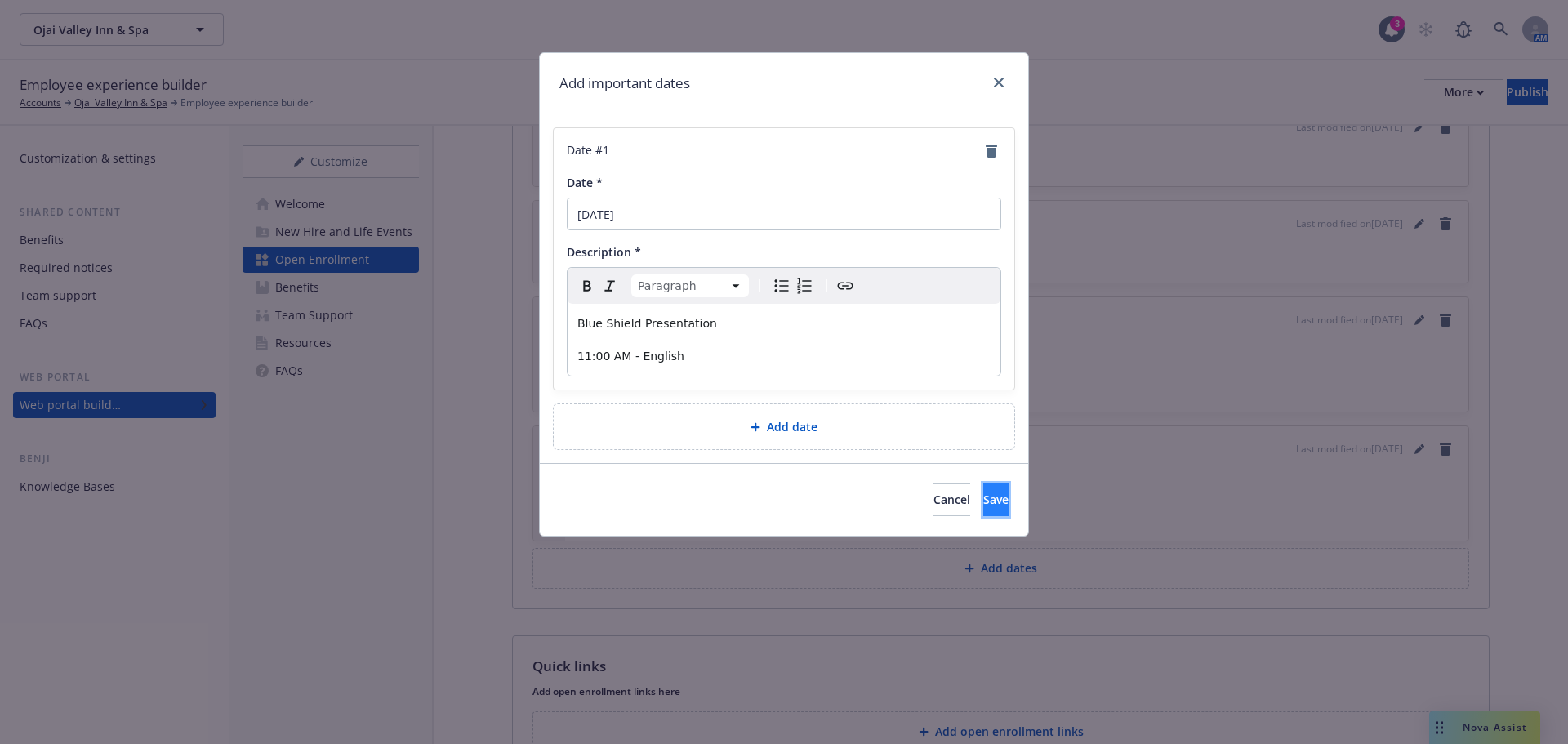
click at [983, 512] on button "Save" at bounding box center [996, 500] width 26 height 33
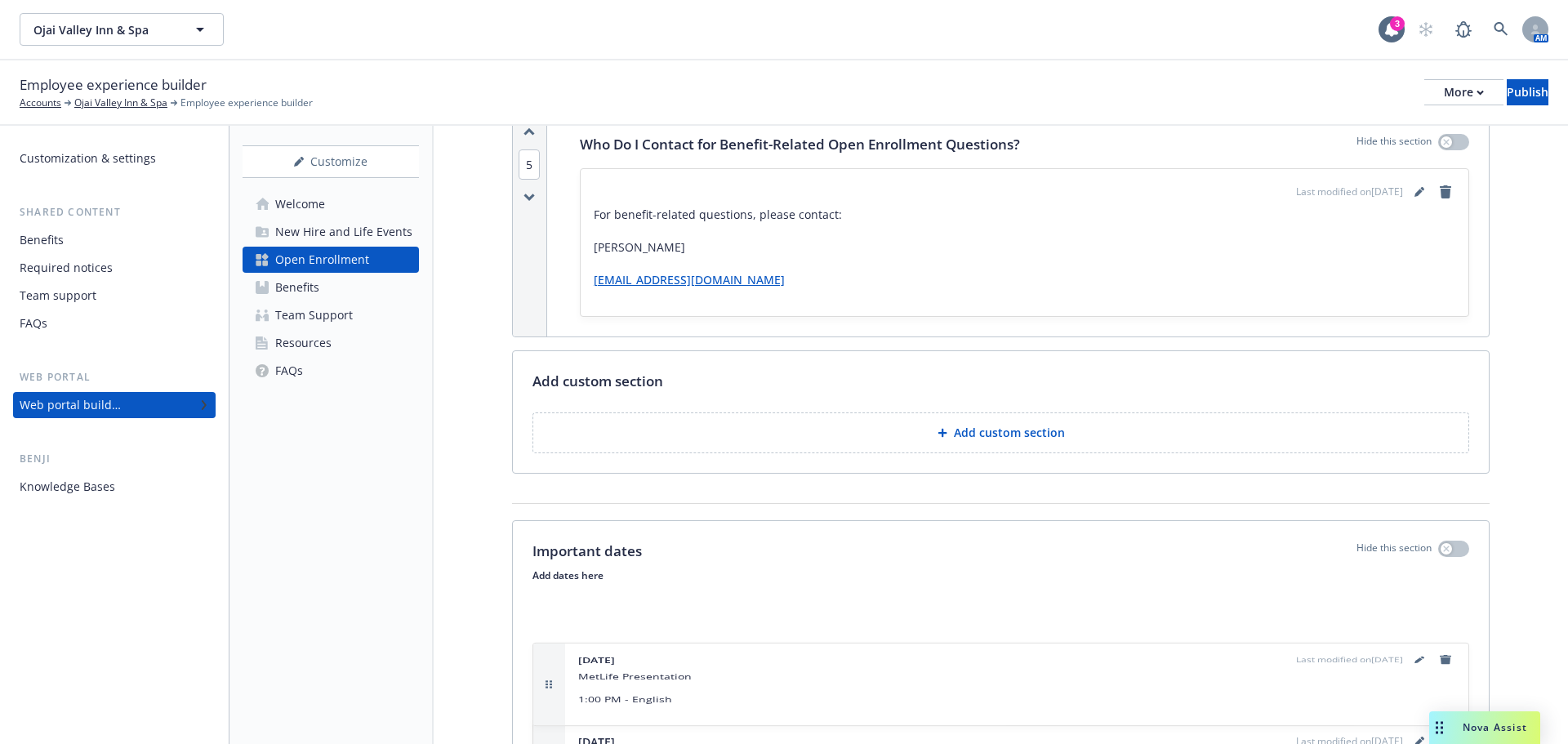
scroll to position [1738, 0]
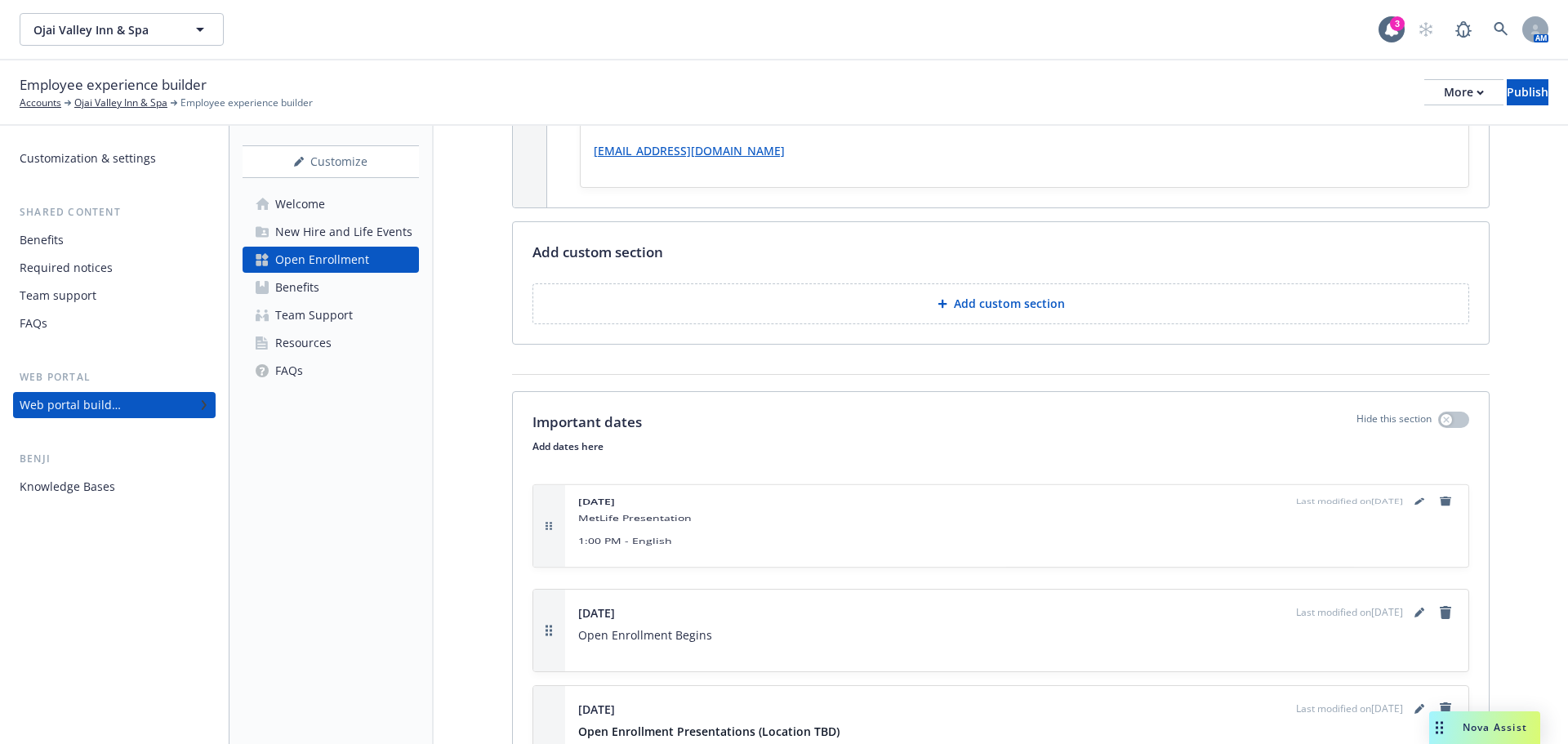
drag, startPoint x: 544, startPoint y: 438, endPoint x: 599, endPoint y: 528, distance: 105.5
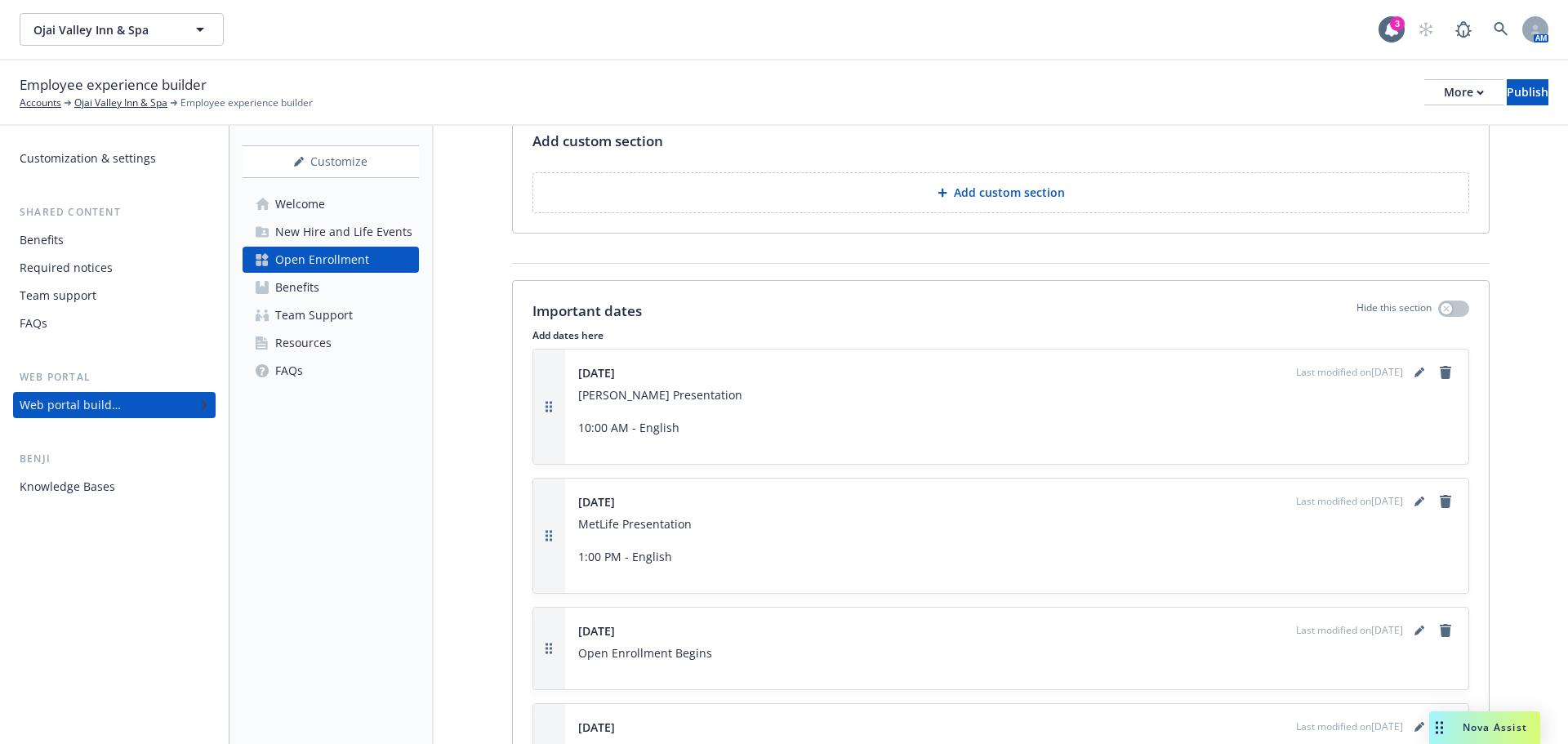
scroll to position [1846, 0]
drag, startPoint x: 547, startPoint y: 483, endPoint x: 591, endPoint y: 550, distance: 80.2
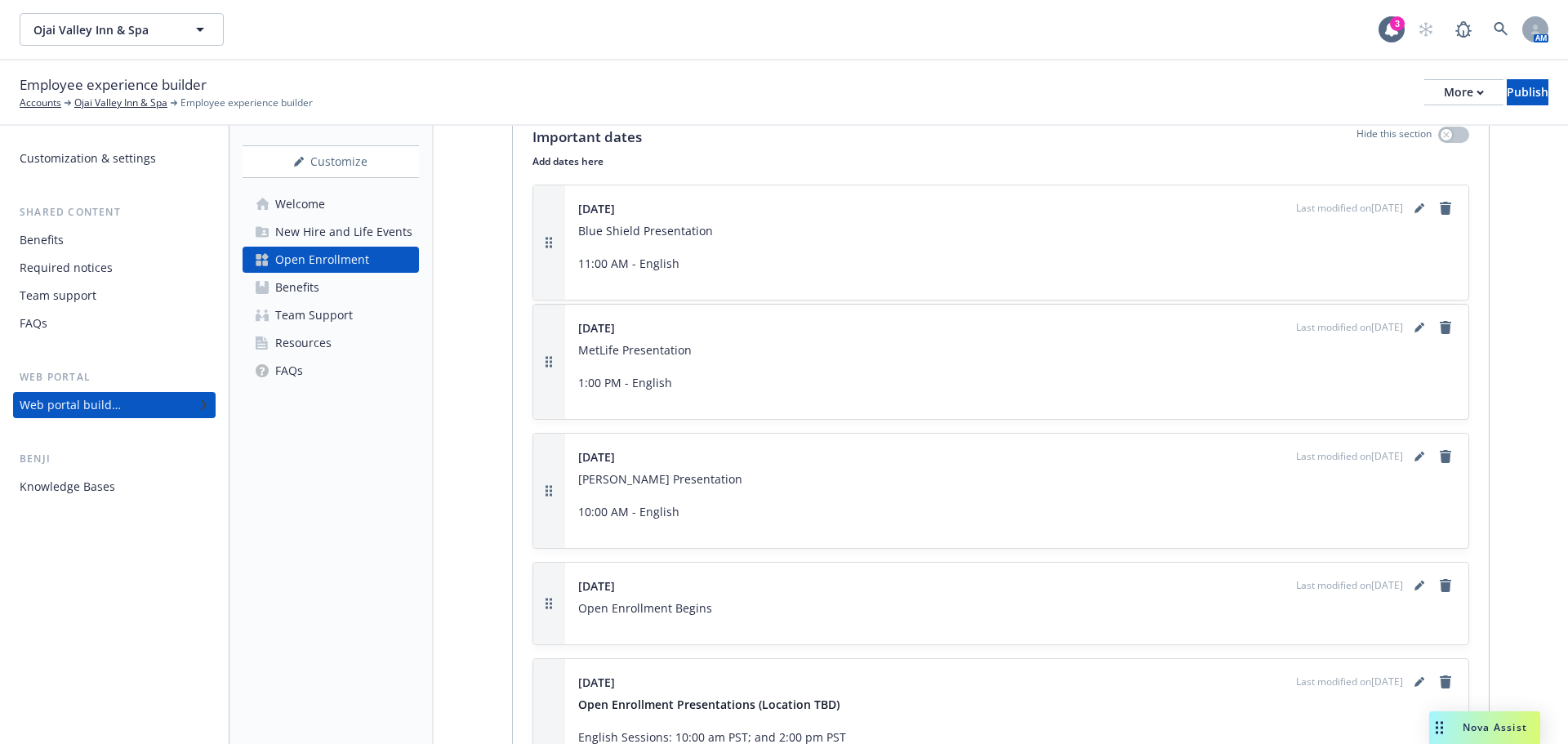
scroll to position [1989, 0]
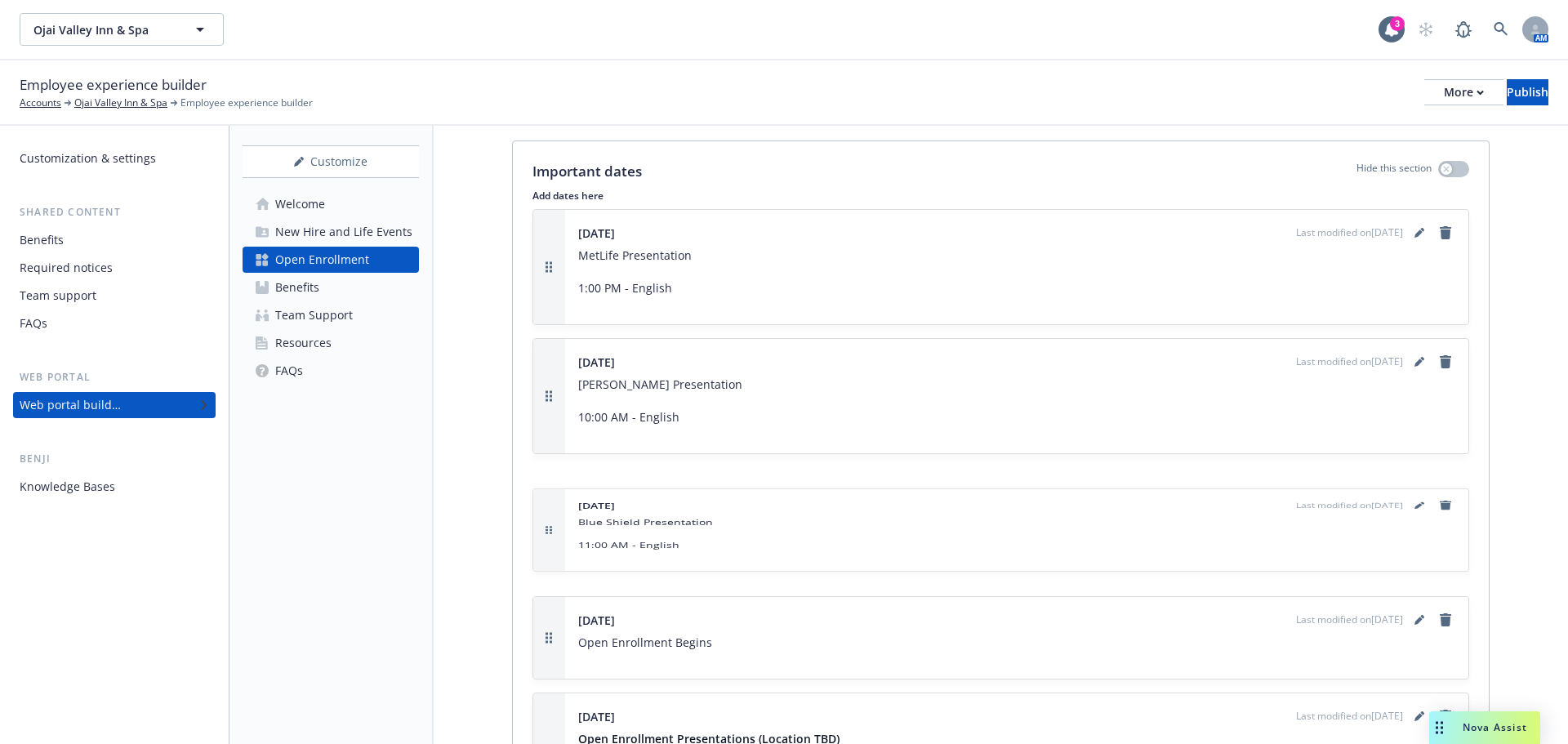
drag, startPoint x: 545, startPoint y: 496, endPoint x: 536, endPoint y: 544, distance: 48.8
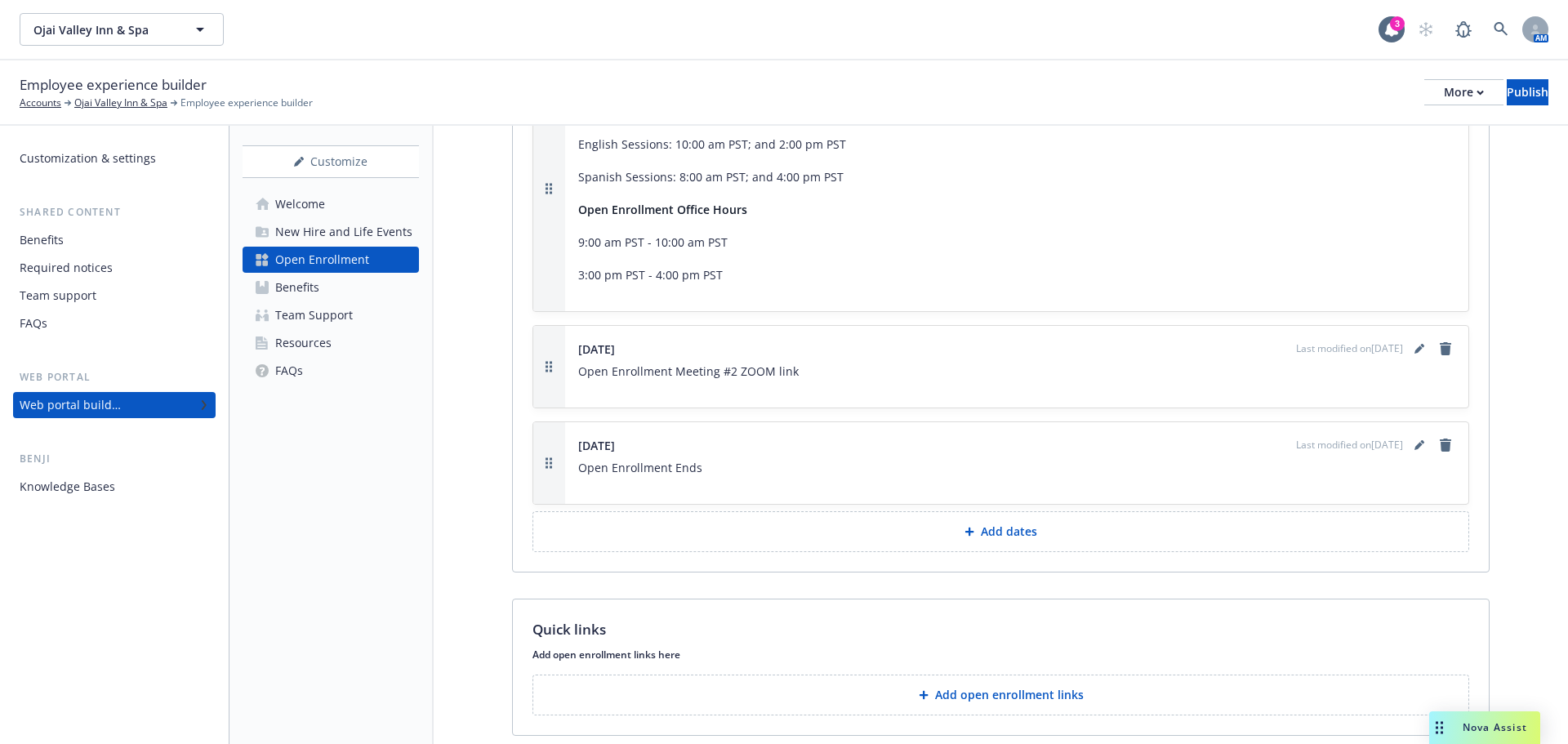
scroll to position [2642, 0]
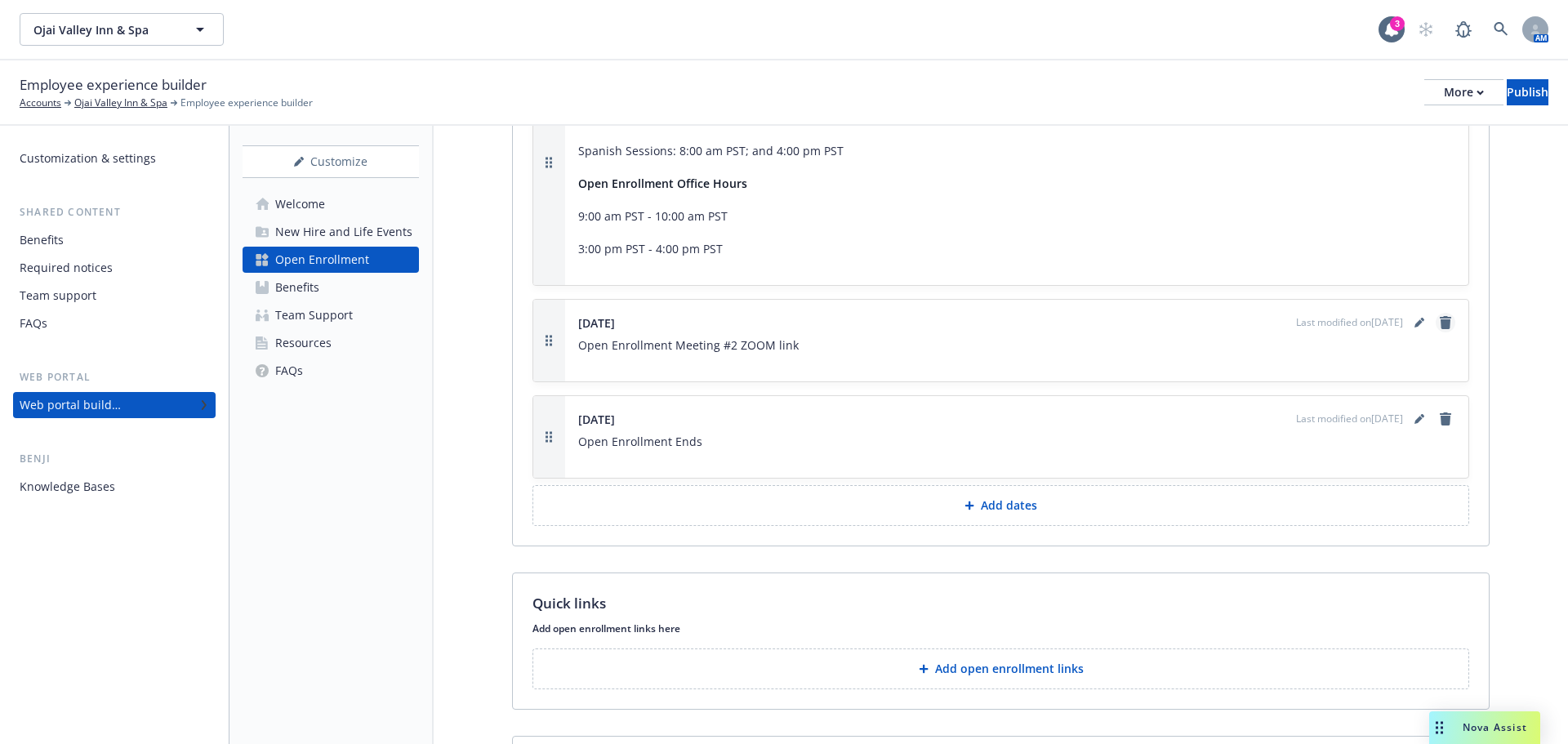
click at [1436, 319] on link "remove" at bounding box center [1446, 323] width 20 height 20
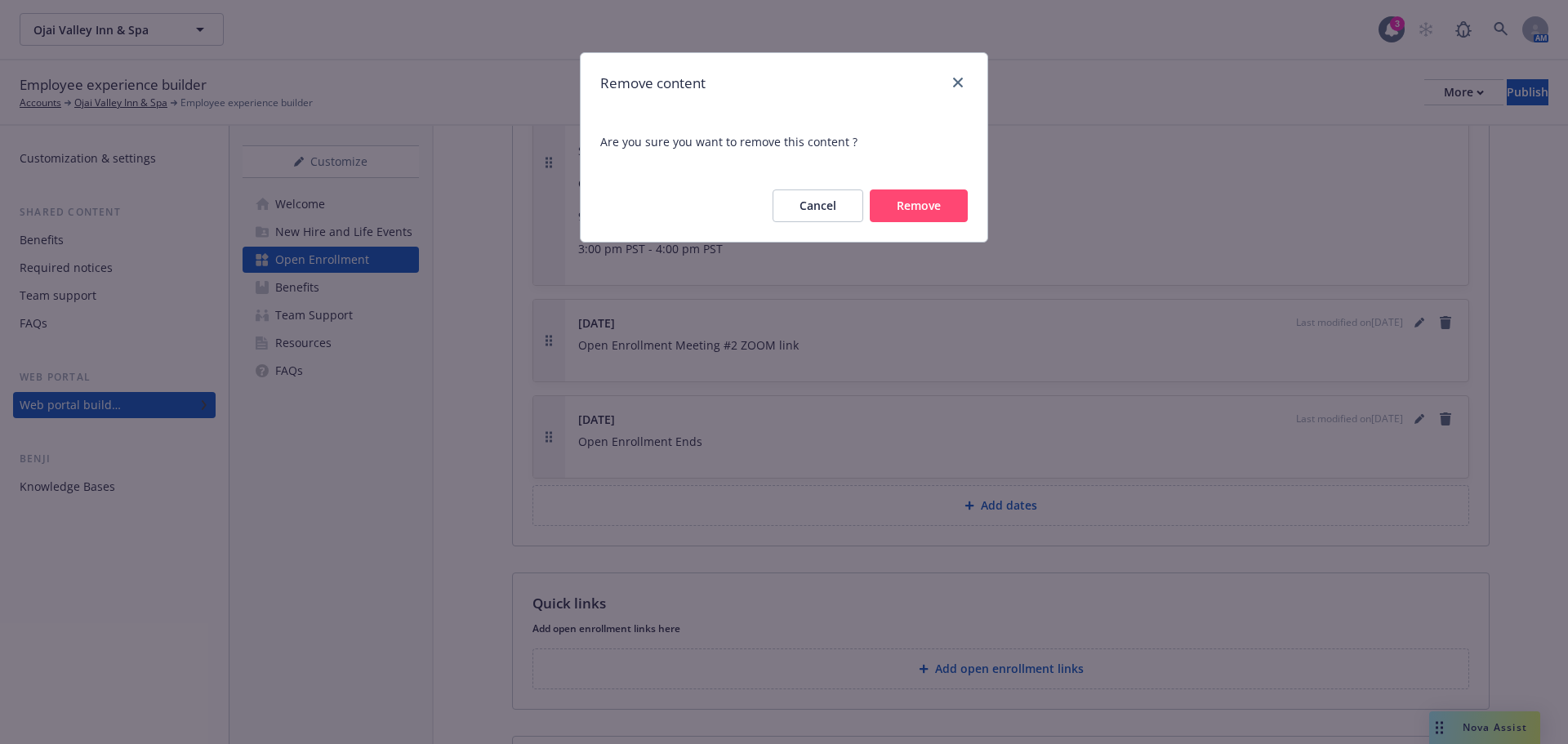
click at [920, 214] on button "Remove" at bounding box center [918, 206] width 98 height 33
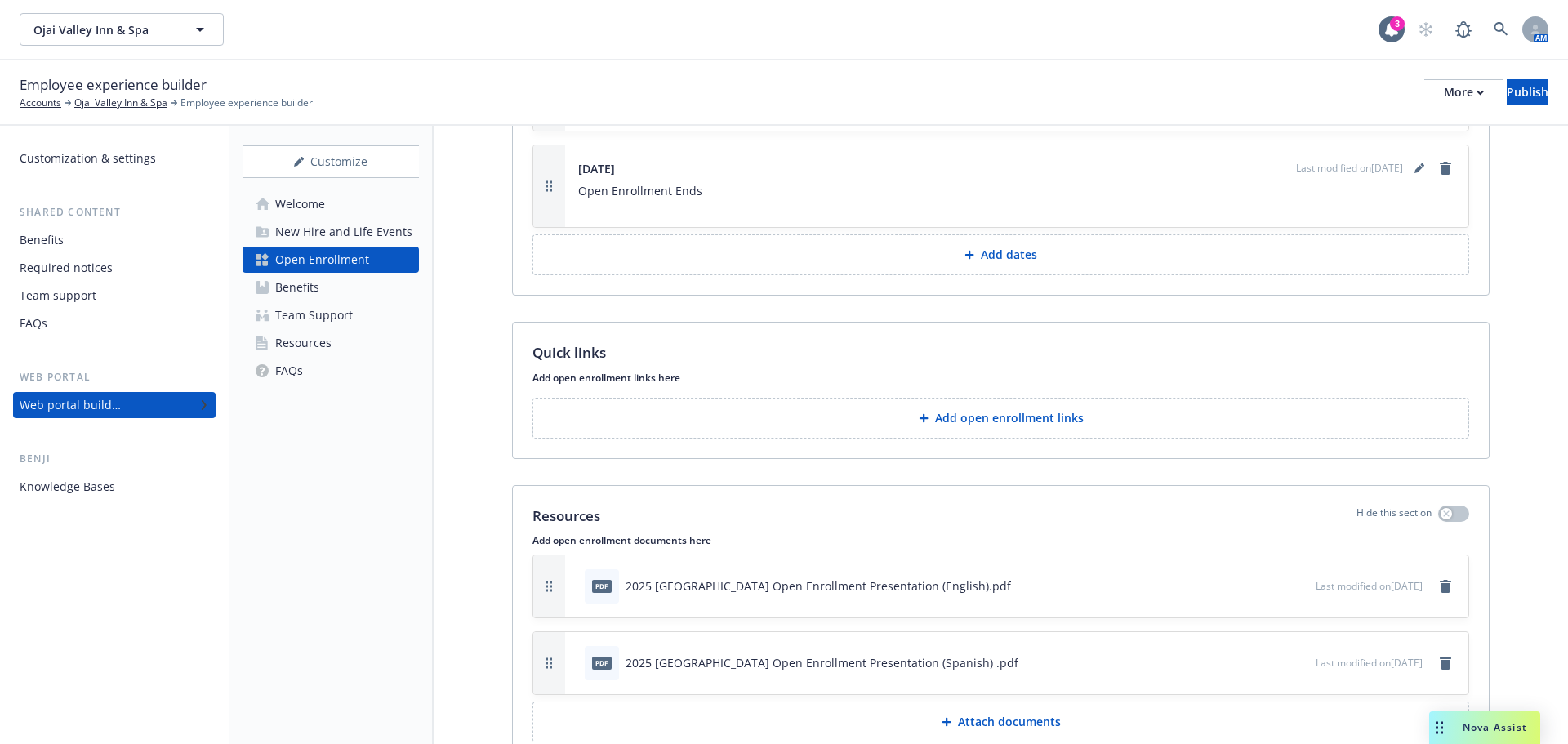
scroll to position [2805, 0]
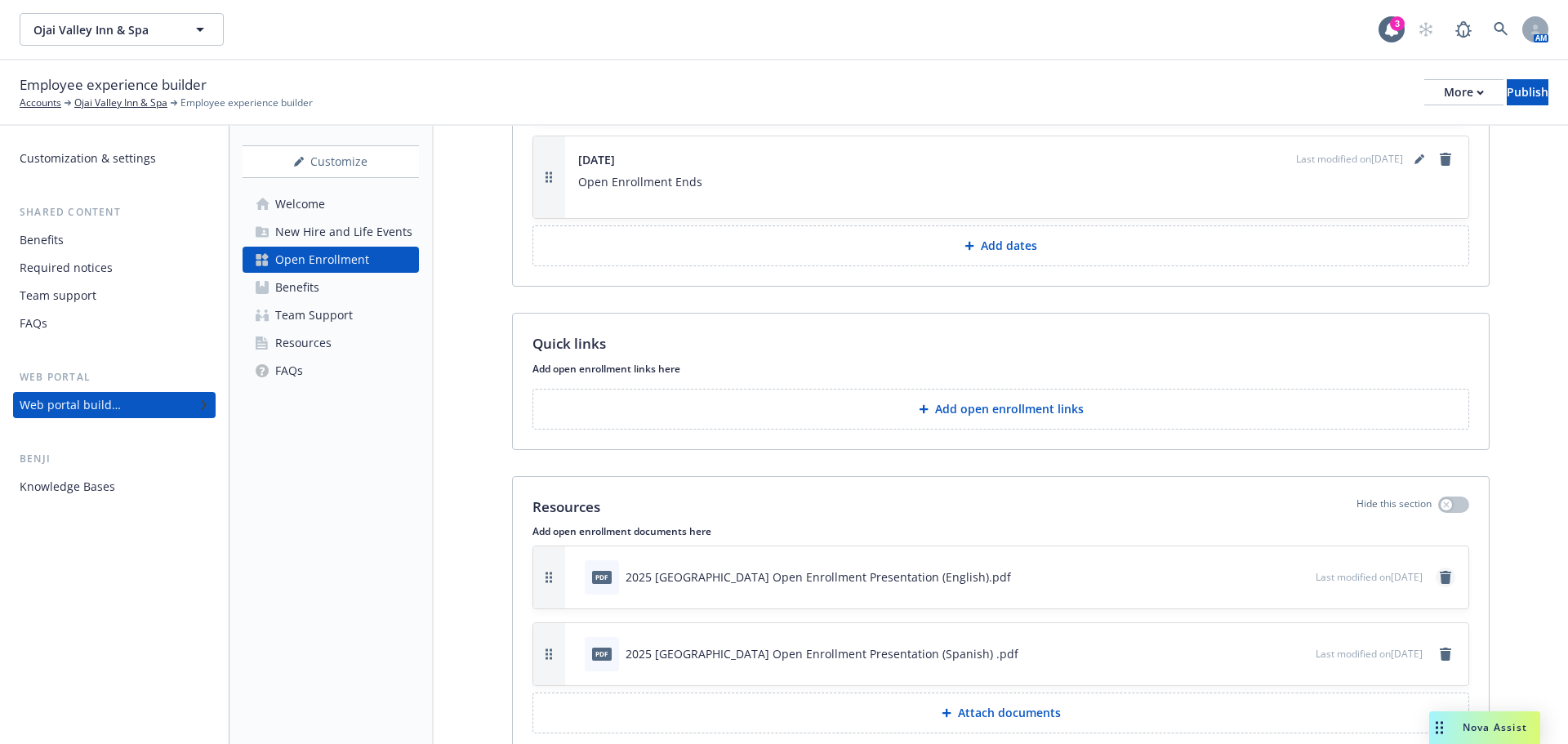
click at [1440, 575] on icon "remove" at bounding box center [1446, 577] width 12 height 13
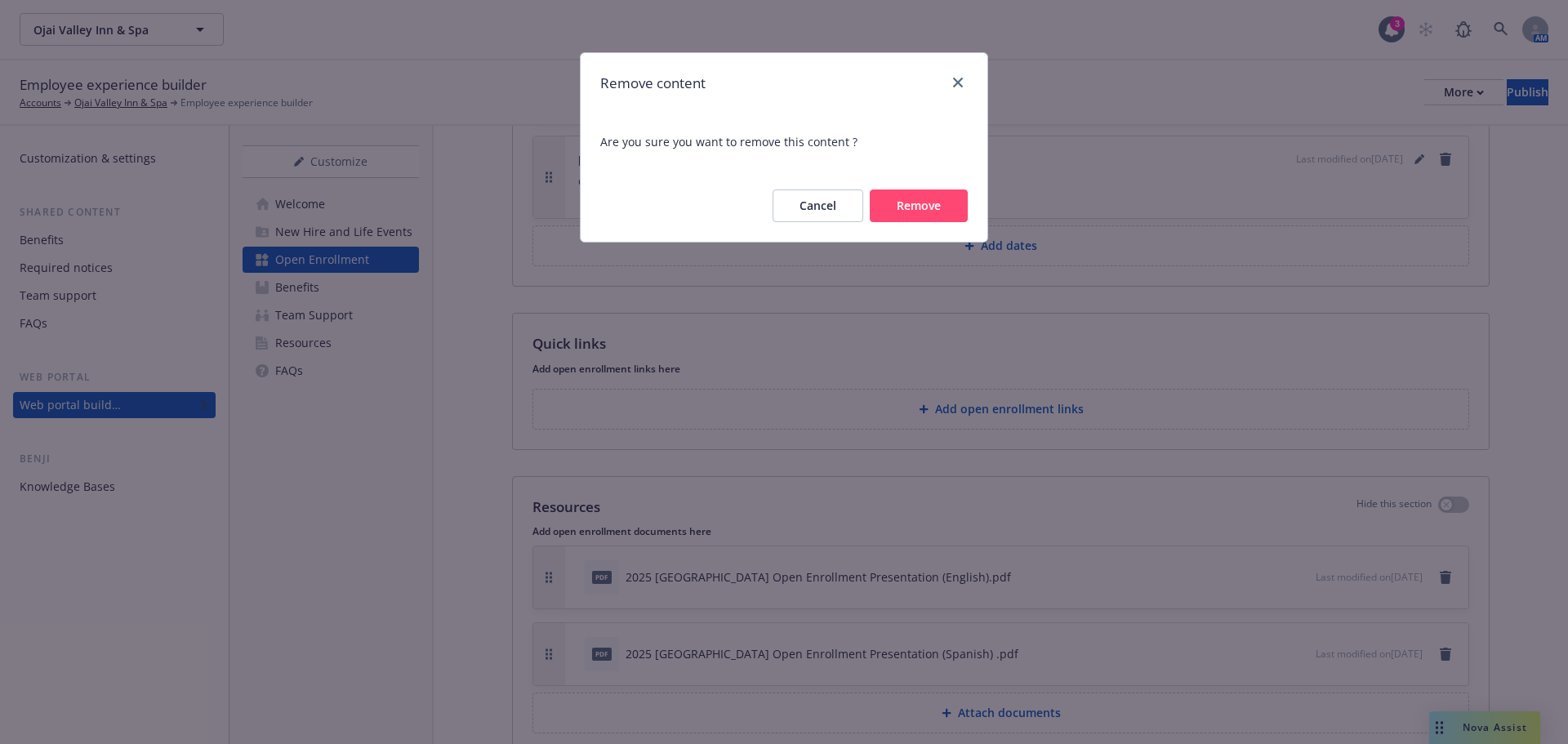
click at [902, 210] on button "Remove" at bounding box center [918, 206] width 98 height 33
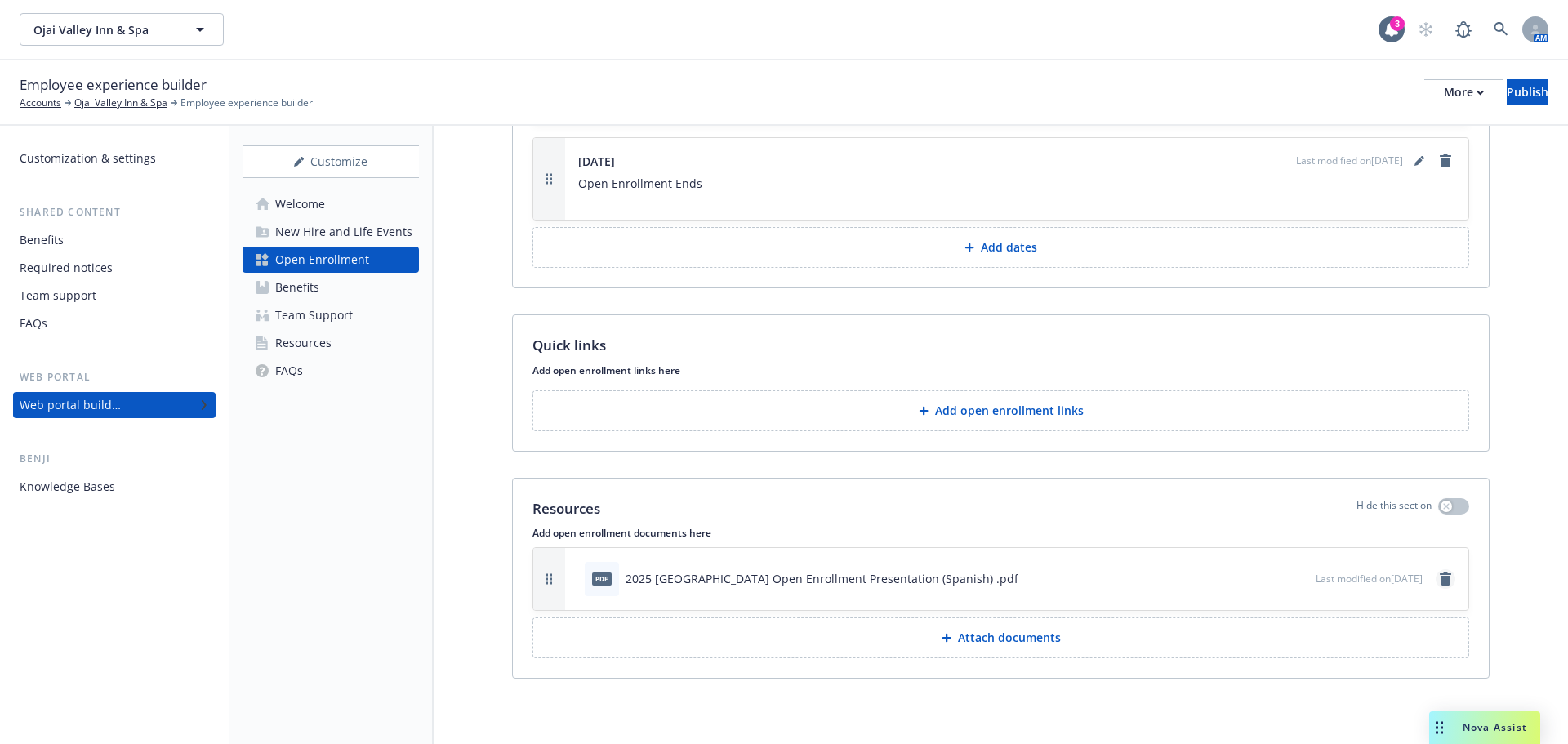
click at [1439, 582] on icon "remove" at bounding box center [1446, 579] width 13 height 13
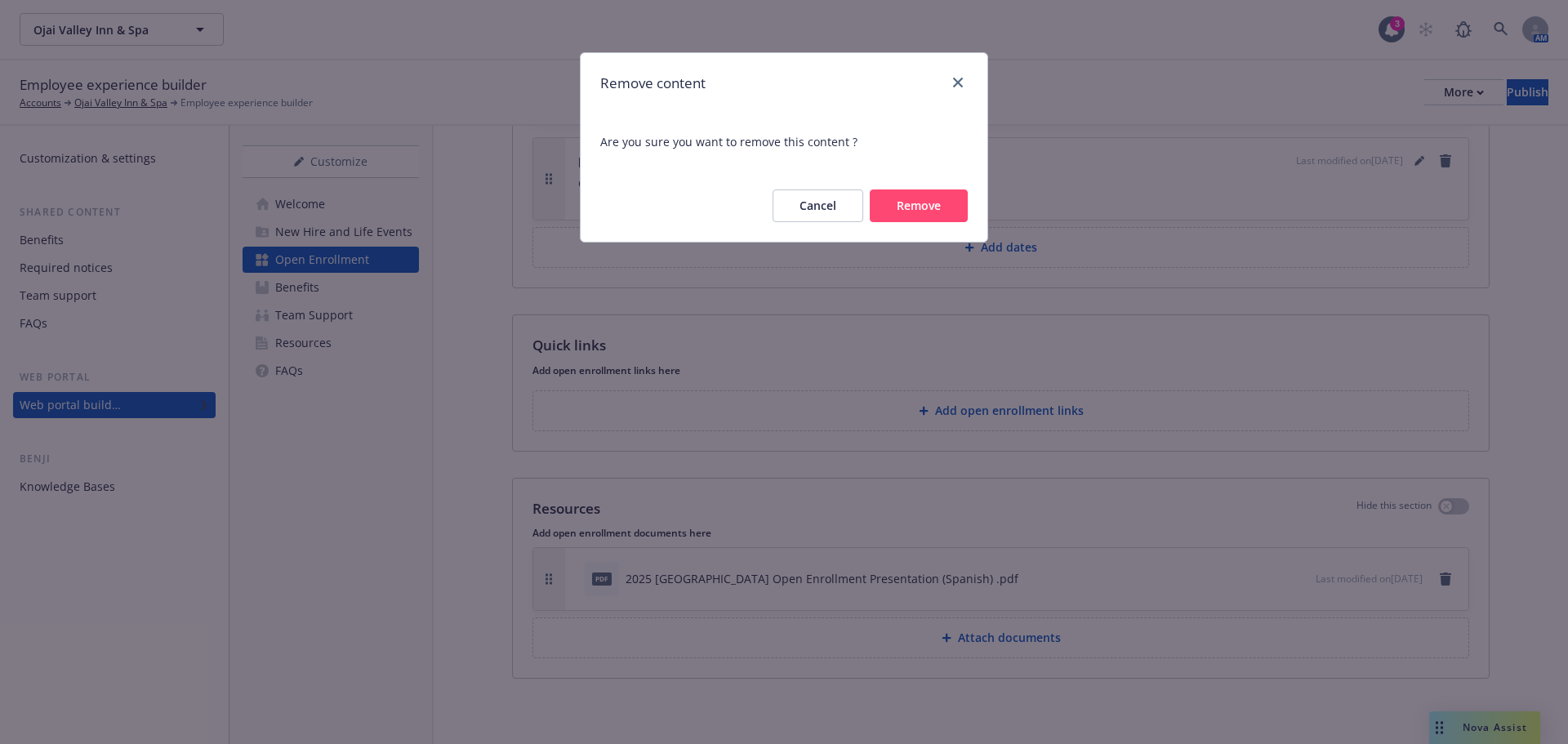
click at [921, 207] on button "Remove" at bounding box center [918, 206] width 98 height 33
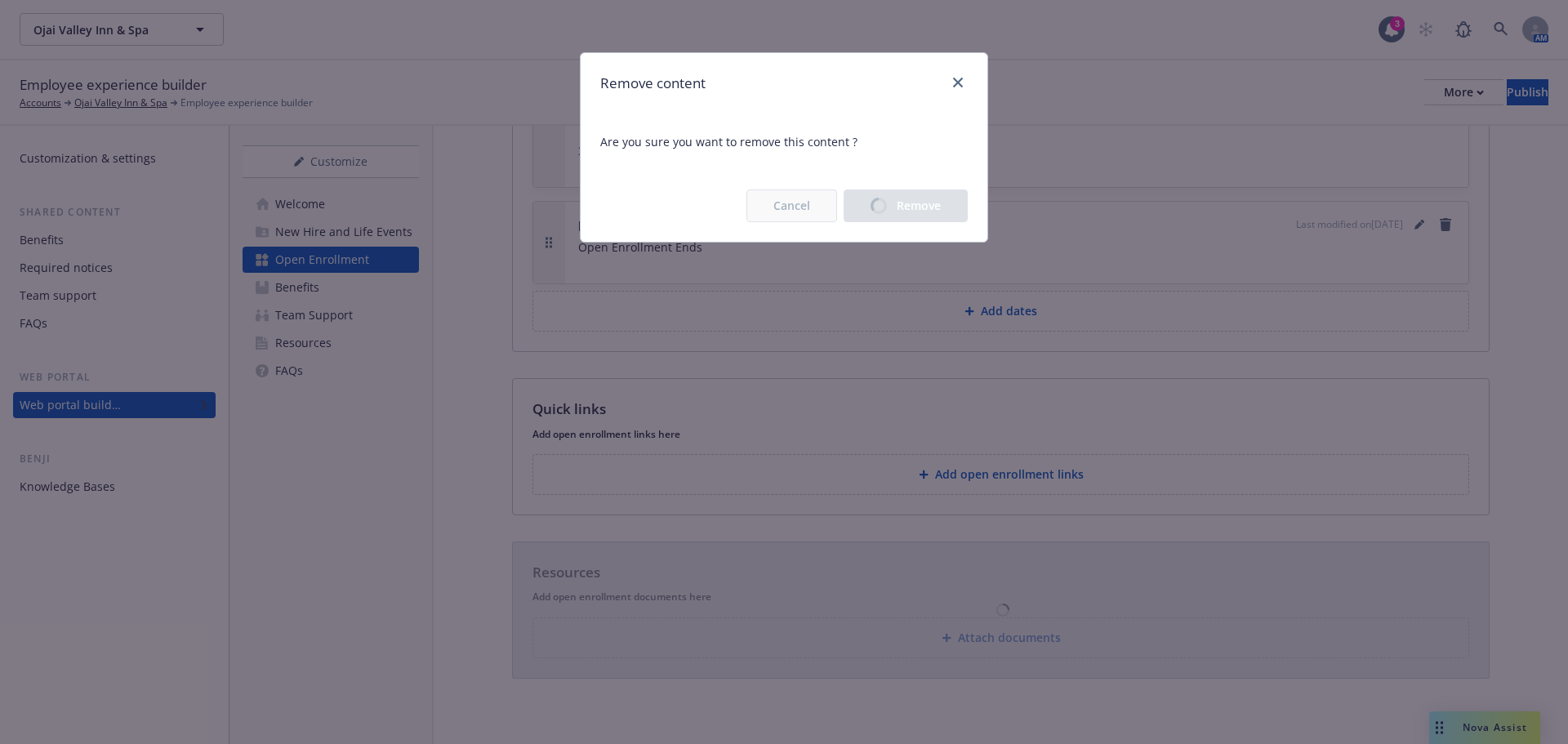
scroll to position [2740, 0]
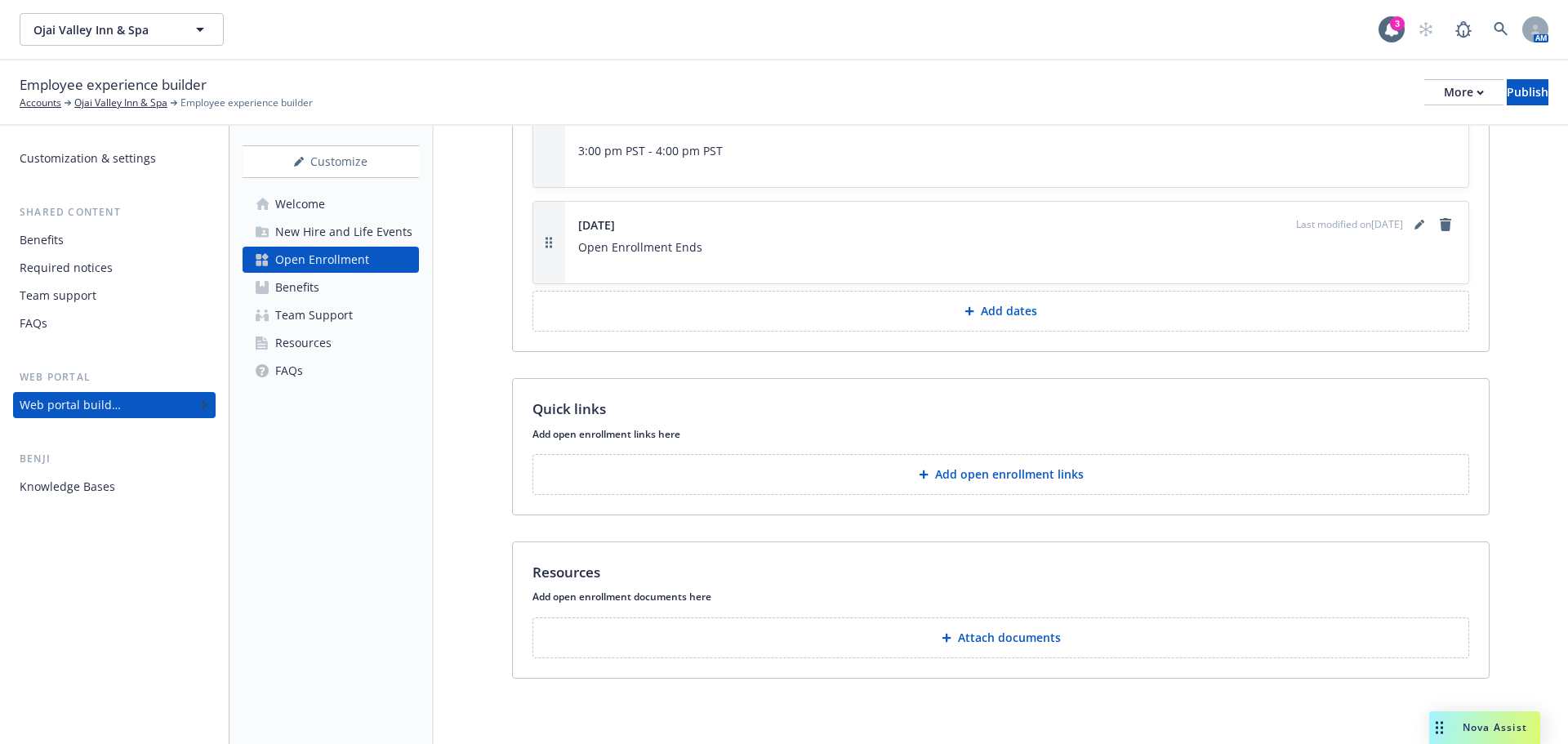
click at [318, 230] on div "New Hire and Life Events" at bounding box center [344, 232] width 137 height 26
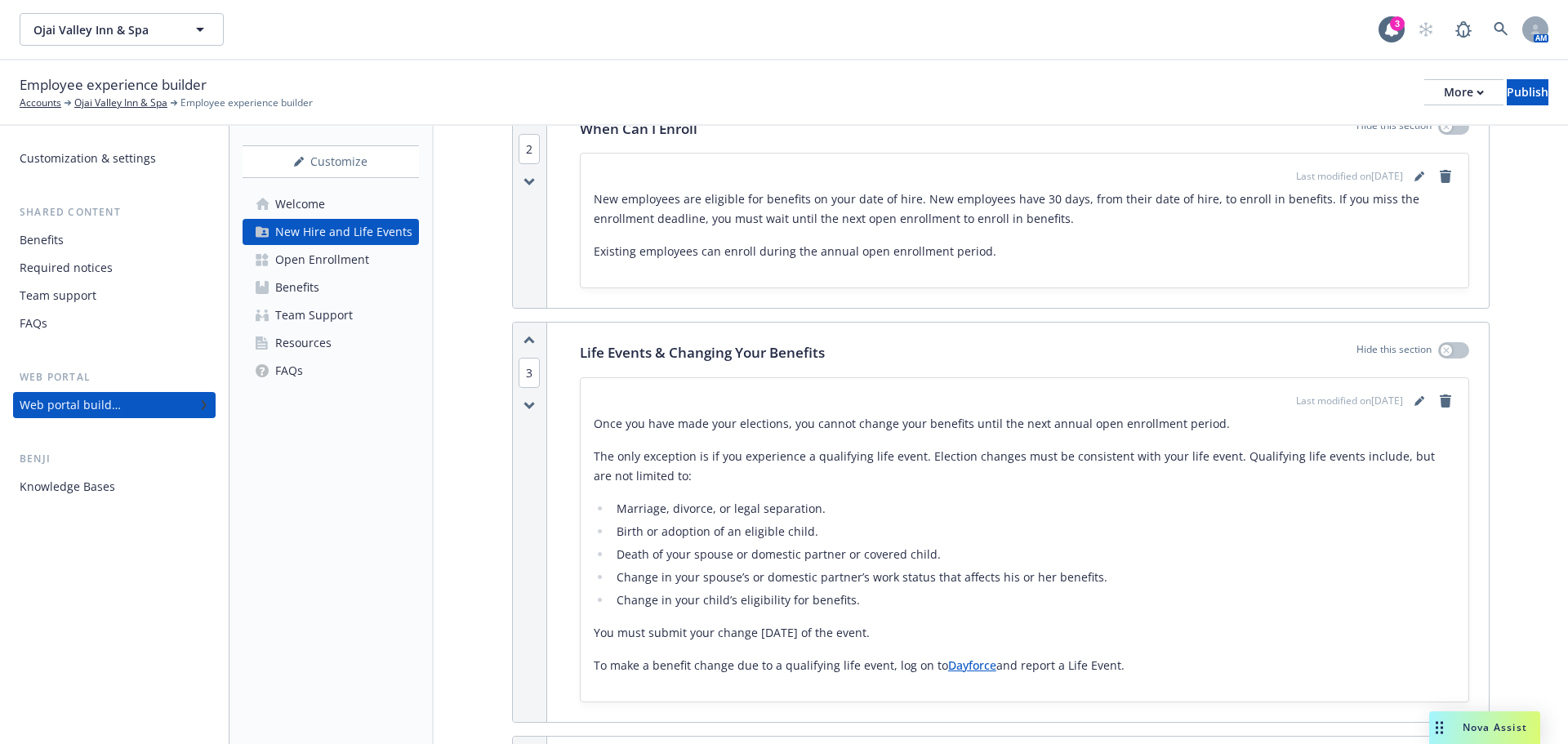
scroll to position [980, 0]
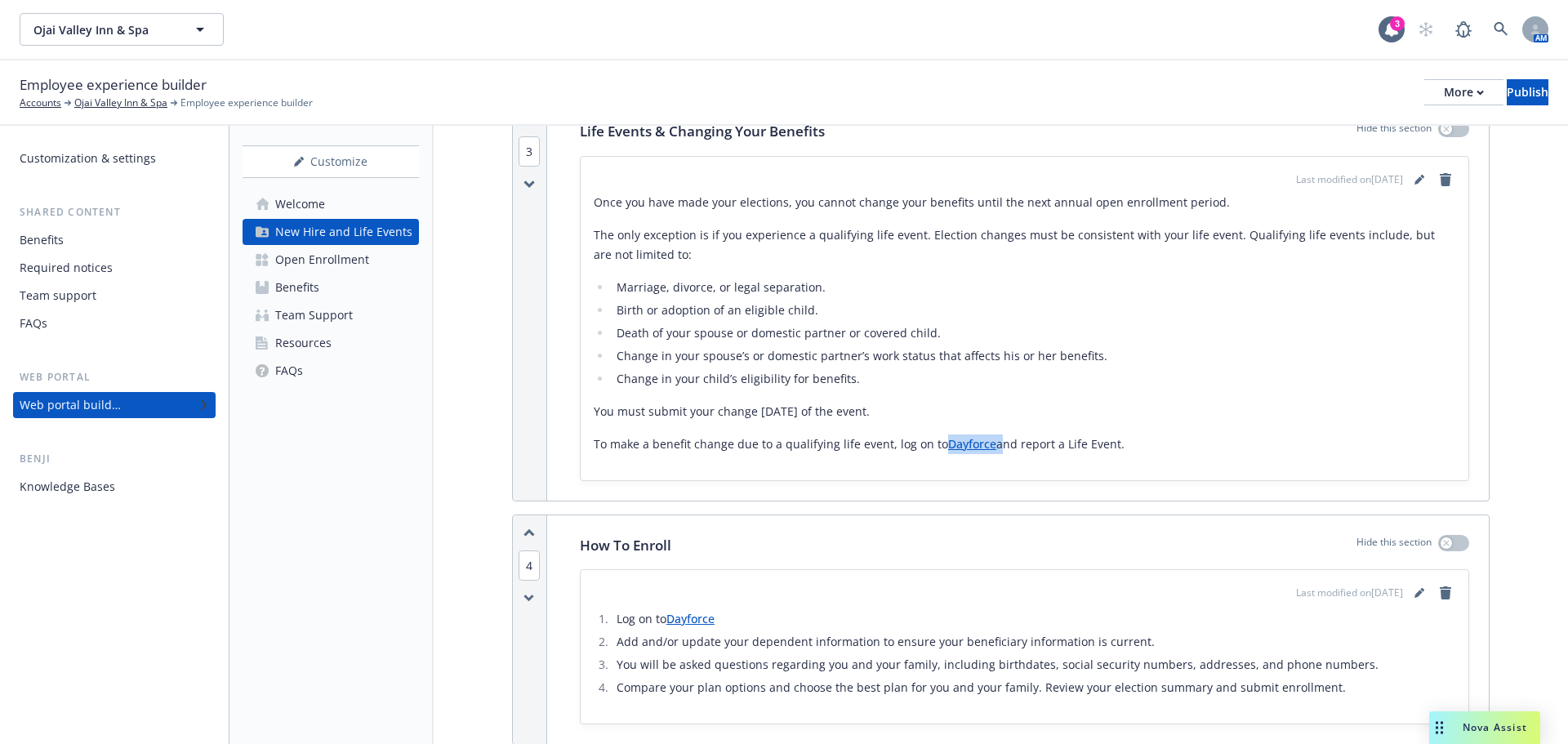
drag, startPoint x: 980, startPoint y: 448, endPoint x: 939, endPoint y: 445, distance: 41.1
click at [939, 445] on p "To make a benefit change due to a qualifying life event, log on to Dayforce and…" at bounding box center [1024, 445] width 862 height 20
click at [308, 261] on div "Open Enrollment" at bounding box center [323, 260] width 94 height 26
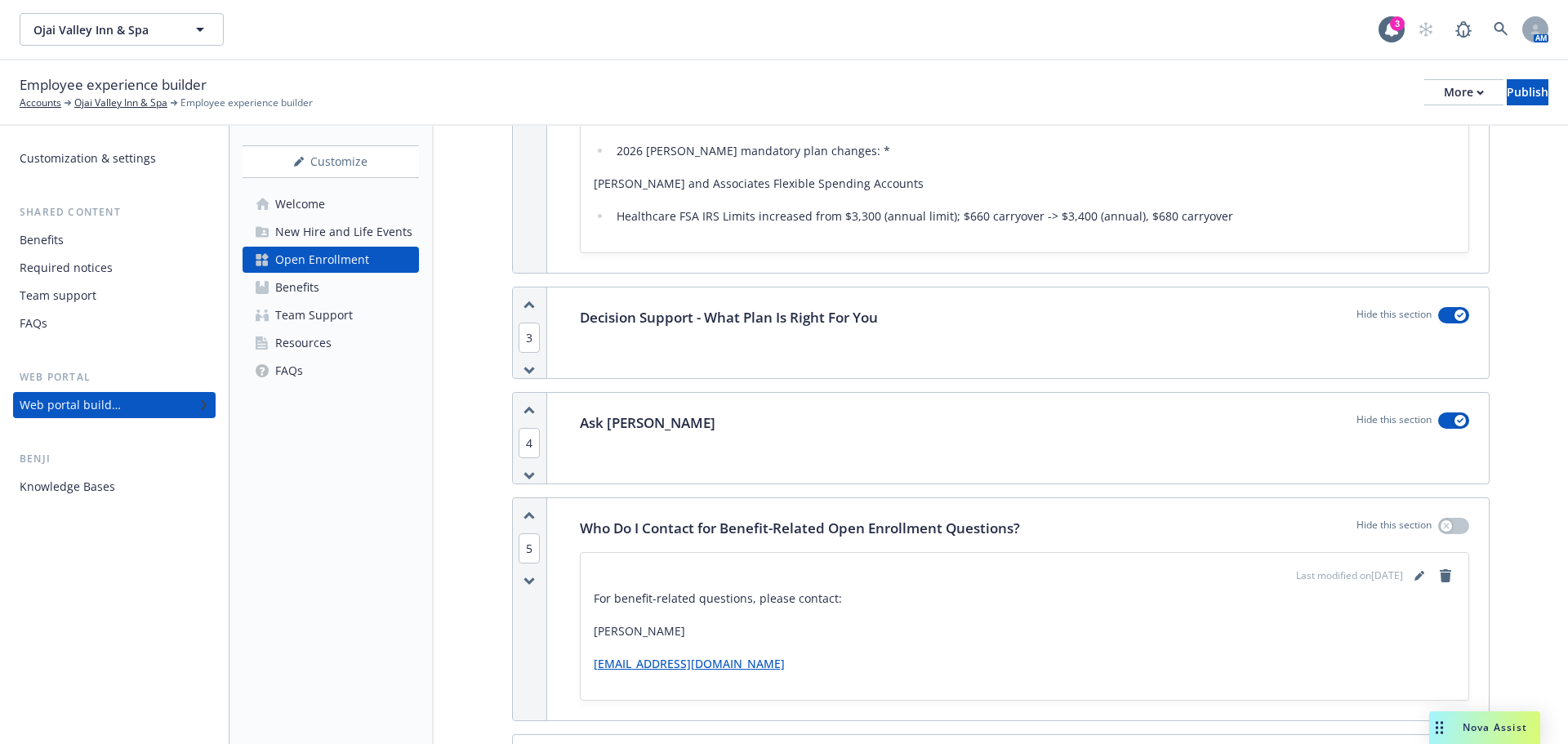
scroll to position [817, 0]
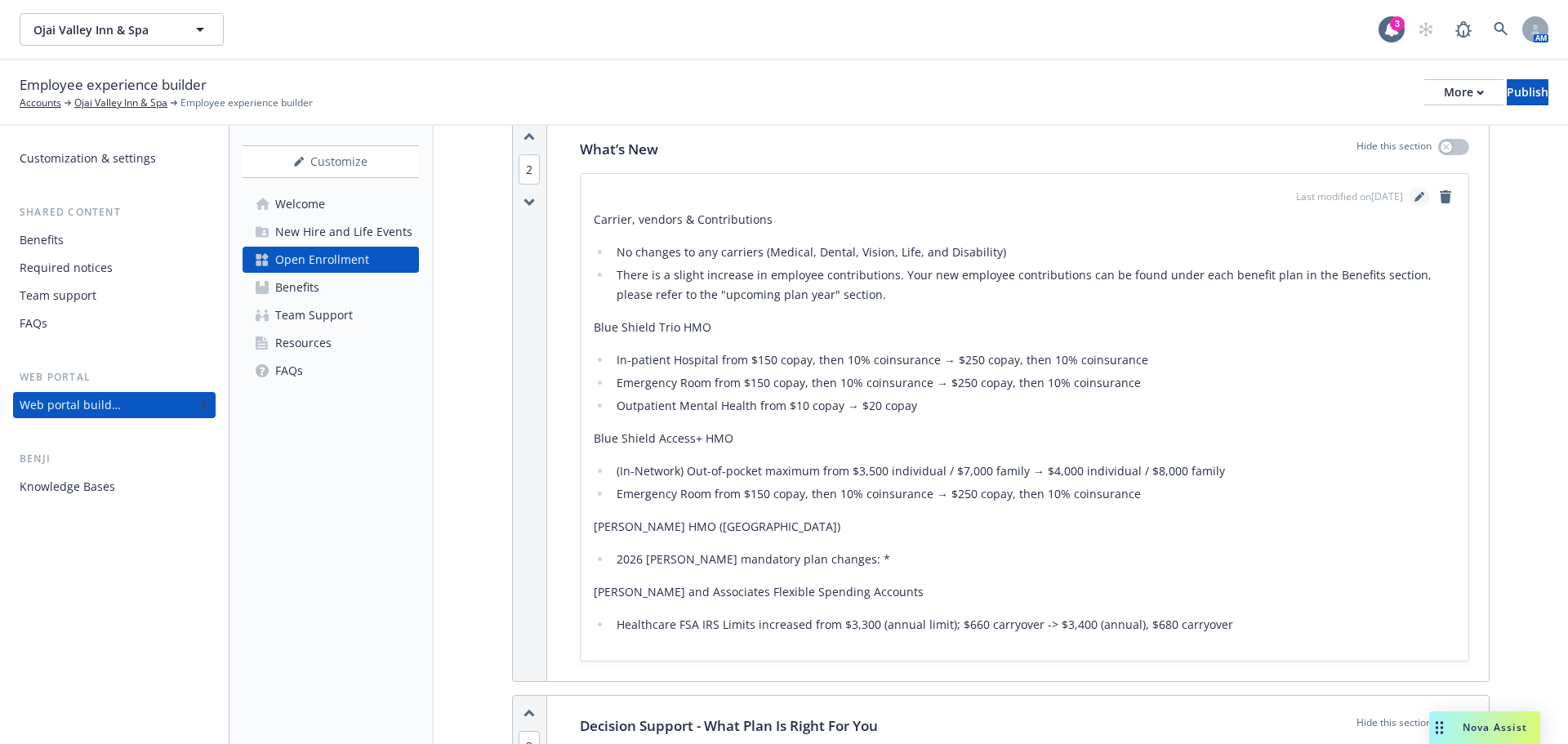
click at [1410, 192] on link "editPencil" at bounding box center [1420, 197] width 20 height 20
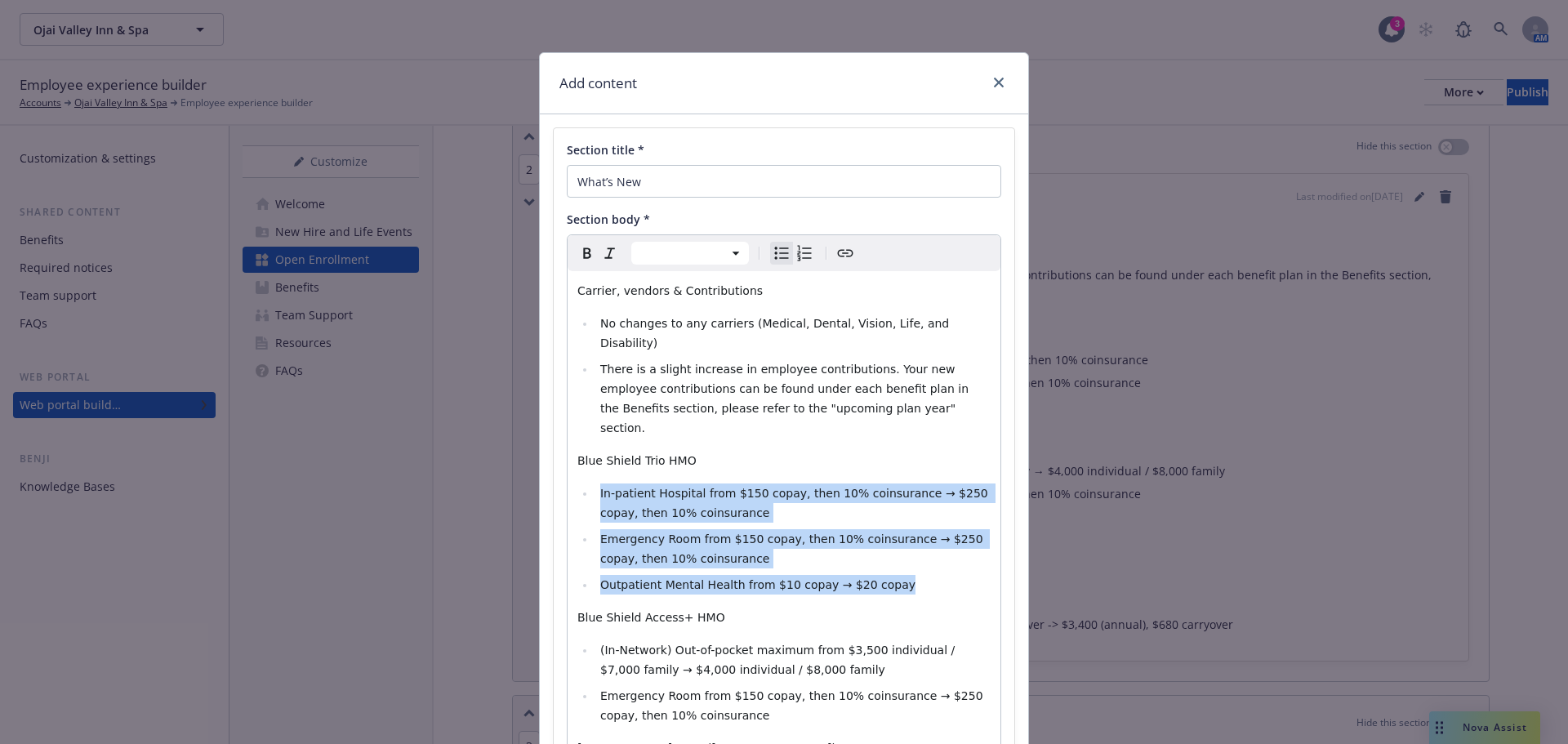
drag, startPoint x: 902, startPoint y: 553, endPoint x: 580, endPoint y: 462, distance: 334.6
click at [580, 483] on ul "In-patient Hospital from $150 copay, then 10% coinsurance → $250 copay, then 10…" at bounding box center [784, 539] width 413 height 111
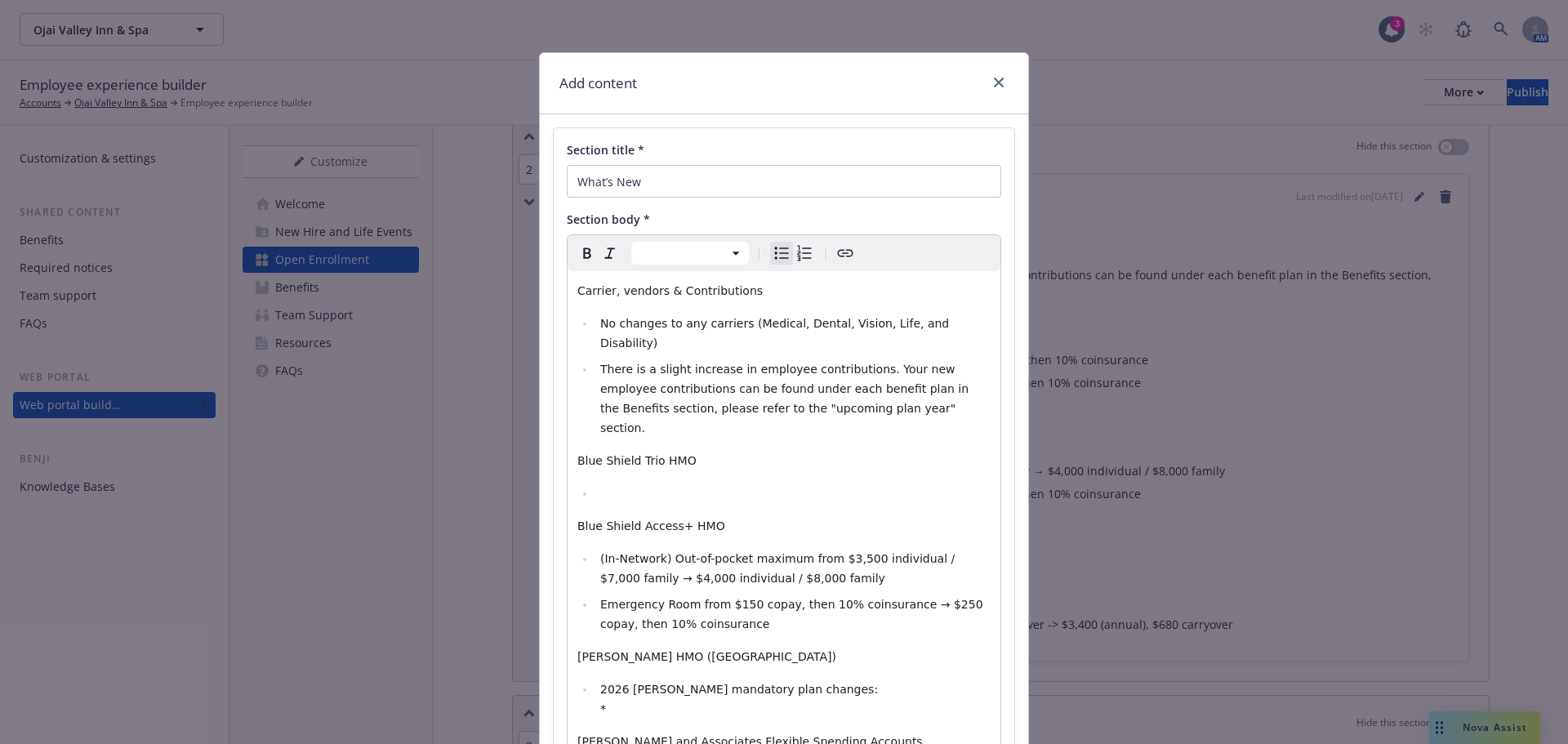
select select "paragraph"
drag, startPoint x: 676, startPoint y: 421, endPoint x: 564, endPoint y: 431, distance: 112.4
click at [567, 431] on div "Carrier, vendors & Contributions No changes to any carriers (Medical, Dental, V…" at bounding box center [784, 558] width 433 height 575
drag, startPoint x: 717, startPoint y: 486, endPoint x: 547, endPoint y: 487, distance: 170.0
click at [553, 487] on div "Section title * What’s New Section body * Paragraph Paragraph Heading 1 Heading…" at bounding box center [784, 493] width 460 height 732
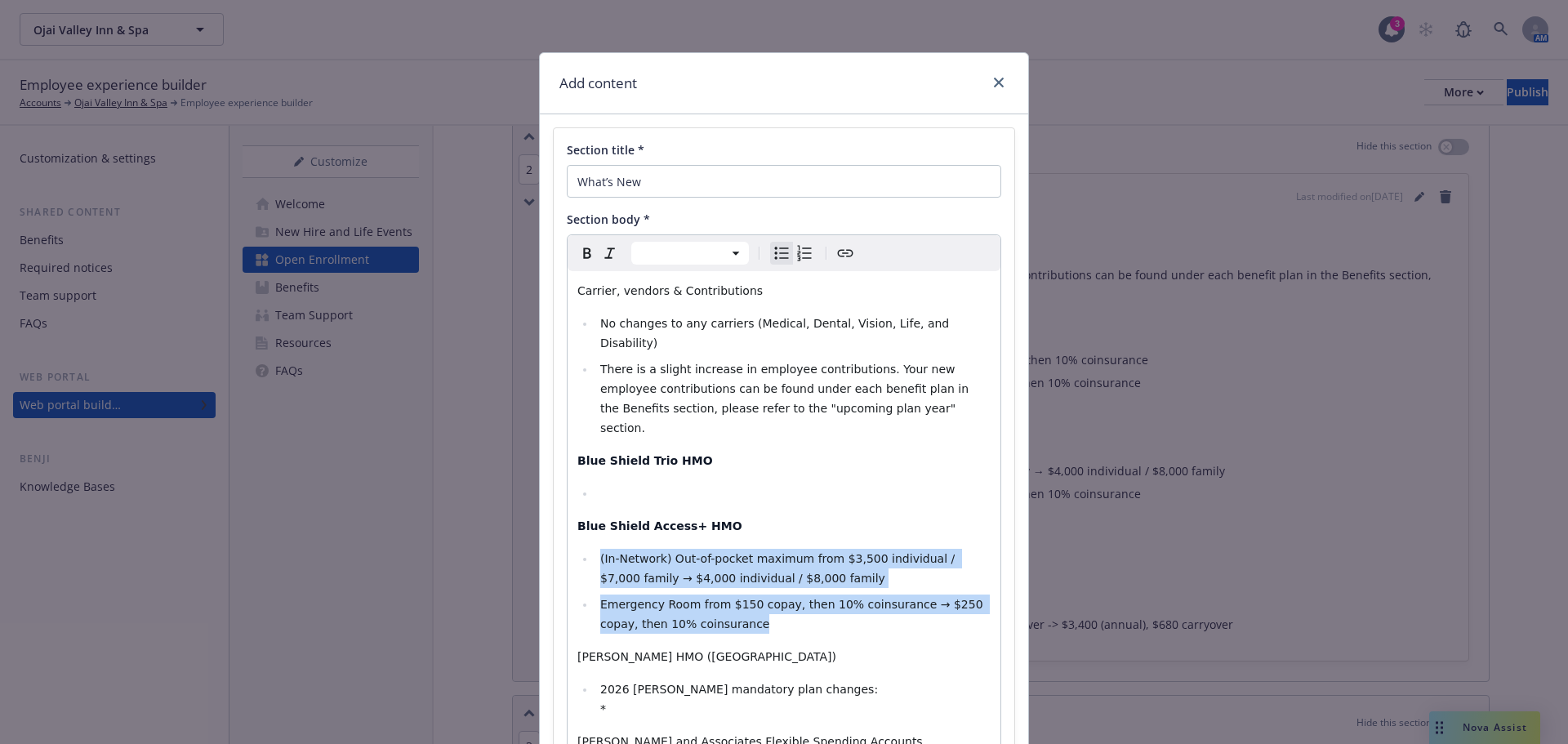
drag, startPoint x: 709, startPoint y: 591, endPoint x: 590, endPoint y: 526, distance: 135.6
click at [590, 549] on ul "(In-Network) Out-of-pocket maximum from $3,500 individual / $7,000 family​ → $4…" at bounding box center [784, 591] width 413 height 85
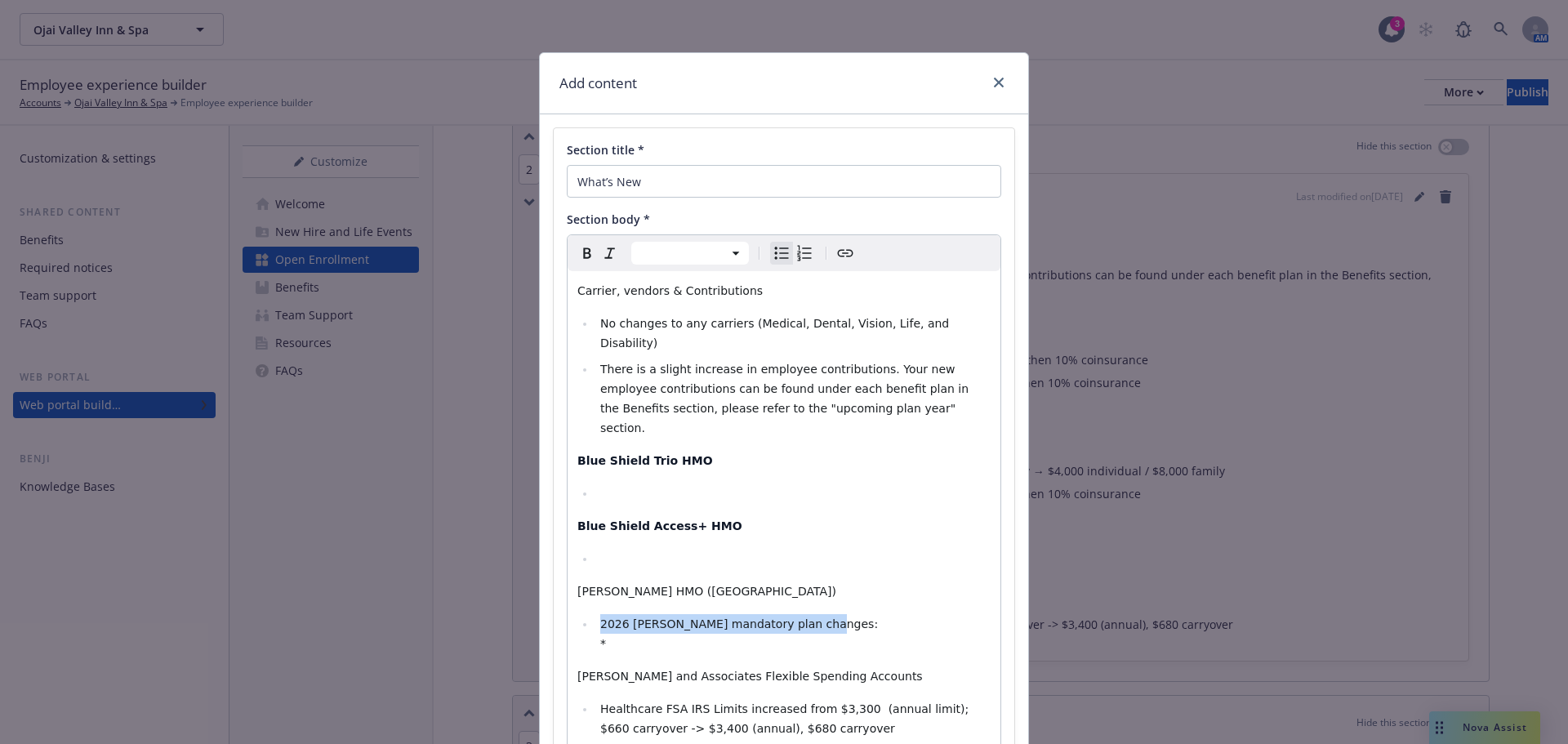
drag, startPoint x: 768, startPoint y: 602, endPoint x: 549, endPoint y: 582, distance: 219.9
click at [553, 582] on div "Section title * What’s New Section body * Paragraph Heading 1 Heading 2 Heading…" at bounding box center [784, 461] width 460 height 666
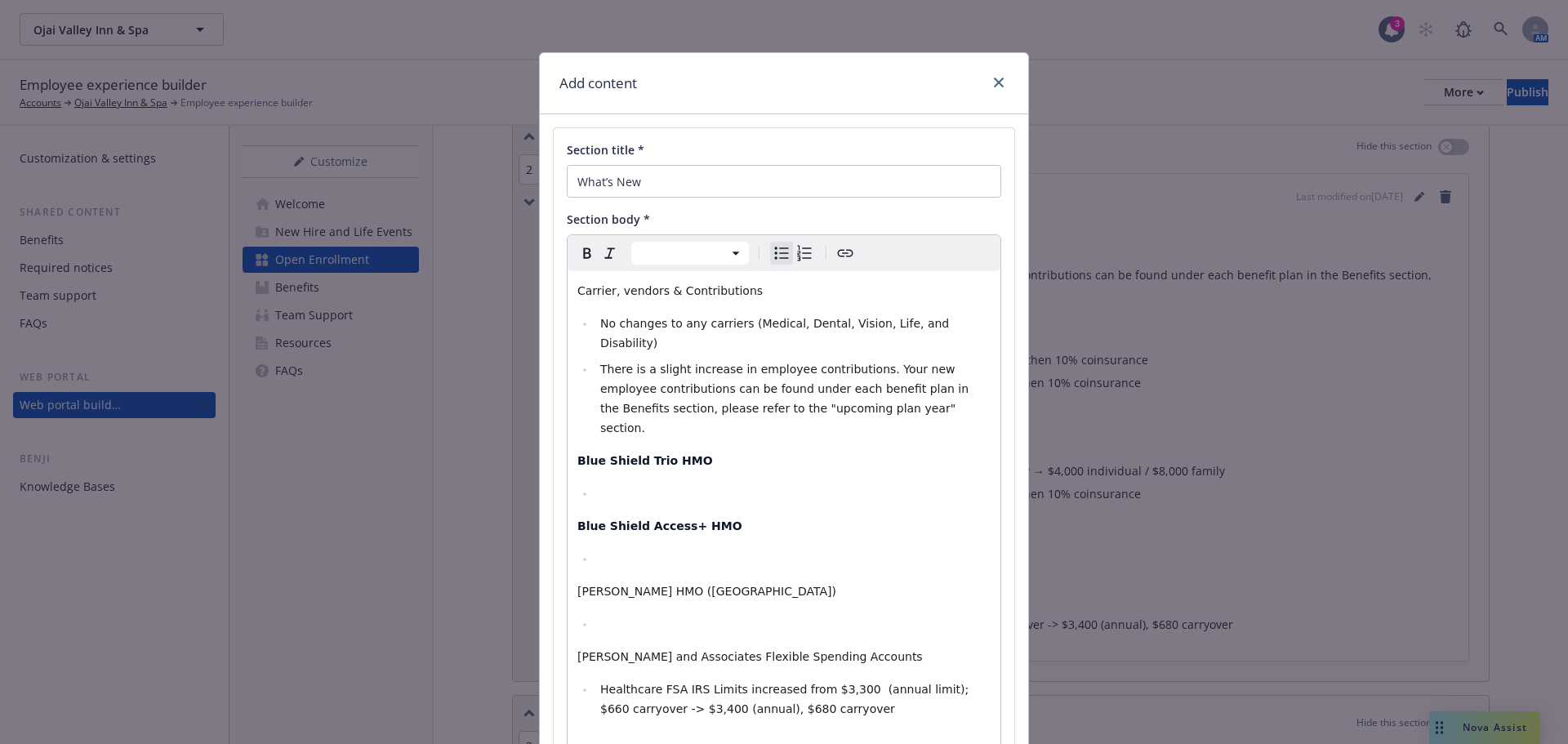
select select "paragraph"
drag, startPoint x: 679, startPoint y: 554, endPoint x: 543, endPoint y: 555, distance: 136.0
click at [543, 555] on div "Section title * What’s New Section body * Paragraph Paragraph Heading 1 Heading…" at bounding box center [784, 452] width 488 height 675
click at [723, 516] on p "Blue Shield Access+ HMO" at bounding box center [784, 526] width 413 height 20
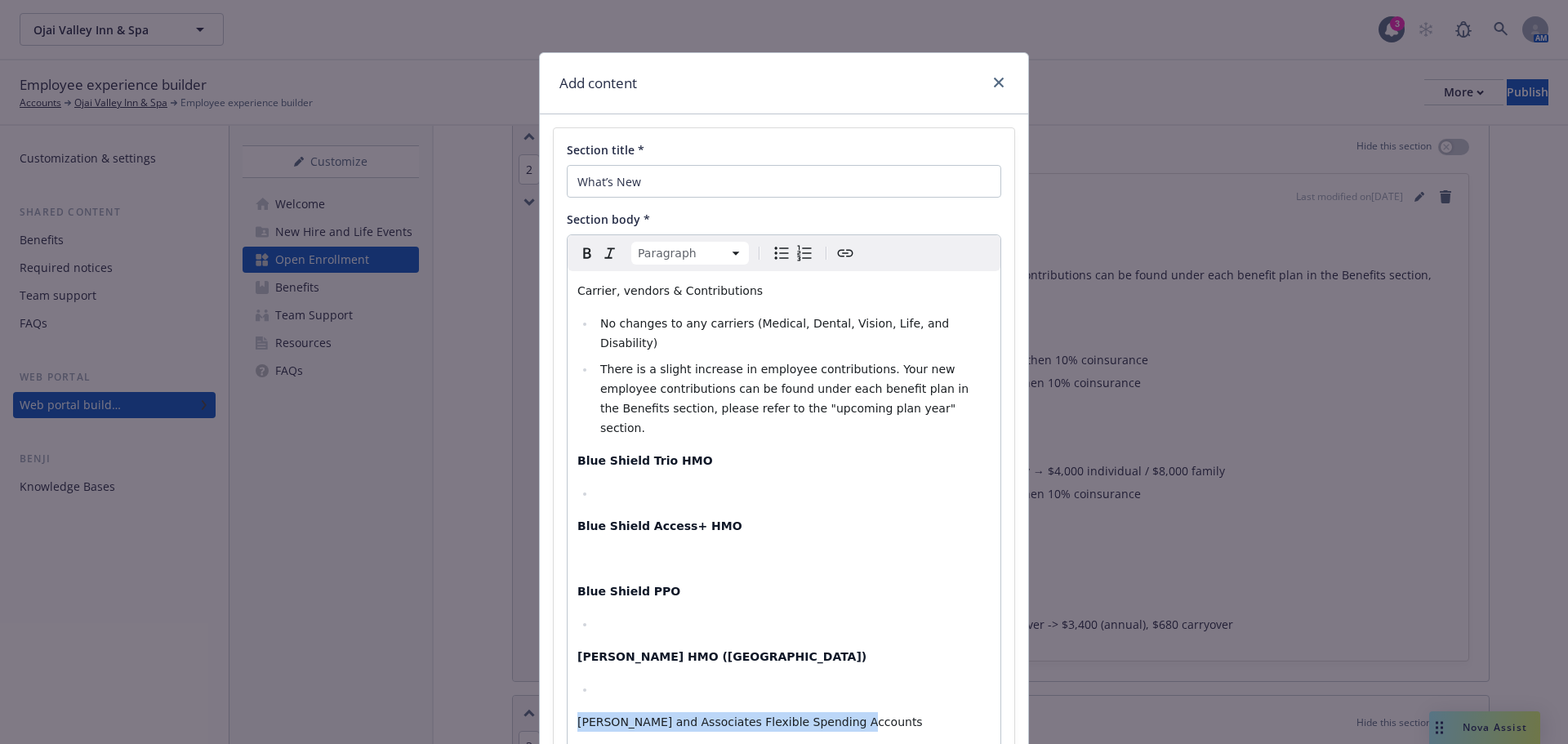
drag, startPoint x: 821, startPoint y: 681, endPoint x: 517, endPoint y: 685, distance: 304.0
click at [517, 685] on div "Add content Section title * What’s New Section body * Paragraph Paragraph Headi…" at bounding box center [784, 372] width 1568 height 744
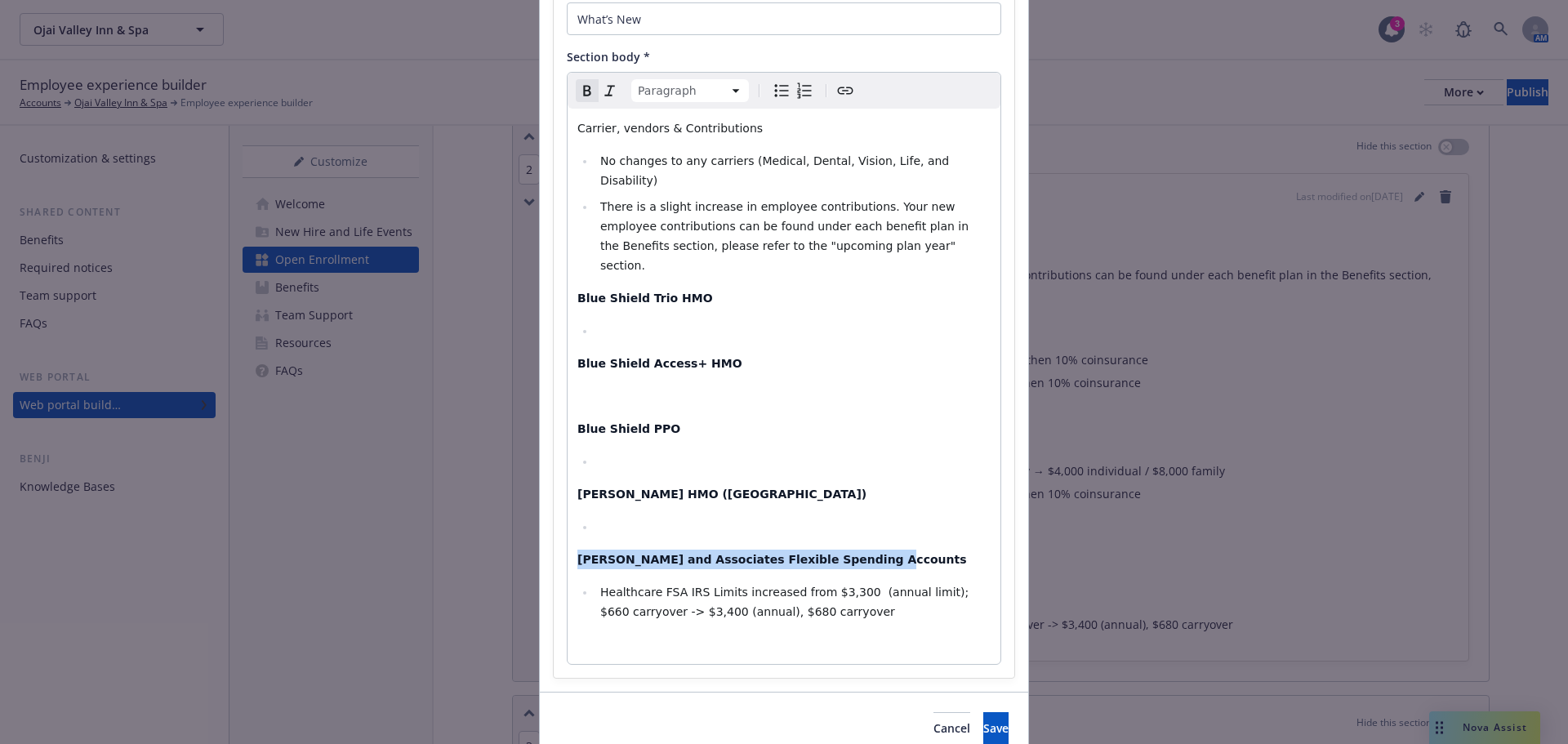
scroll to position [163, 0]
click at [822, 585] on span "Healthcare FSA IRS Limits increased from $3,300 (annual limit); $660 carryover …" at bounding box center [786, 601] width 372 height 33
click at [930, 585] on span "Healthcare FSA IRS Limits increased from $3,400 (annual limit); $660 carryover …" at bounding box center [786, 601] width 372 height 33
click at [926, 585] on span "Healthcare FSA IRS Limits increased from $3,400 (annual limit); $660 carryover …" at bounding box center [786, 601] width 372 height 33
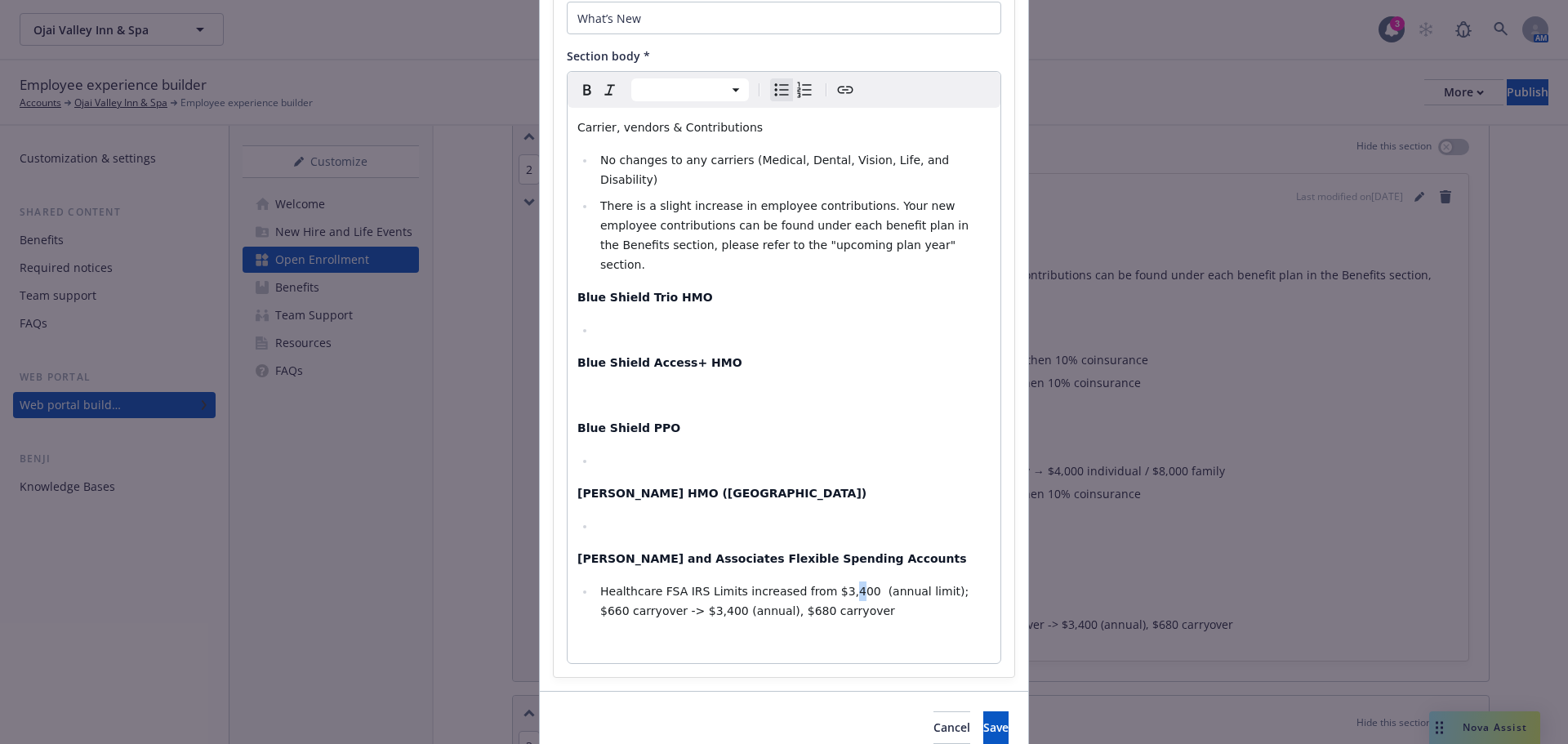
click at [824, 585] on span "Healthcare FSA IRS Limits increased from $3,400 (annual limit); $660 carryover …" at bounding box center [786, 601] width 372 height 33
select select "paragraph"
drag, startPoint x: 739, startPoint y: 133, endPoint x: 544, endPoint y: 125, distance: 195.2
click at [544, 125] on div "Section title * What’s New Section body * Paragraph Paragraph Heading 1 Heading…" at bounding box center [784, 321] width 488 height 740
click at [804, 410] on div "Carrier, vendors & Contributions No changes to any carriers (Medical, Dental, V…" at bounding box center [784, 385] width 433 height 555
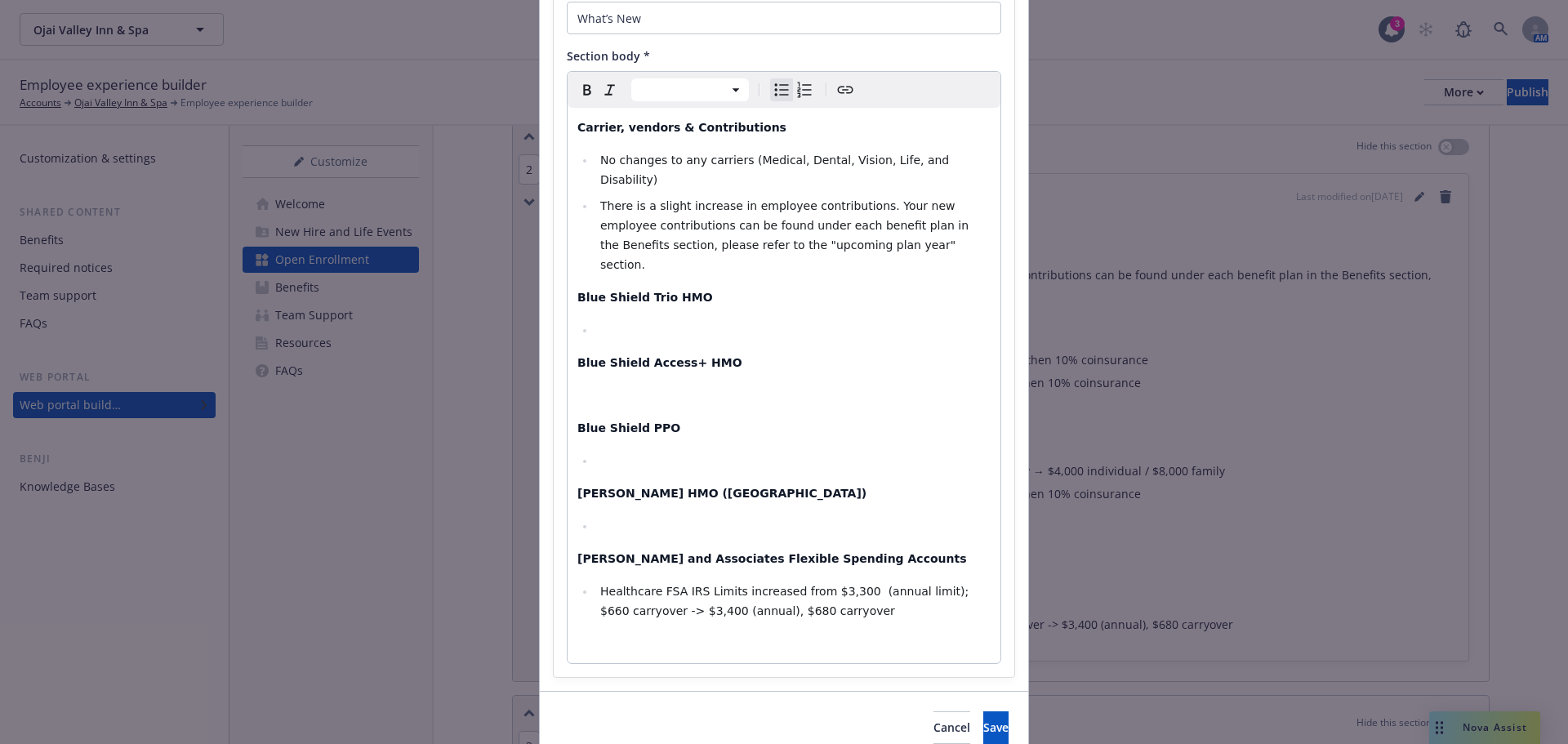
select select "paragraph"
click at [579, 374] on div "Carrier, vendors & Contributions No changes to any carriers (Medical, Dental, V…" at bounding box center [784, 385] width 433 height 555
click at [589, 371] on div "Carrier, vendors & Contributions No changes to any carriers (Medical, Dental, V…" at bounding box center [784, 385] width 433 height 555
click at [580, 385] on p "editable markdown" at bounding box center [784, 395] width 413 height 20
click at [778, 91] on icon "Bulleted list" at bounding box center [782, 90] width 14 height 12
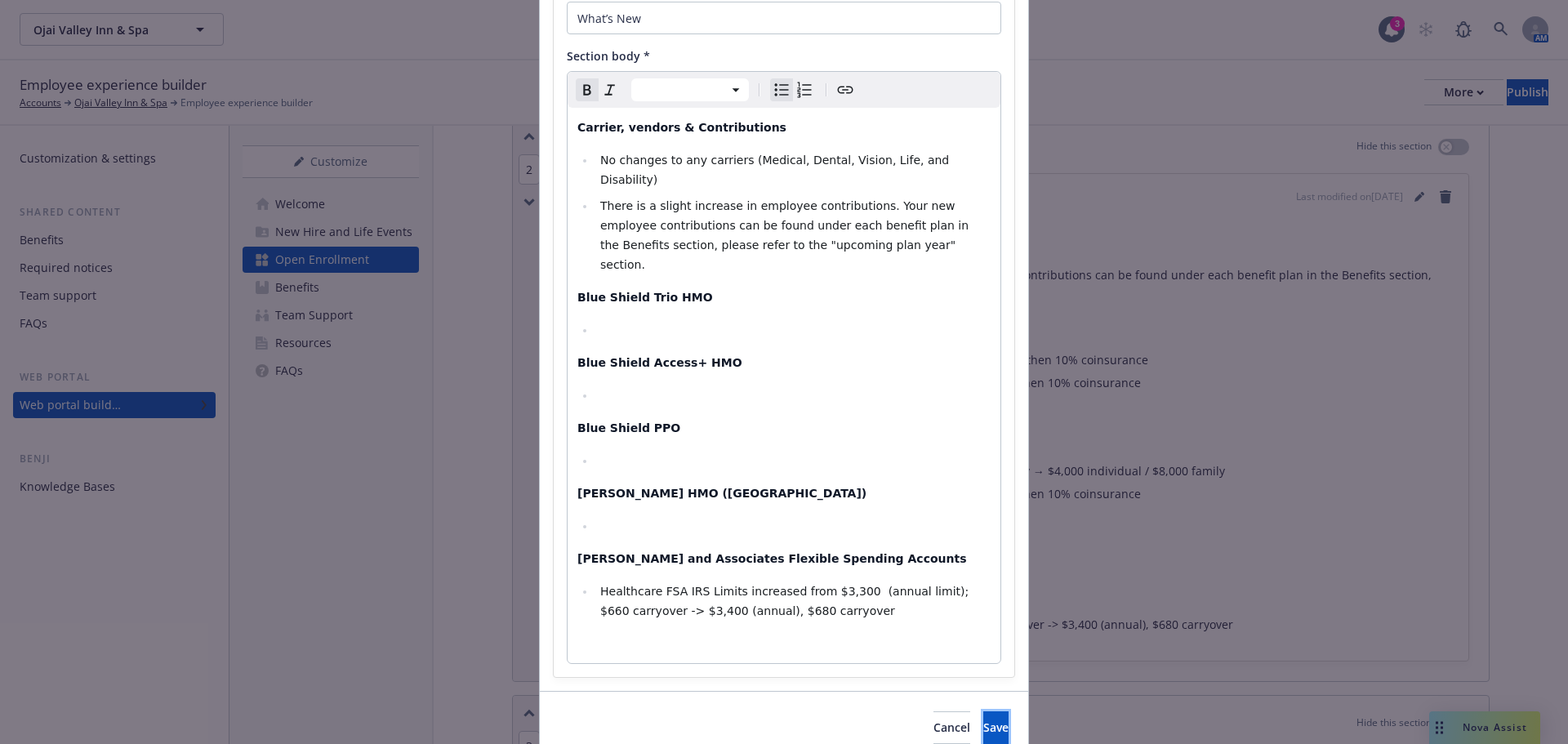
drag, startPoint x: 962, startPoint y: 686, endPoint x: 2566, endPoint y: 764, distance: 1605.9
click at [1567, 743] on html "Ojai Valley Inn & Spa Ojai Valley Inn & Spa 3 AM Employee experience builder Ac…" at bounding box center [784, 372] width 1568 height 744
drag, startPoint x: 657, startPoint y: 575, endPoint x: 643, endPoint y: 574, distance: 14.0
click at [643, 585] on span "Healthcare FSA IRS Limits increased from $3,300 (annual limit); $660 carryover …" at bounding box center [786, 601] width 372 height 33
drag, startPoint x: 654, startPoint y: 577, endPoint x: 646, endPoint y: 572, distance: 9.4
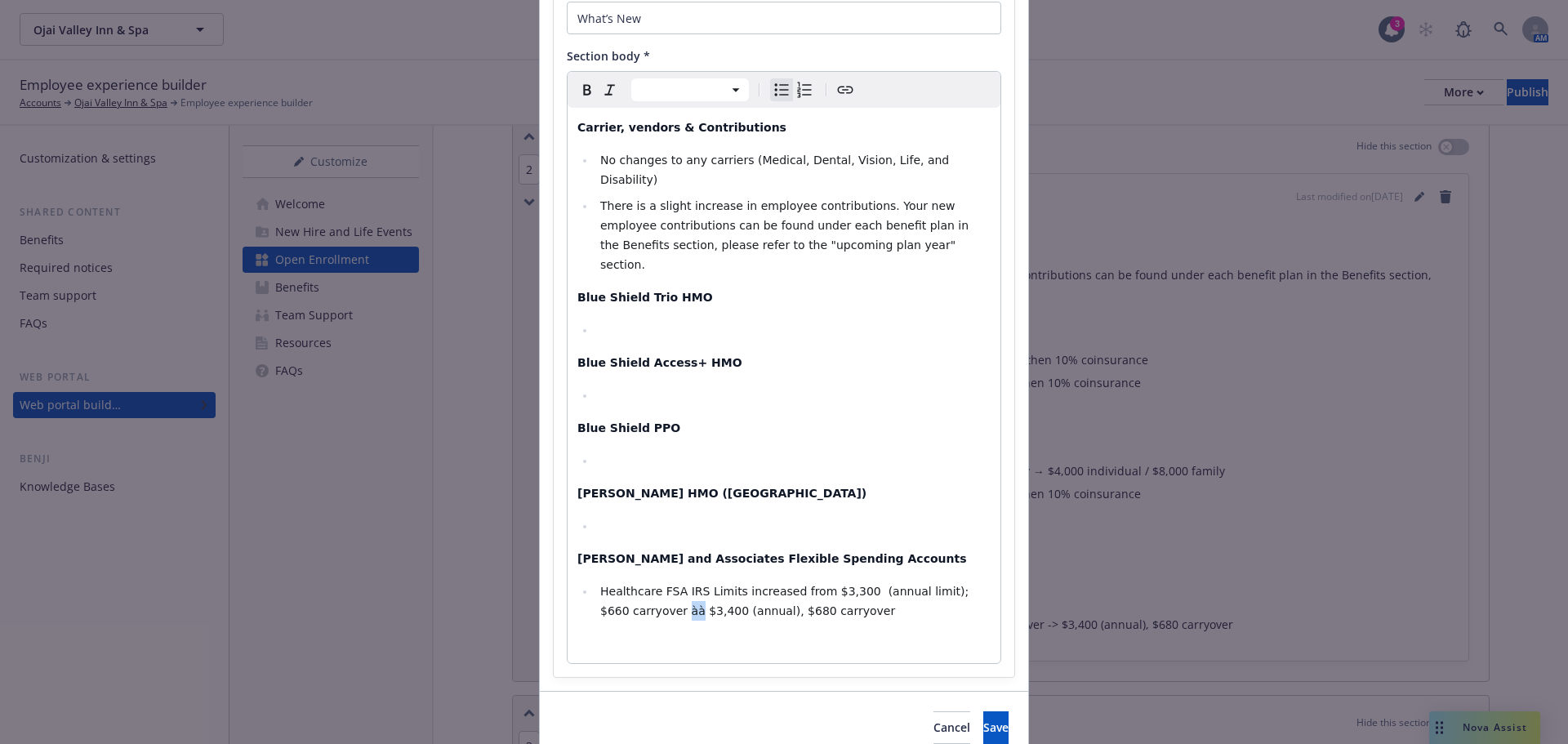
click at [646, 585] on span "Healthcare FSA IRS Limits increased from $3,300 (annual limit); $660 carryover …" at bounding box center [786, 601] width 372 height 33
click at [647, 585] on span "Healthcare FSA IRS Limits increased from $3,300 (annual limit); $660 carryover …" at bounding box center [786, 601] width 372 height 33
click at [643, 585] on span "Healthcare FSA IRS Limits increased from $3,300 (annual limit); $660 carryover …" at bounding box center [786, 601] width 372 height 33
select select "paragraph"
click at [651, 500] on div "Carrier, vendors & Contributions No changes to any carriers (Medical, Dental, V…" at bounding box center [784, 385] width 433 height 555
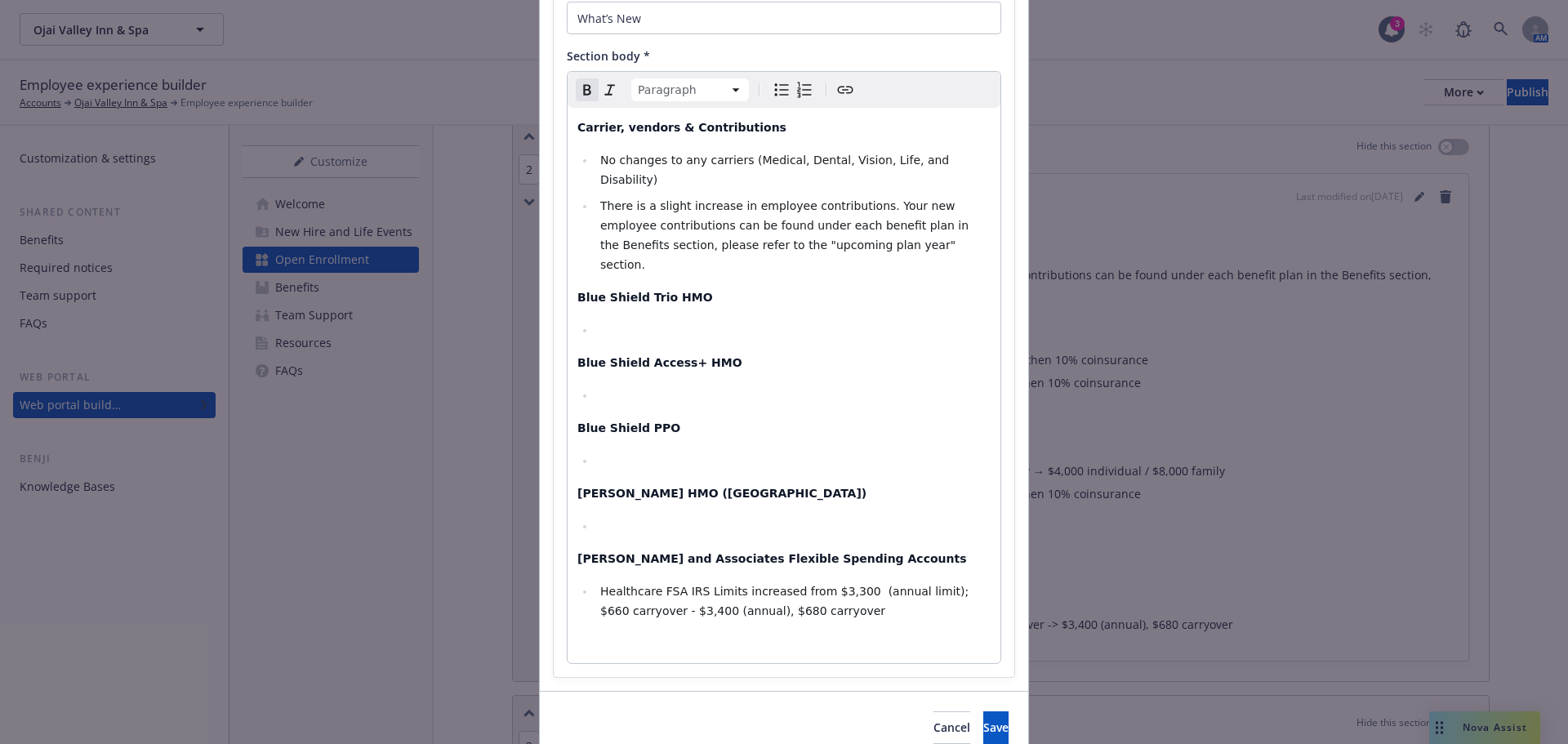
select select
click at [652, 516] on li "editable markdown" at bounding box center [793, 526] width 395 height 20
click at [644, 585] on span "Healthcare FSA IRS Limits increased from $3,300 (annual limit); $660 carryover …" at bounding box center [786, 601] width 372 height 33
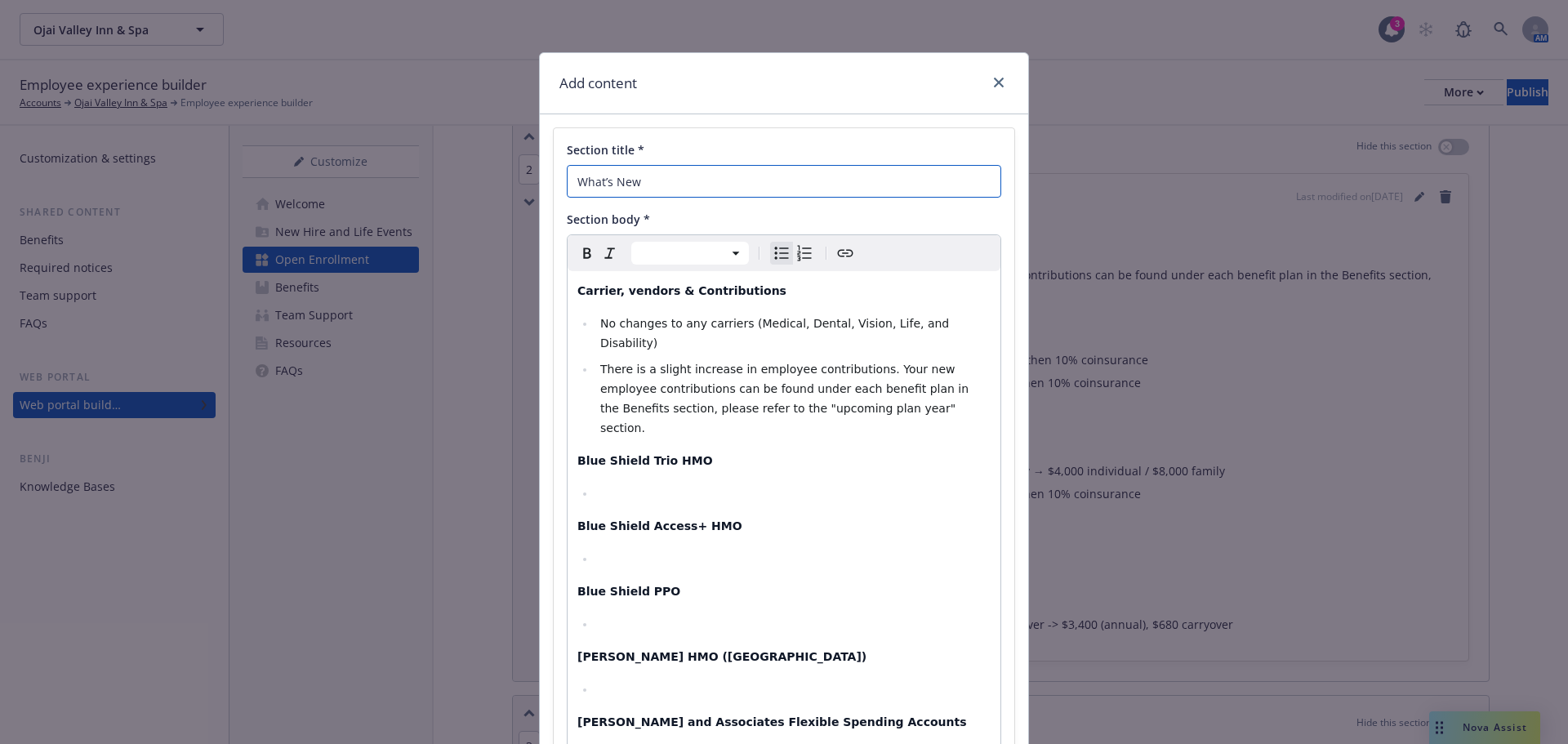
click at [655, 174] on input "What’s New" at bounding box center [784, 181] width 435 height 33
paste input ""
drag, startPoint x: 654, startPoint y: 177, endPoint x: 631, endPoint y: 177, distance: 23.0
click at [631, 177] on input "What’s New" at bounding box center [784, 181] width 435 height 33
type input "What’s New"
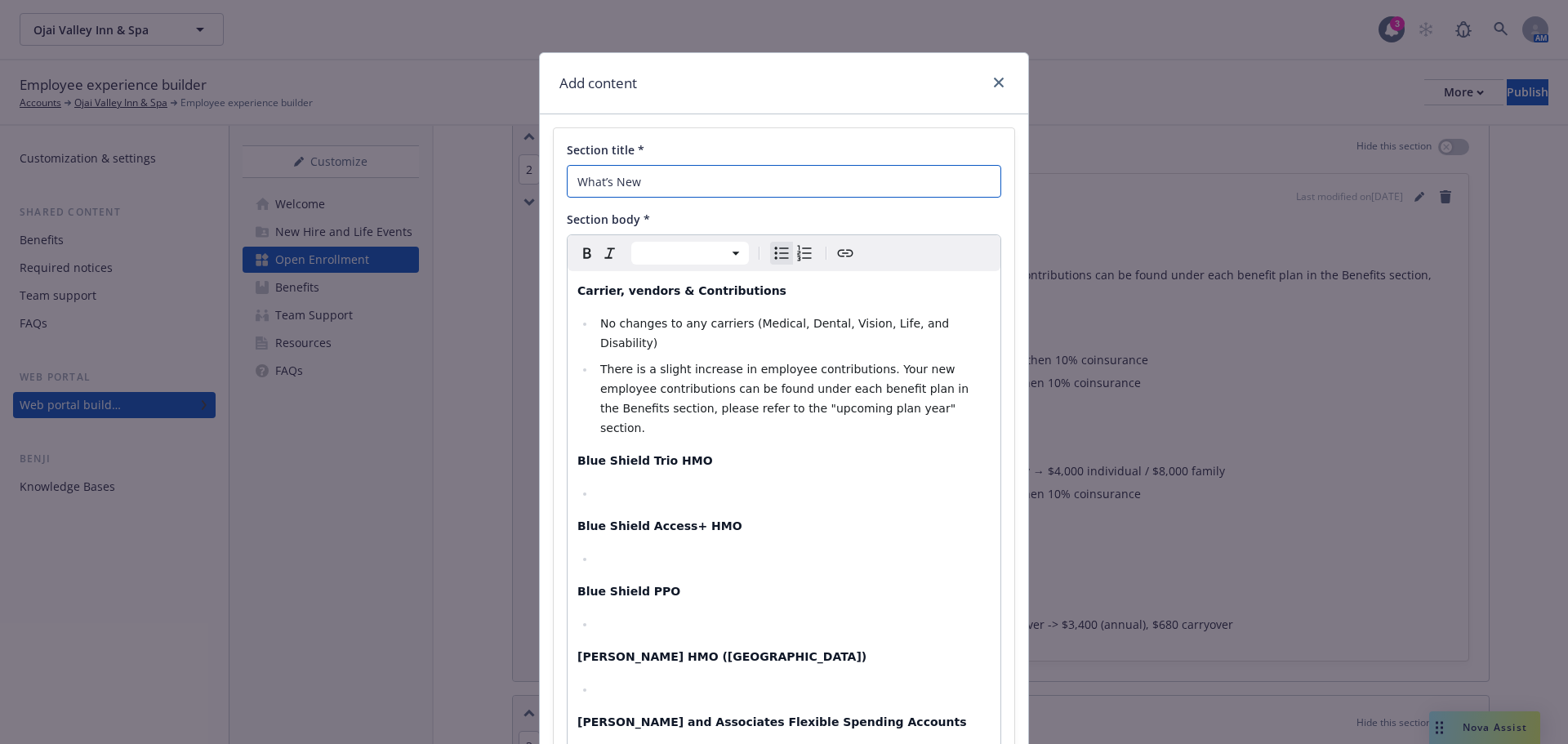
scroll to position [82, 0]
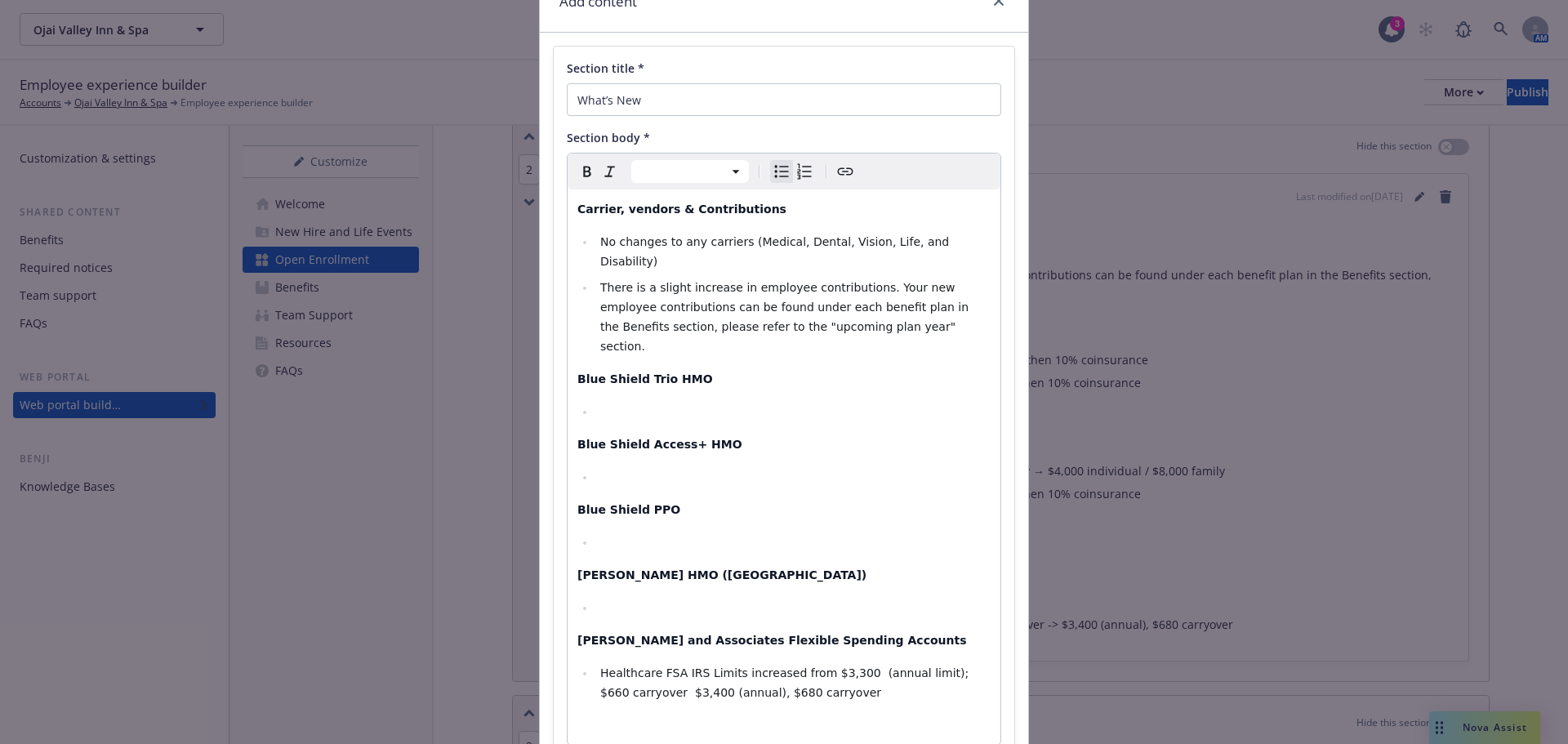
click at [583, 533] on ul "editable markdown" at bounding box center [784, 543] width 413 height 20
drag, startPoint x: 634, startPoint y: 503, endPoint x: 582, endPoint y: 508, distance: 52.2
click at [582, 533] on ul "à" at bounding box center [784, 543] width 413 height 20
click at [645, 666] on span "Healthcare FSA IRS Limits increased from $3,300 (annual limit); $660 carryover …" at bounding box center [786, 683] width 372 height 33
click at [841, 666] on span "Healthcare FSA IRS Limits increased from $3,300 (annual limit); $660 carryover …" at bounding box center [786, 683] width 372 height 33
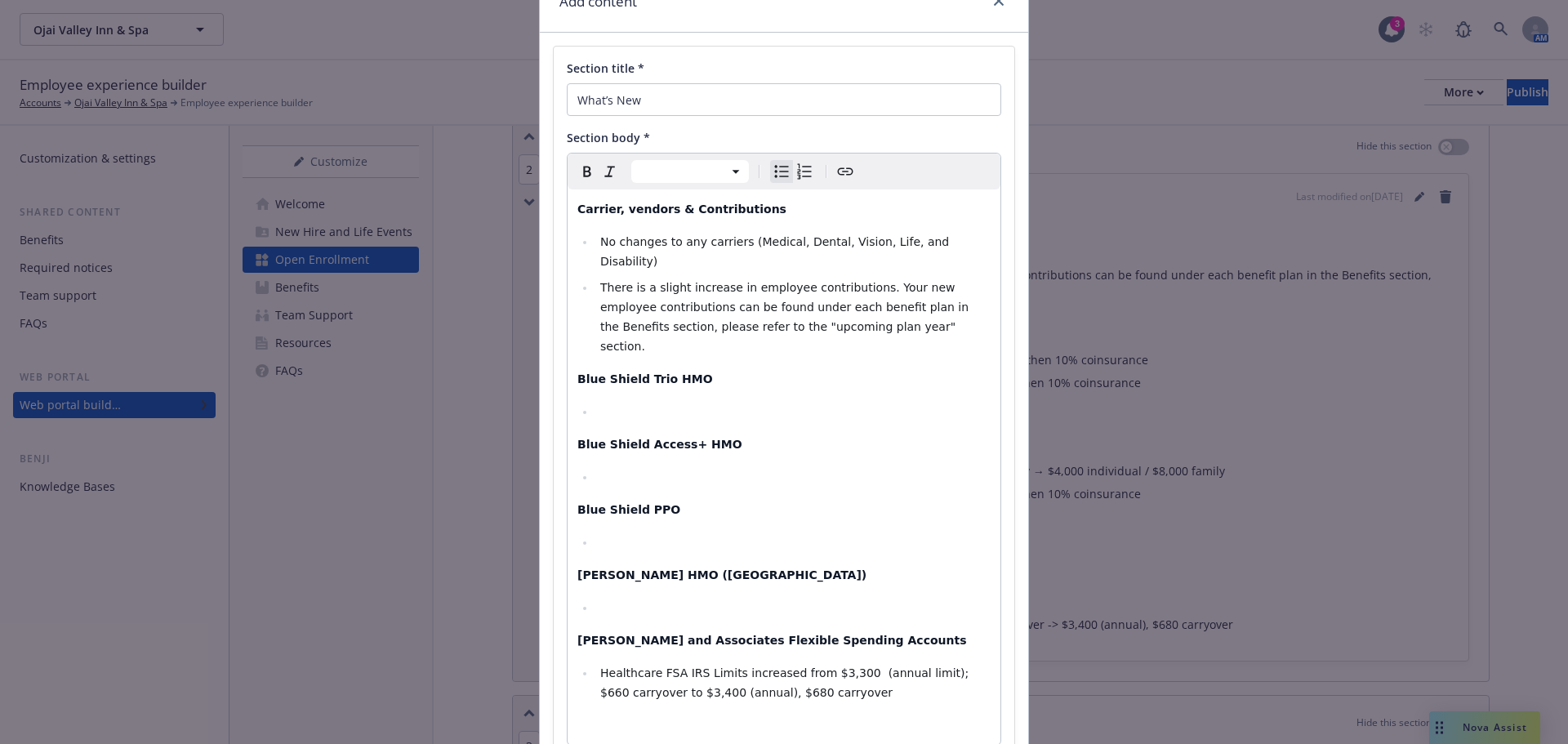
click at [844, 666] on span "Healthcare FSA IRS Limits increased from $3,300 (annual limit); $660 carryover …" at bounding box center [786, 683] width 372 height 33
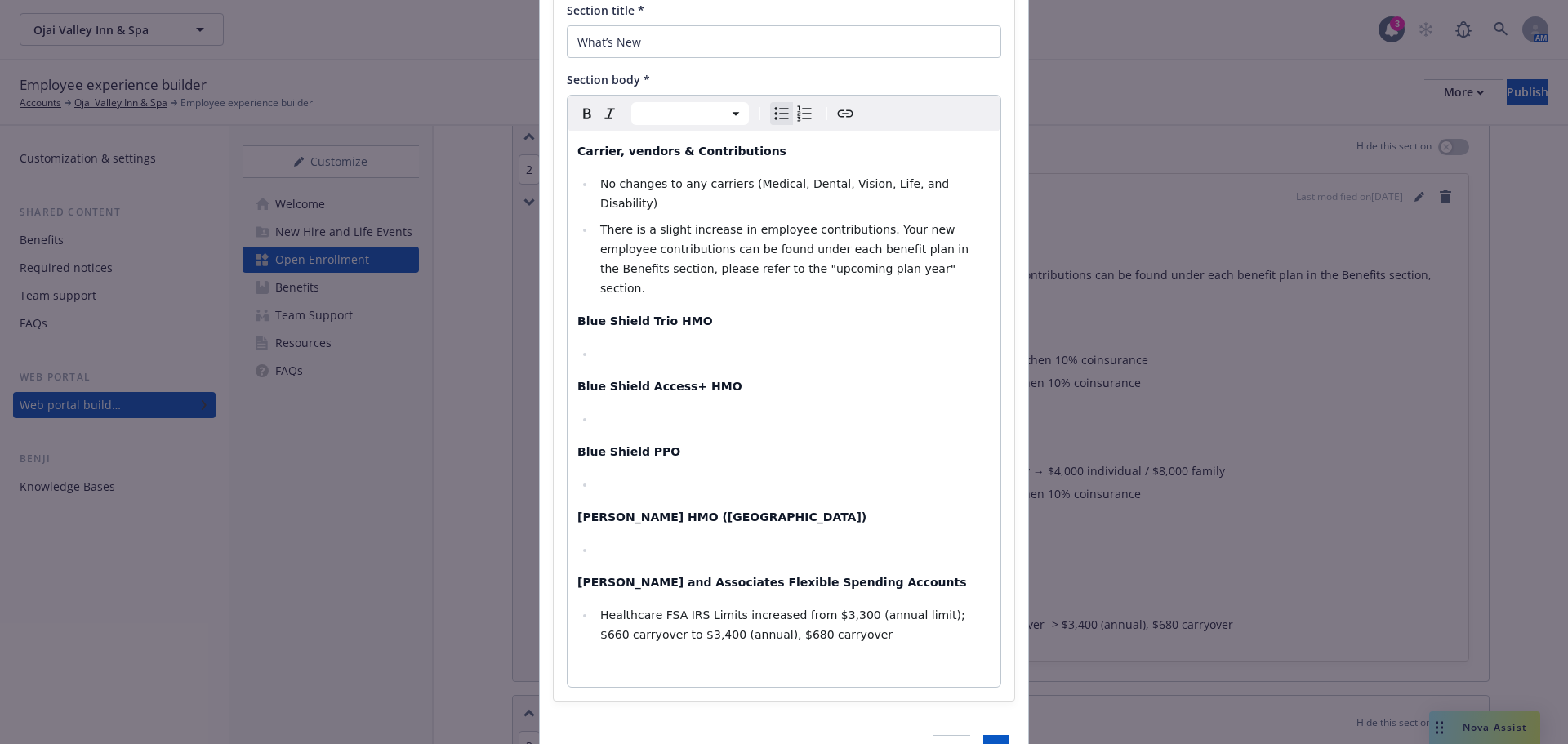
scroll to position [197, 0]
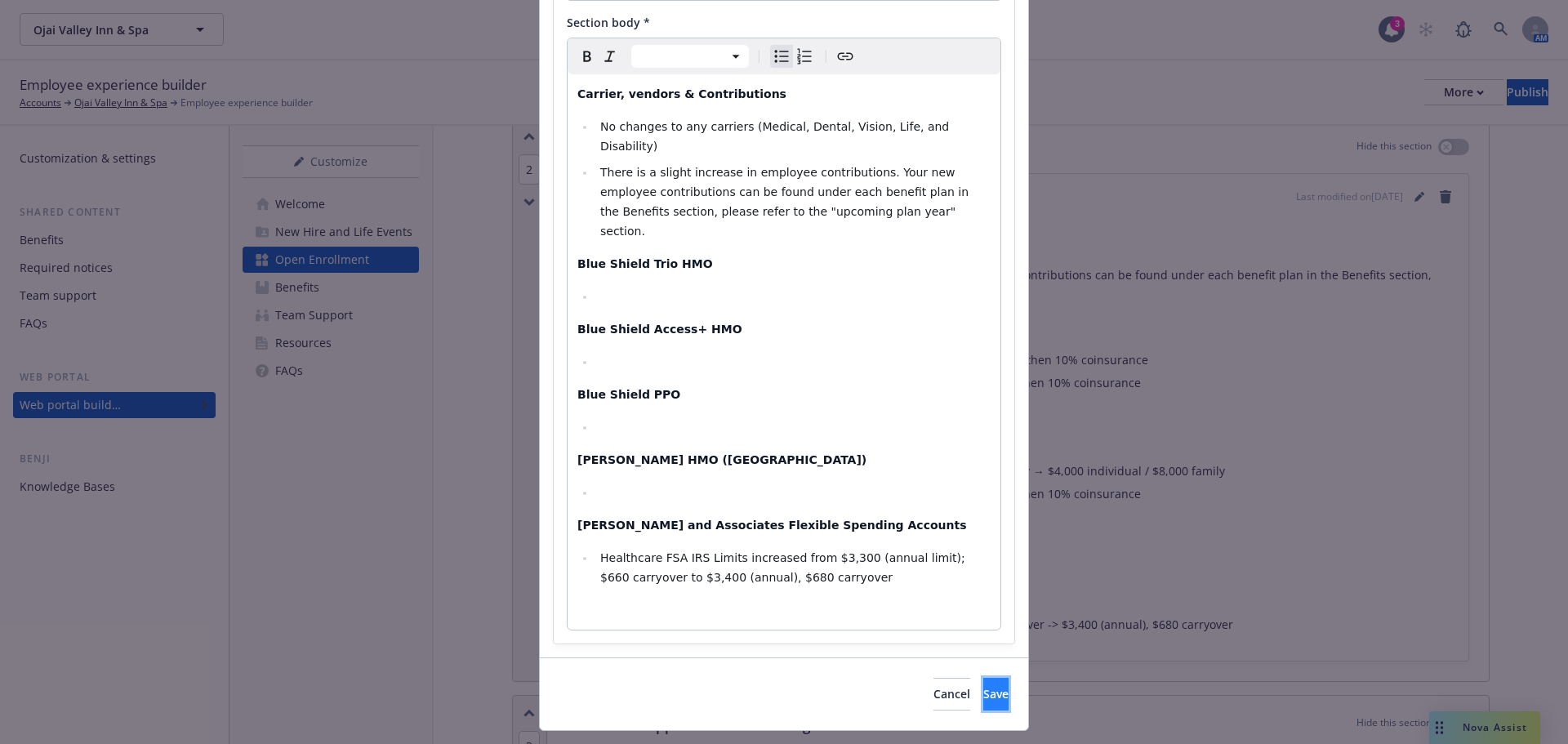
click at [983, 686] on span "Save" at bounding box center [996, 694] width 26 height 16
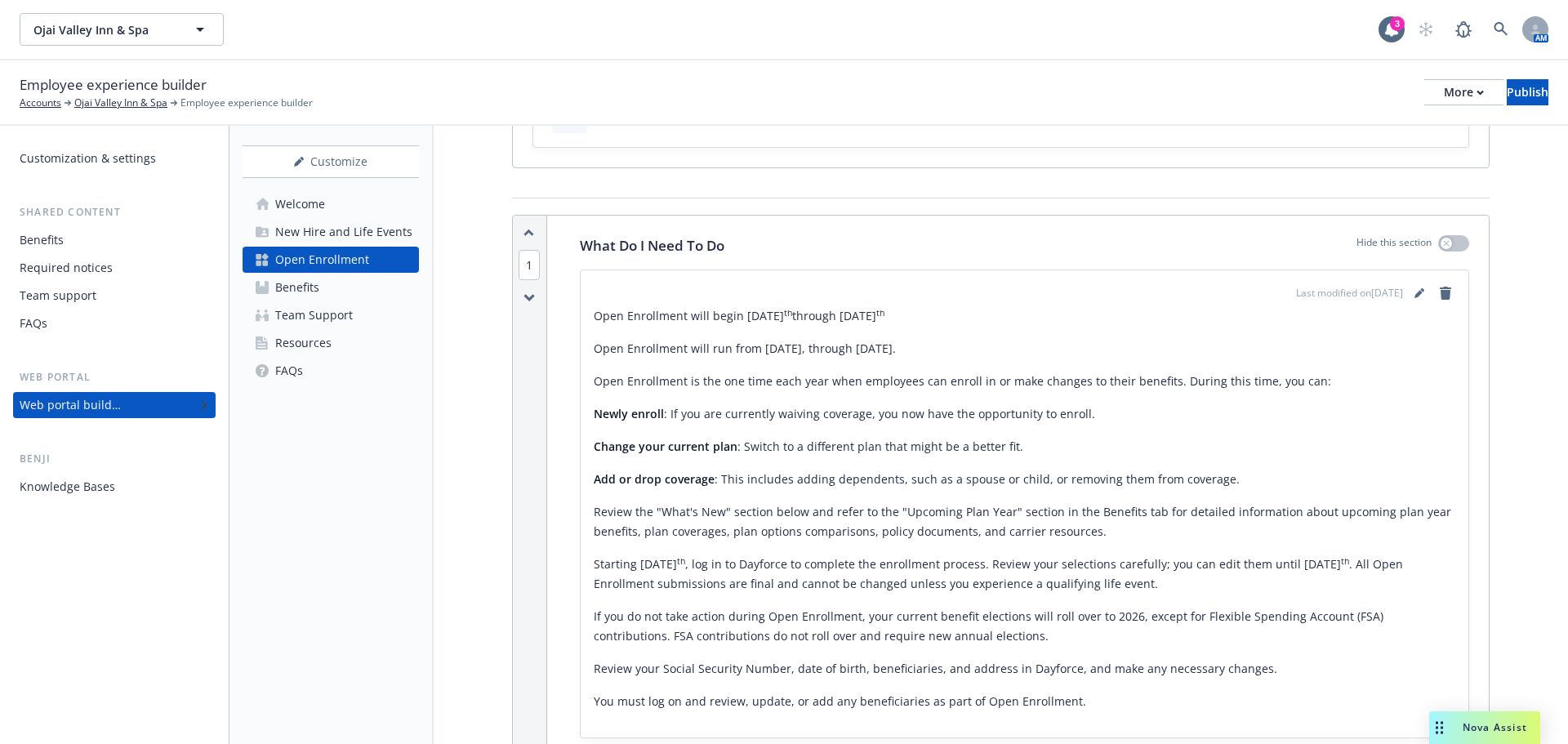
scroll to position [0, 0]
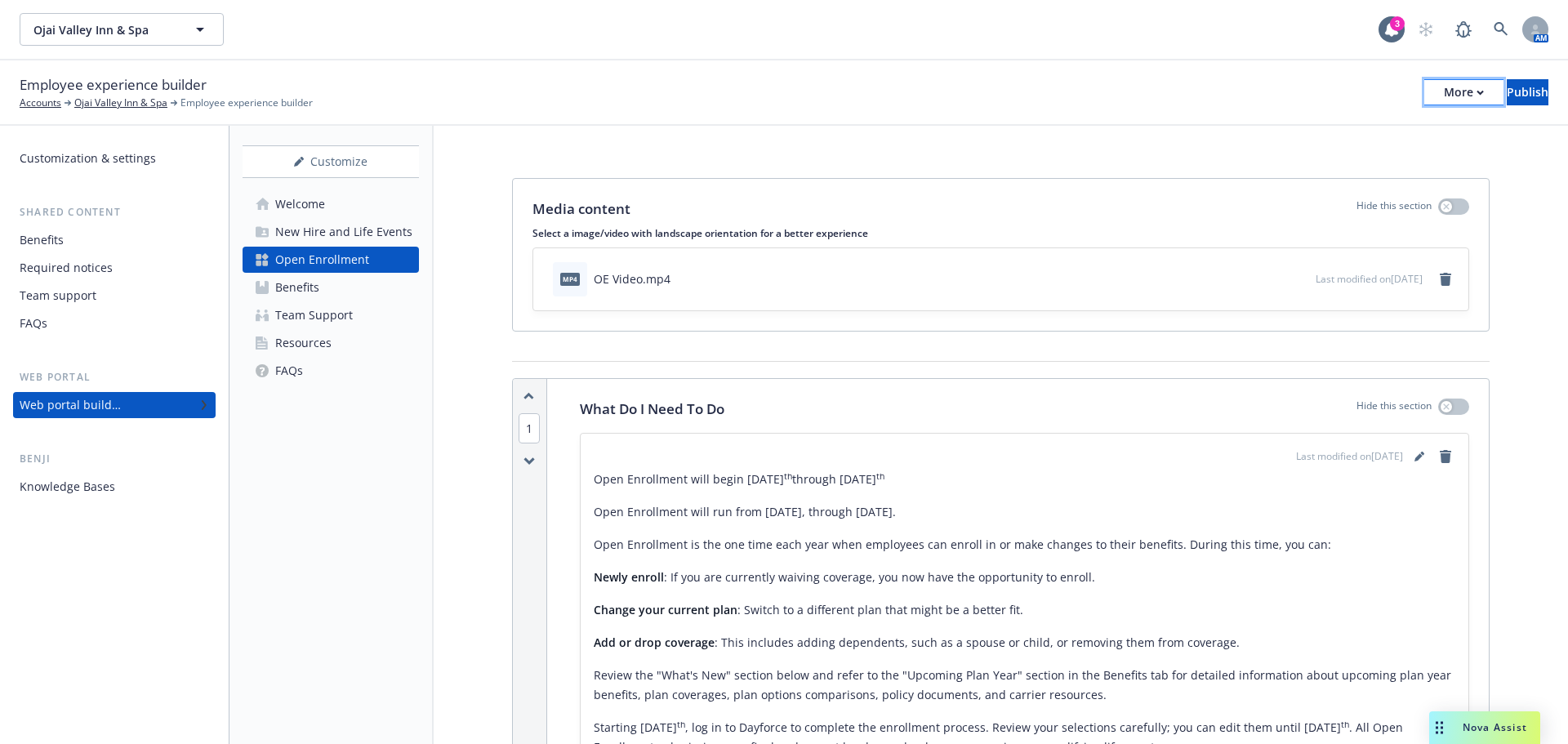
click at [1444, 87] on div "More" at bounding box center [1464, 92] width 40 height 25
click at [1509, 92] on div "Publish" at bounding box center [1528, 92] width 41 height 25
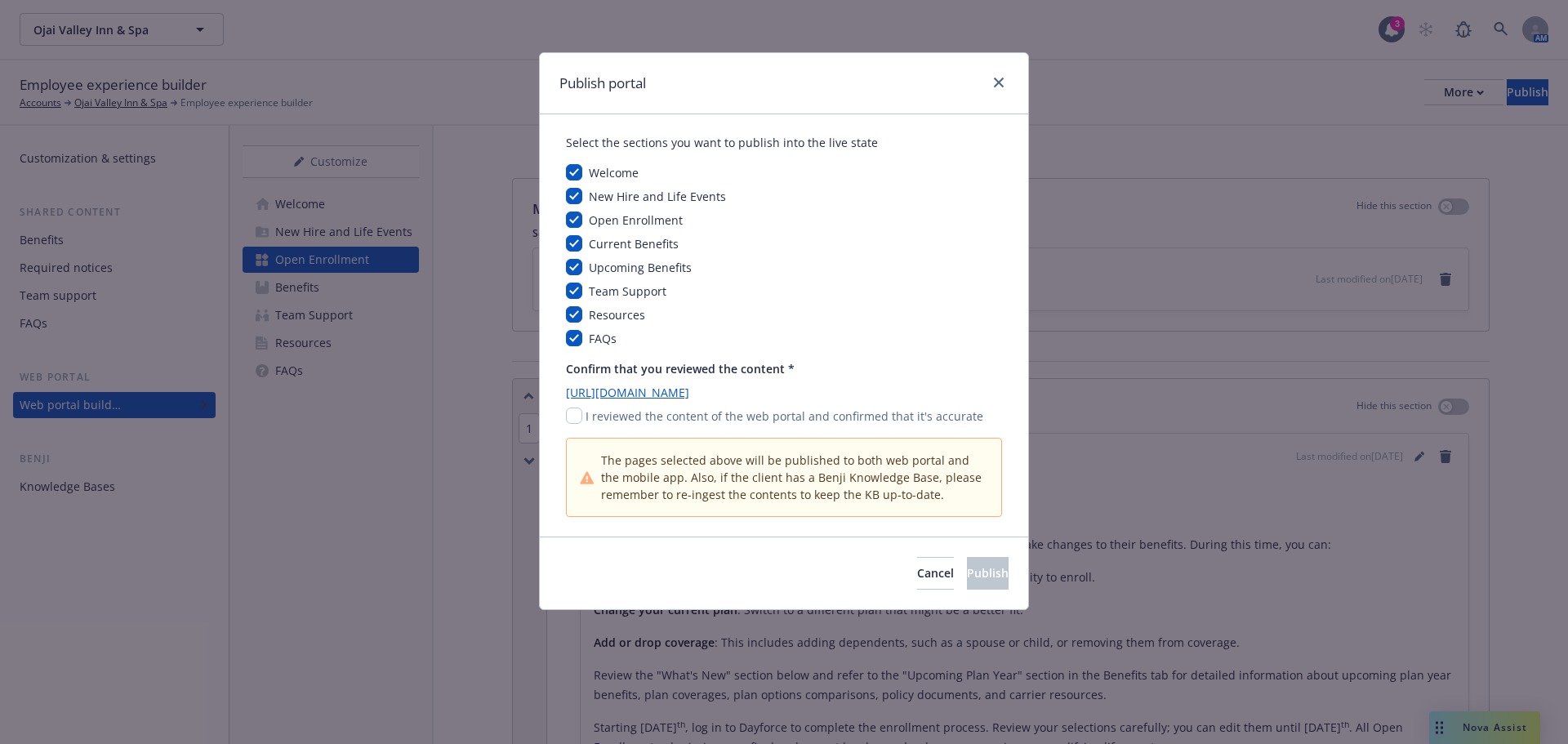
click at [591, 412] on p "I reviewed the content of the web portal and confirmed that it's accurate" at bounding box center [784, 416] width 398 height 17
click at [580, 416] on input "checkbox" at bounding box center [574, 416] width 16 height 16
checkbox input "true"
click at [967, 577] on span "Publish" at bounding box center [987, 572] width 41 height 16
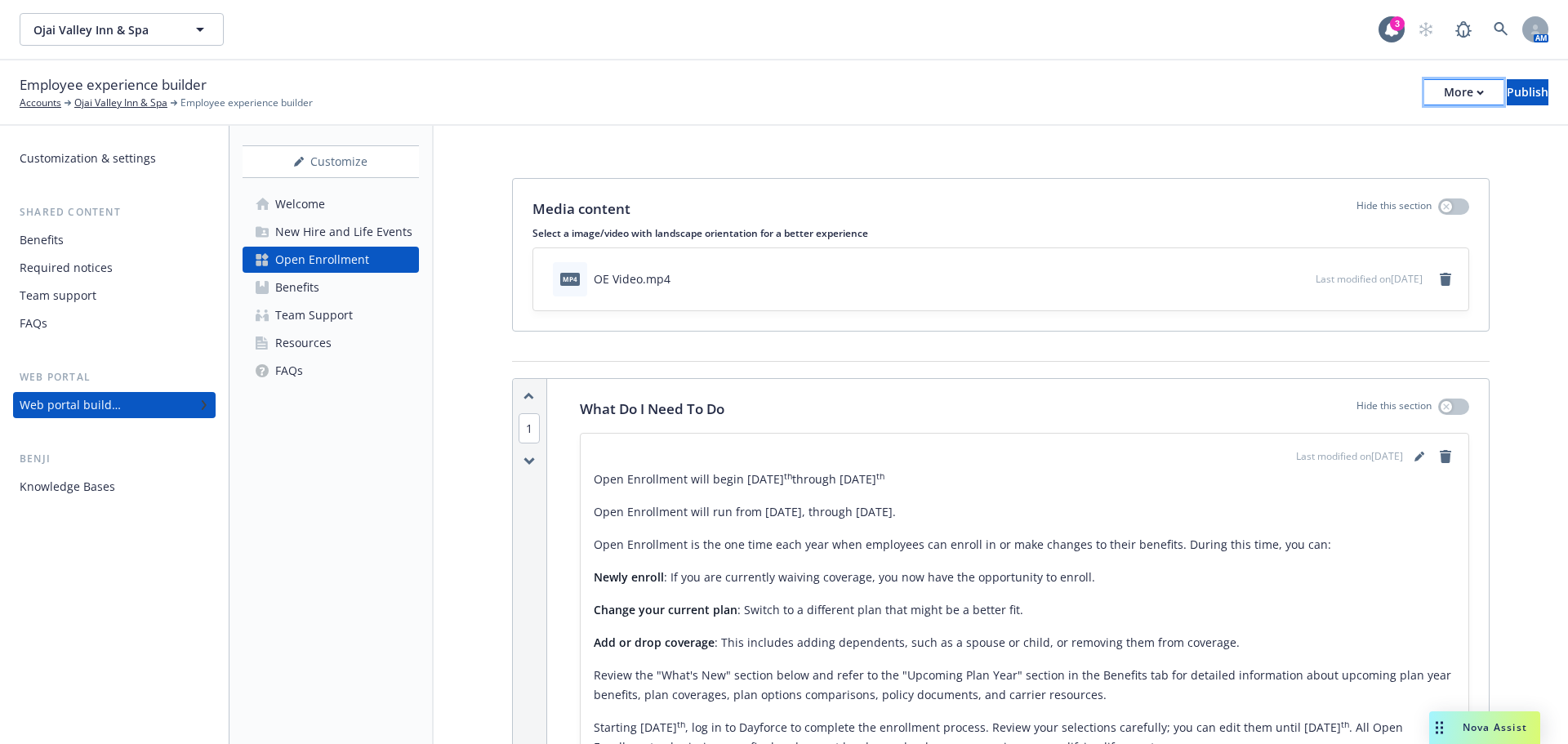
click at [1444, 88] on div "More" at bounding box center [1464, 92] width 40 height 25
click at [1344, 172] on link "Copy portal link" at bounding box center [1328, 162] width 242 height 33
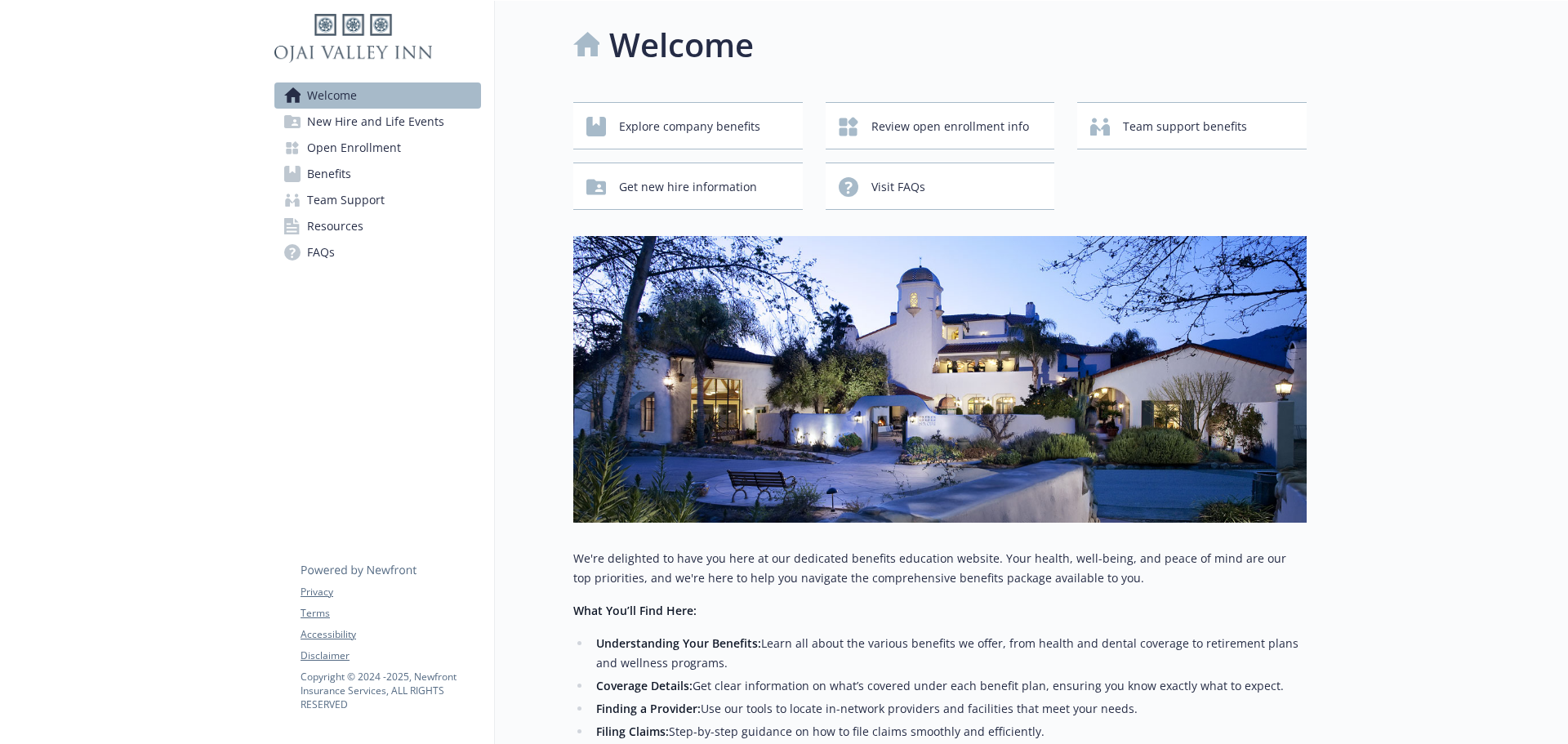
click at [341, 143] on span "Open Enrollment" at bounding box center [354, 148] width 94 height 26
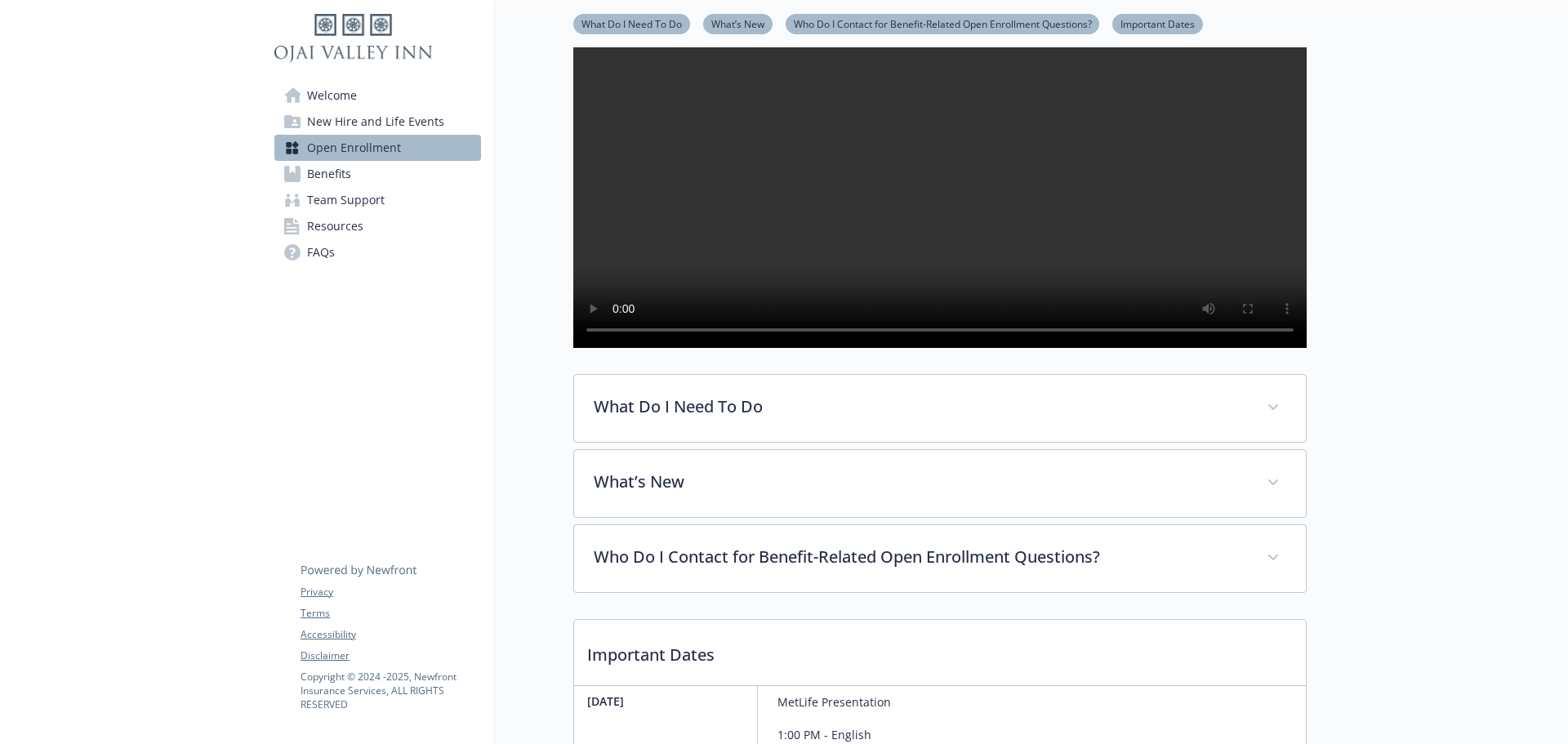
scroll to position [163, 0]
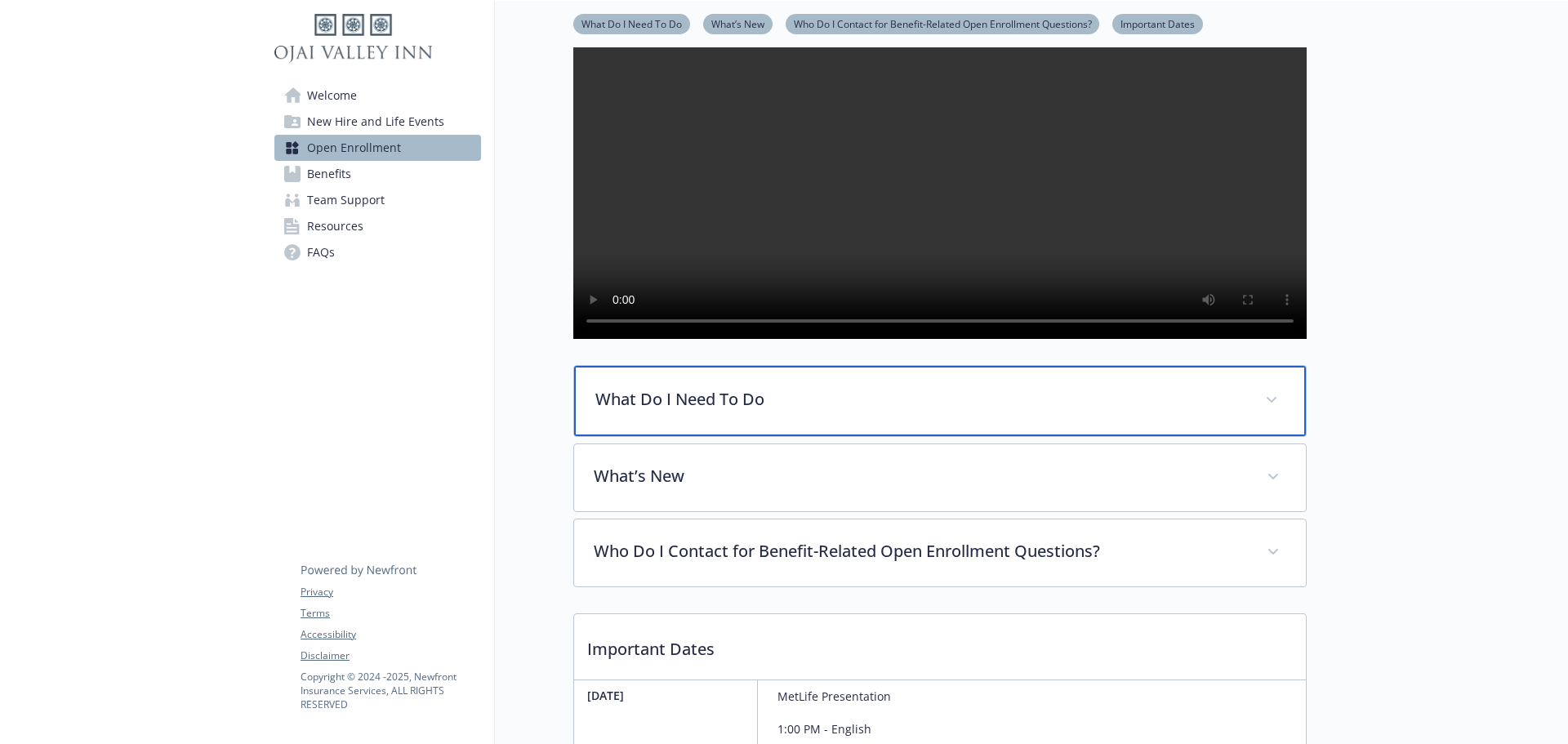
click at [756, 412] on p "What Do I Need To Do" at bounding box center [921, 399] width 650 height 25
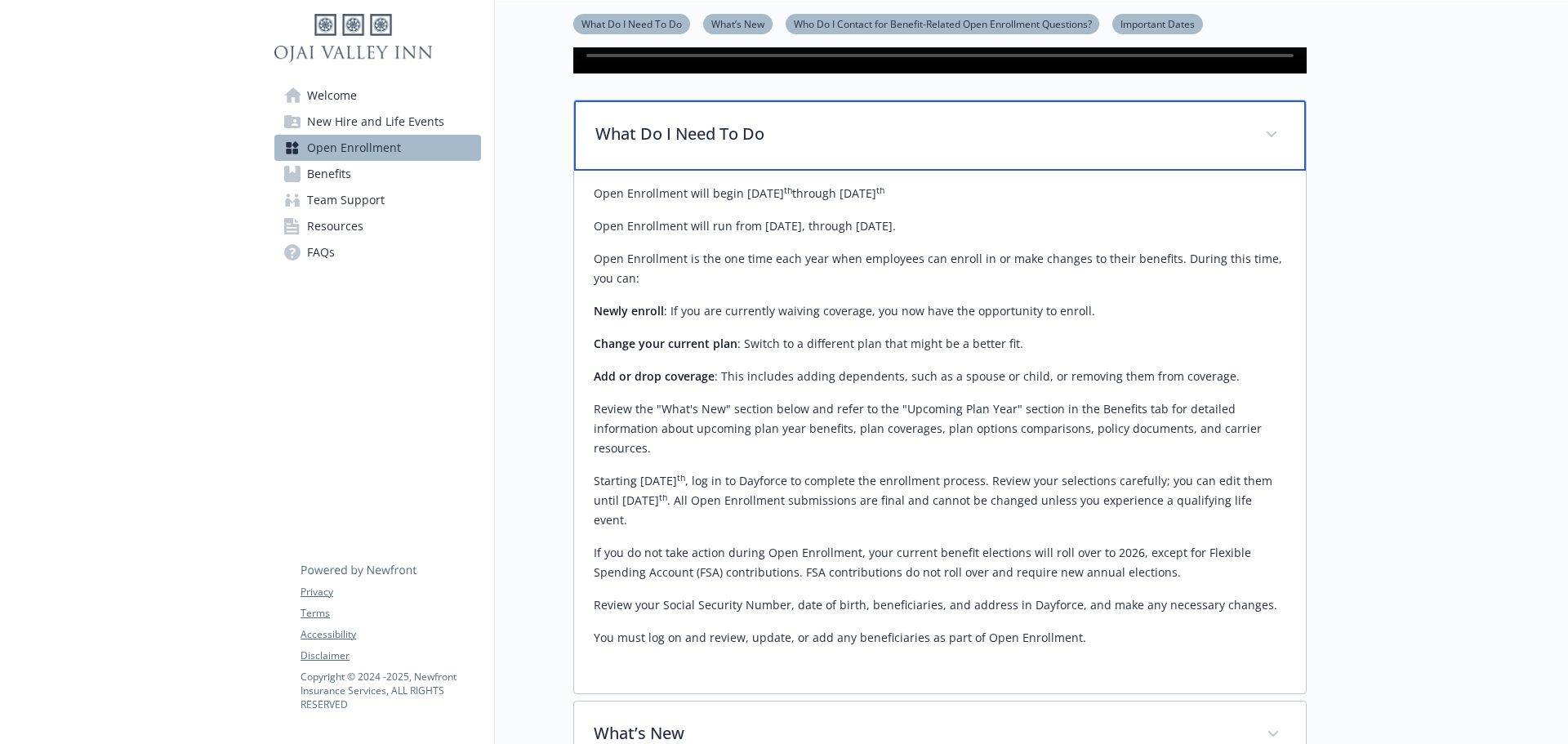
scroll to position [572, 0]
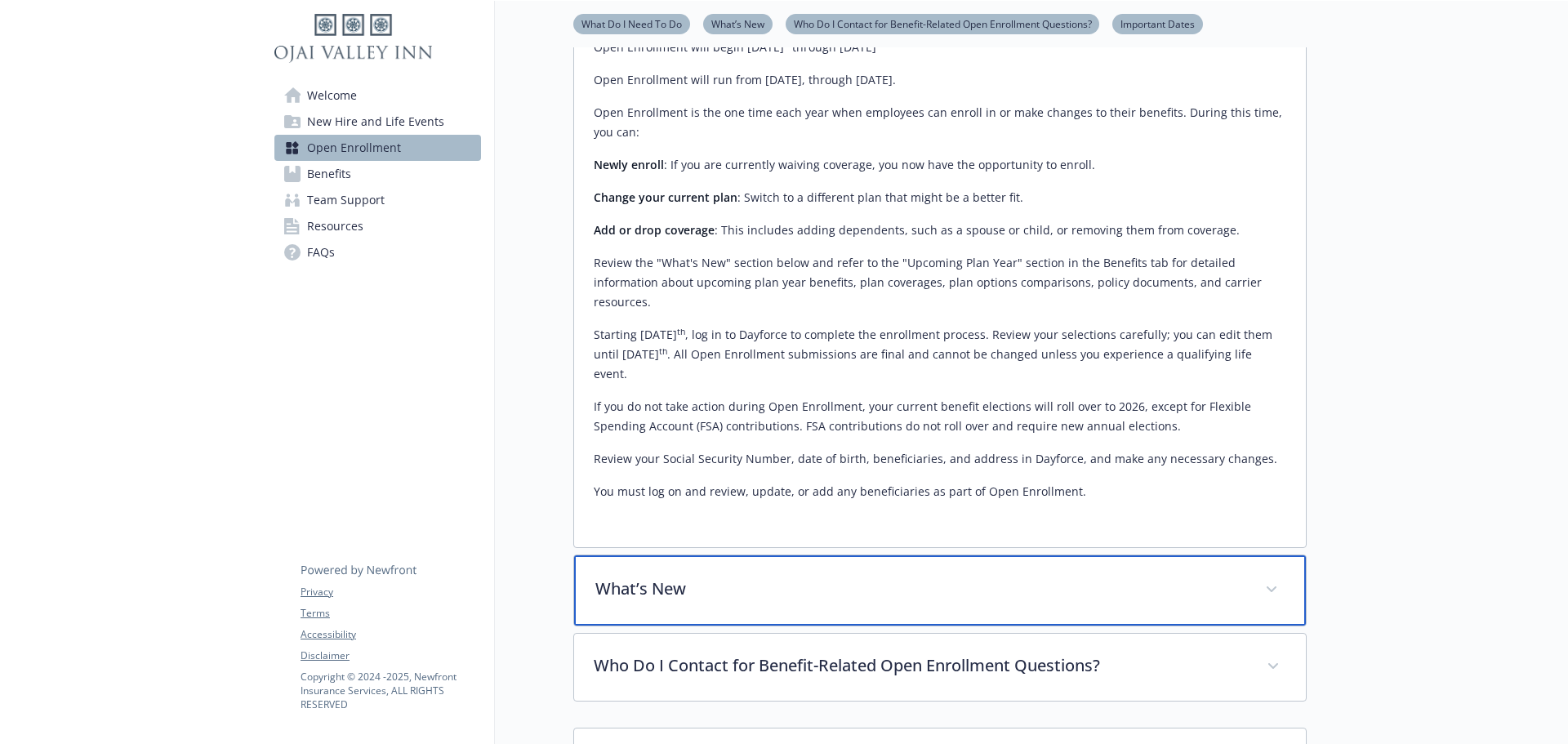
click at [724, 617] on div "What’s New" at bounding box center [939, 590] width 732 height 70
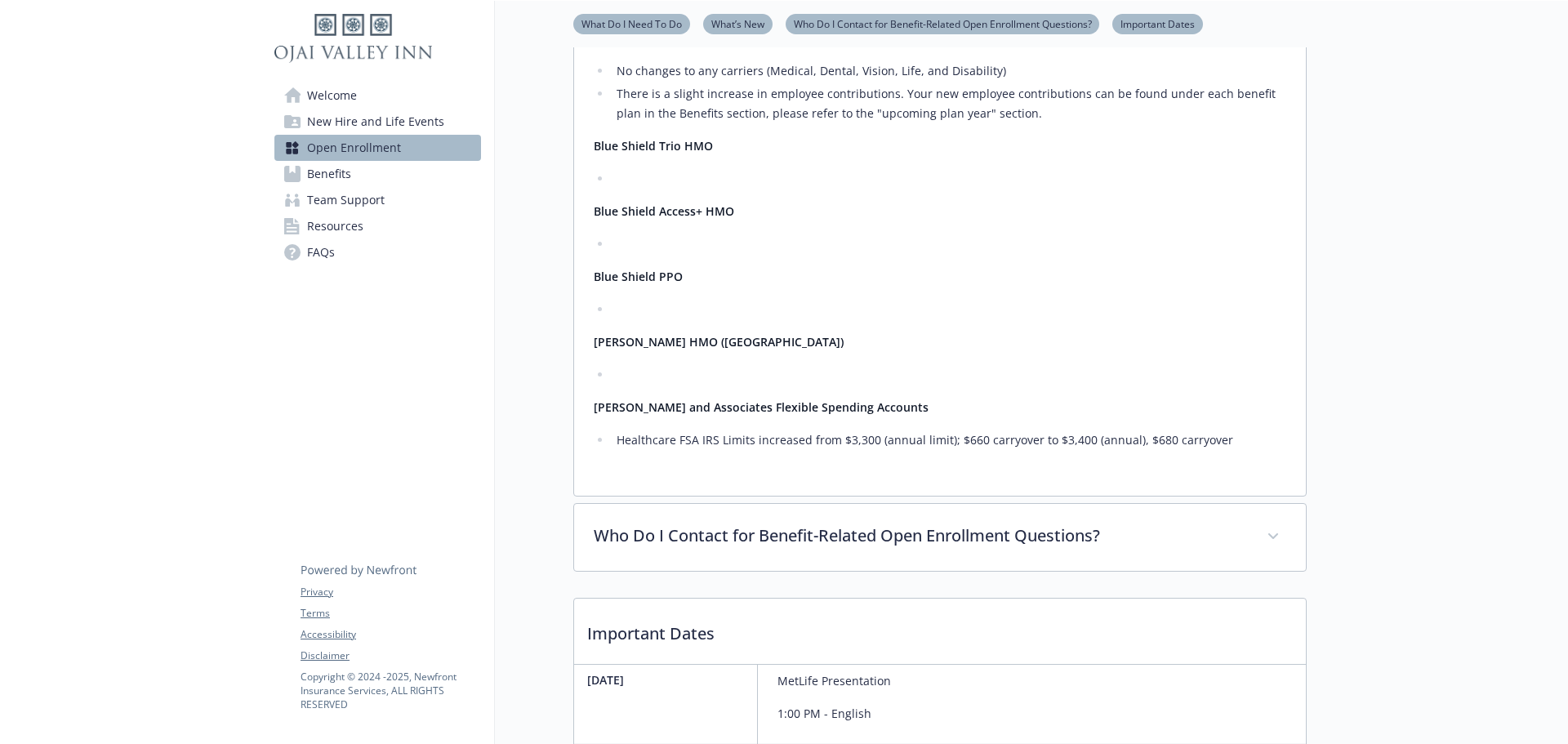
scroll to position [1225, 0]
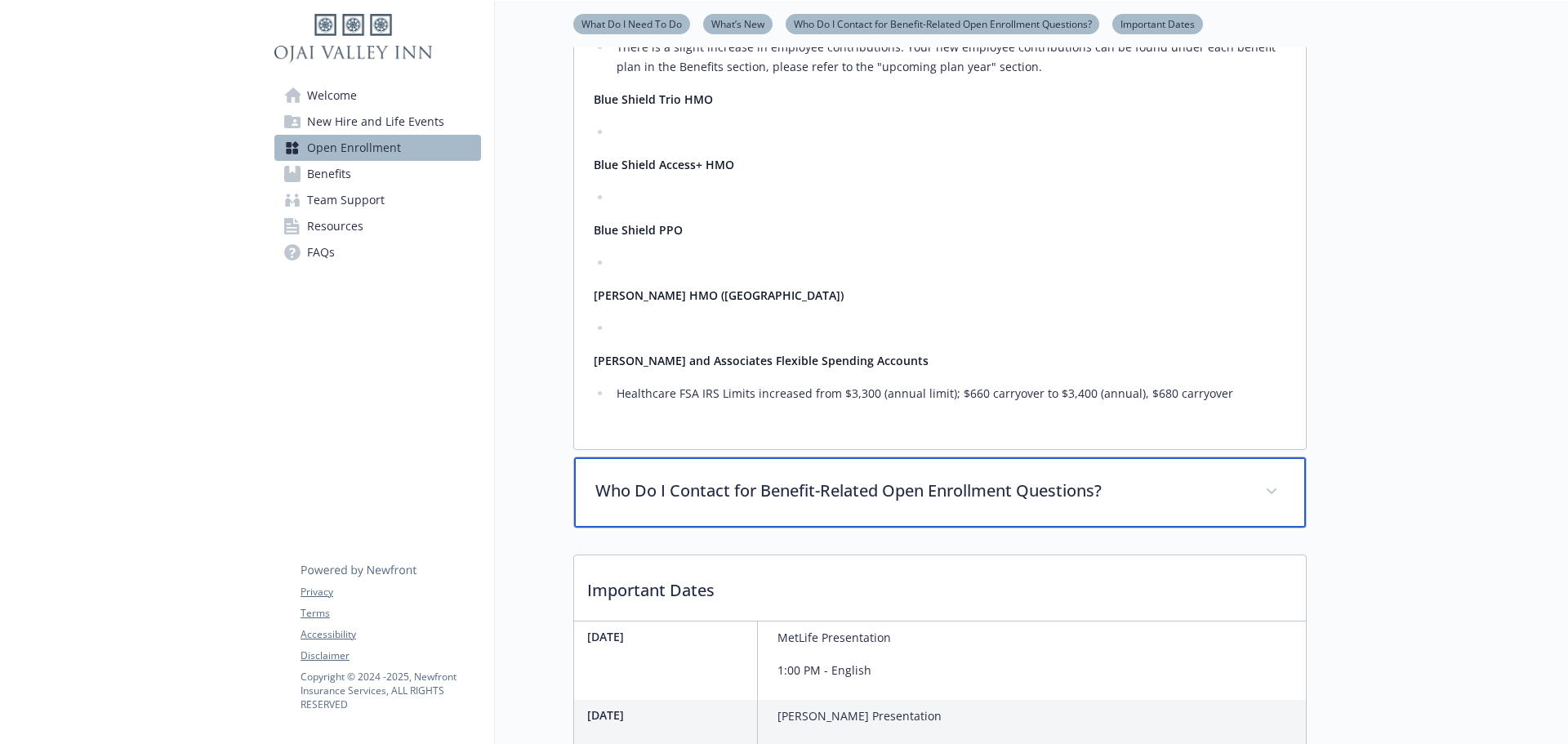
click at [765, 528] on div "Who Do I Contact for Benefit-Related Open Enrollment Questions?" at bounding box center [939, 492] width 732 height 70
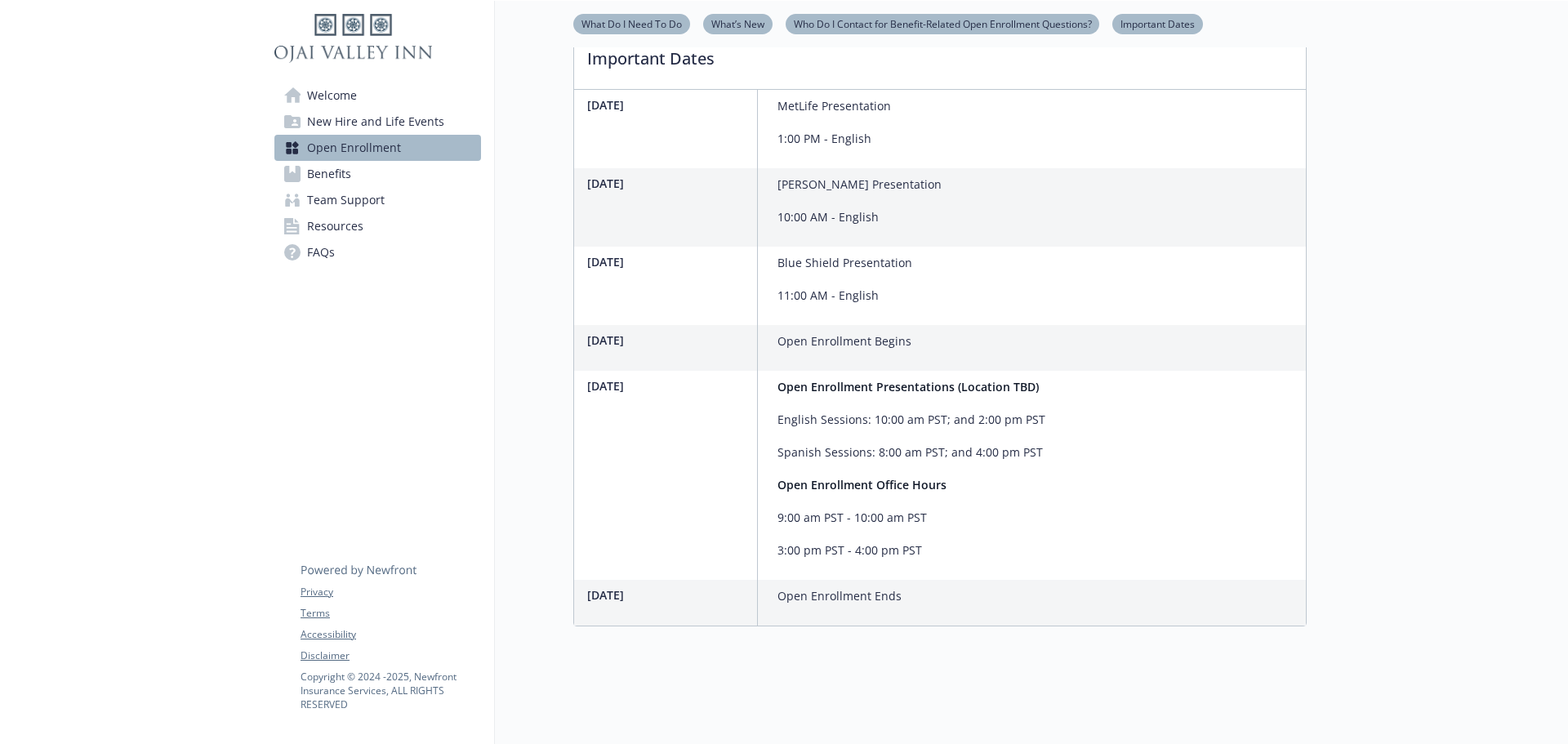
scroll to position [1916, 0]
